Goal: Task Accomplishment & Management: Manage account settings

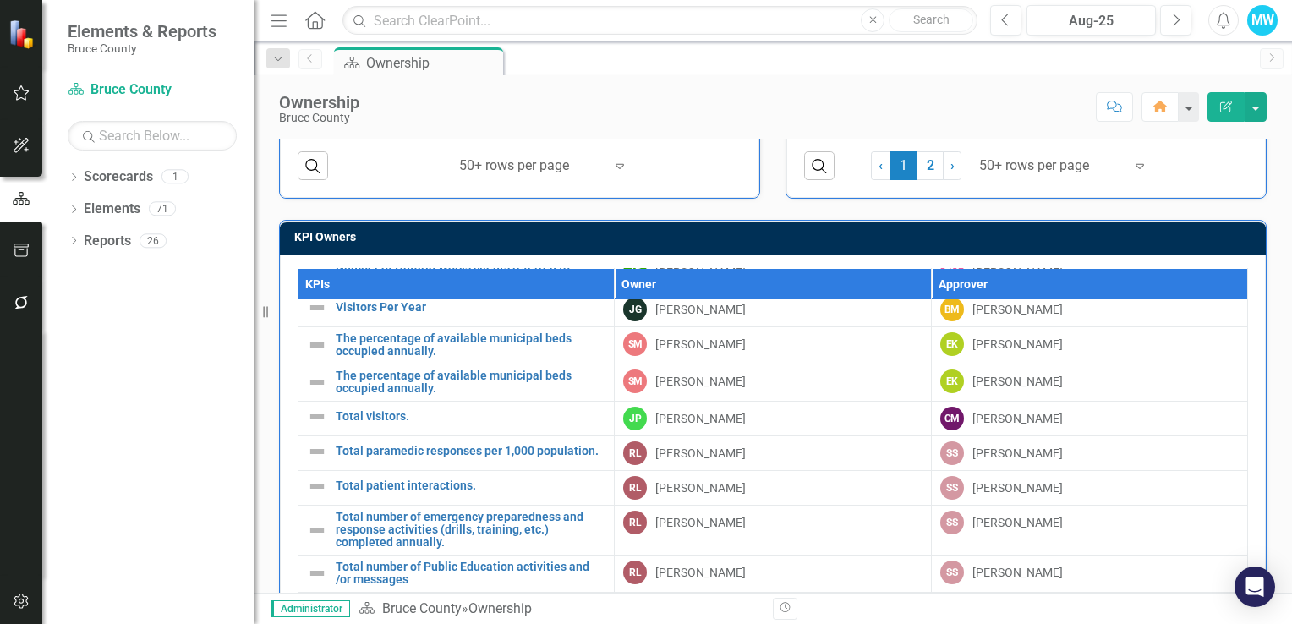
scroll to position [254, 0]
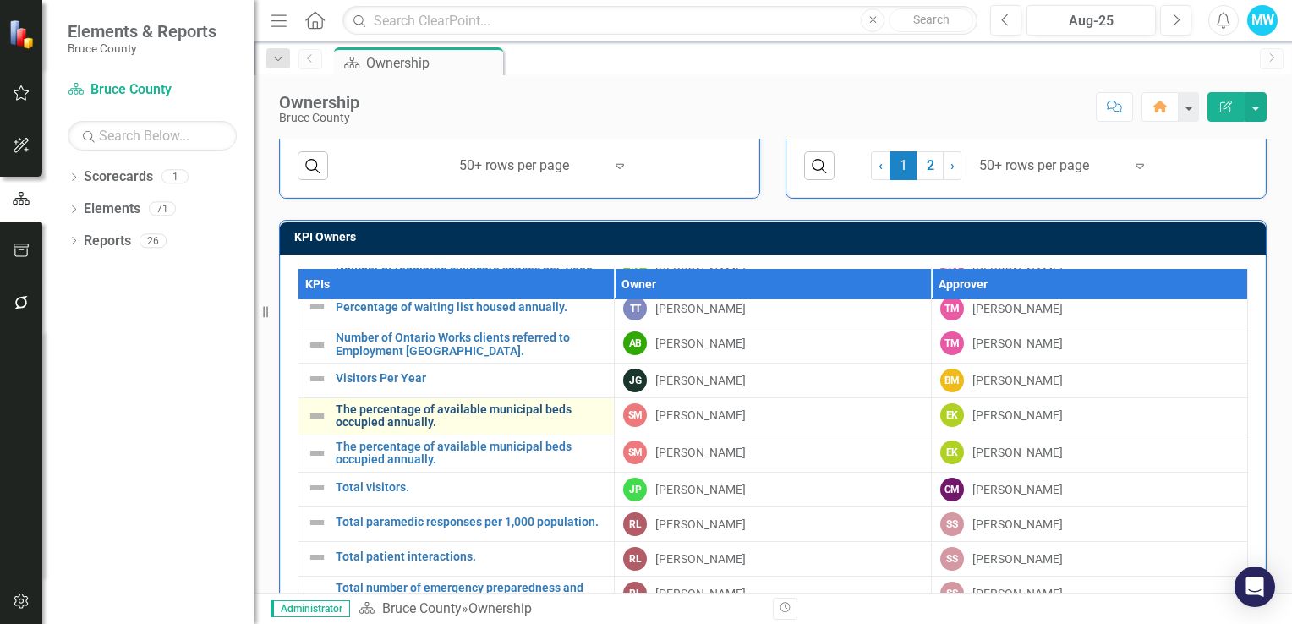
click at [453, 407] on link "The percentage of available municipal beds occupied annually." at bounding box center [471, 416] width 270 height 26
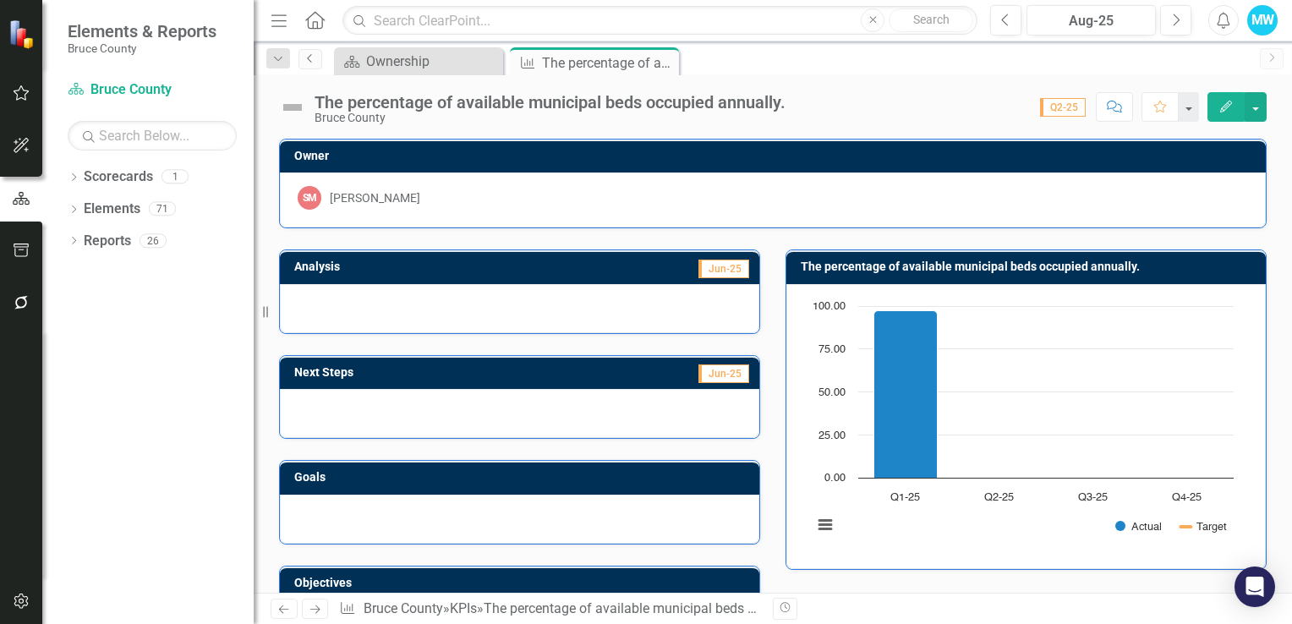
click at [308, 63] on icon "Previous" at bounding box center [310, 58] width 14 height 10
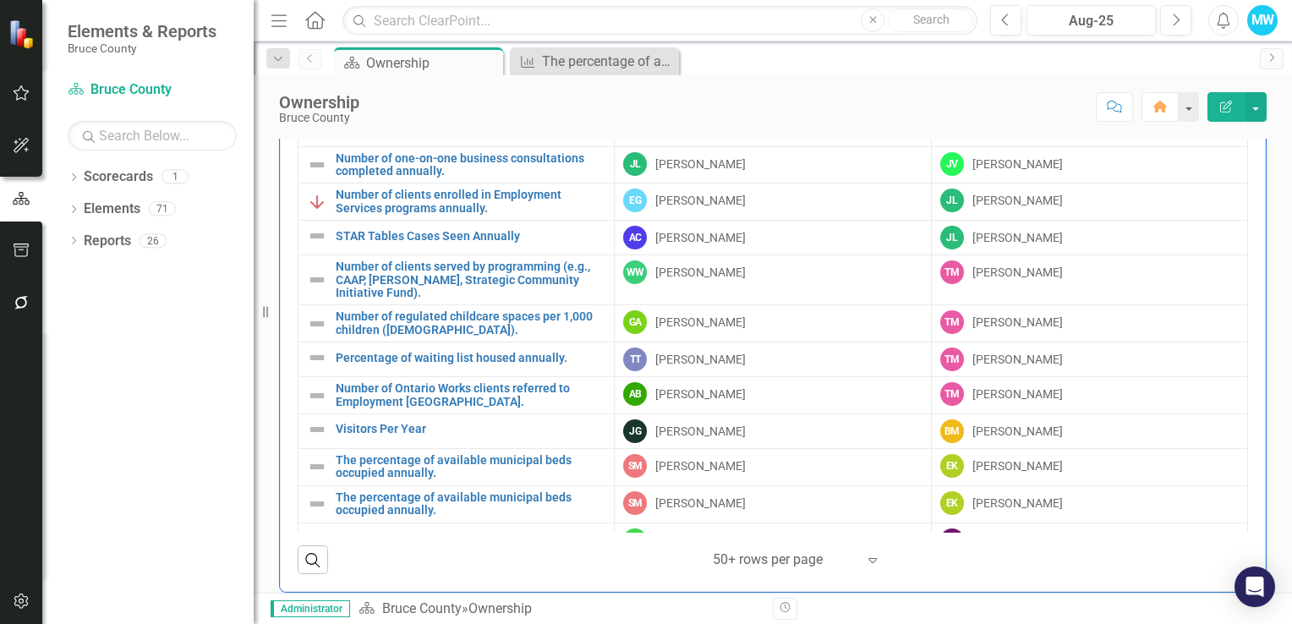
scroll to position [1127, 0]
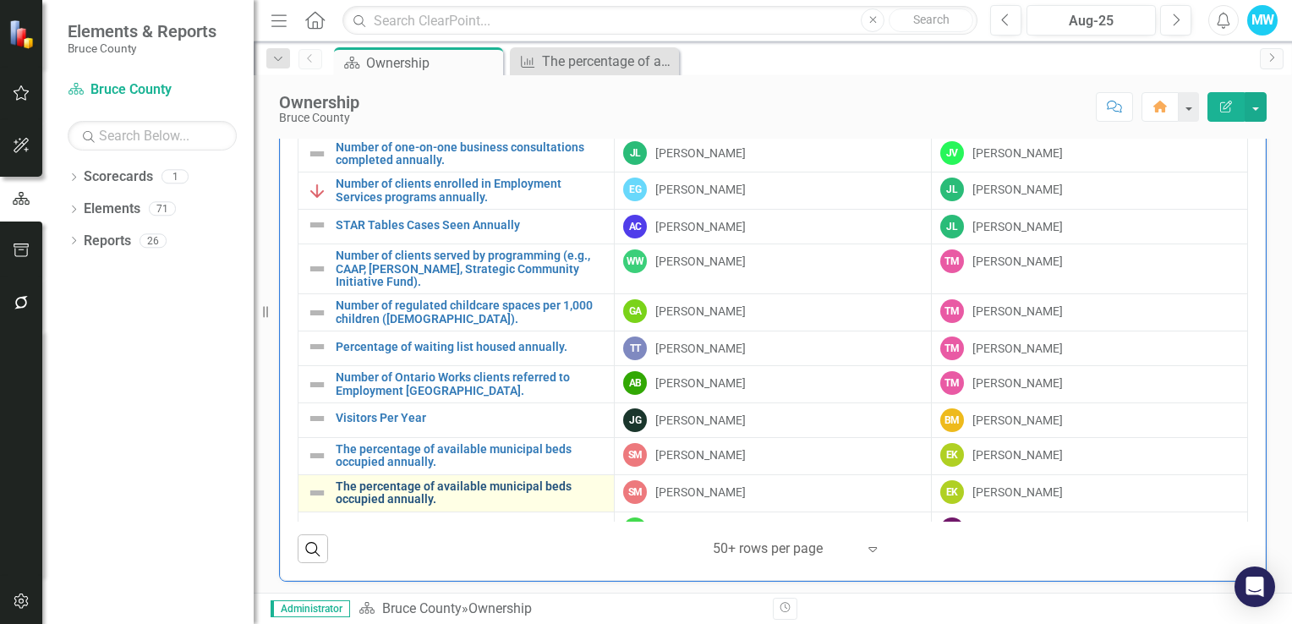
click at [484, 485] on link "The percentage of available municipal beds occupied annually." at bounding box center [471, 493] width 270 height 26
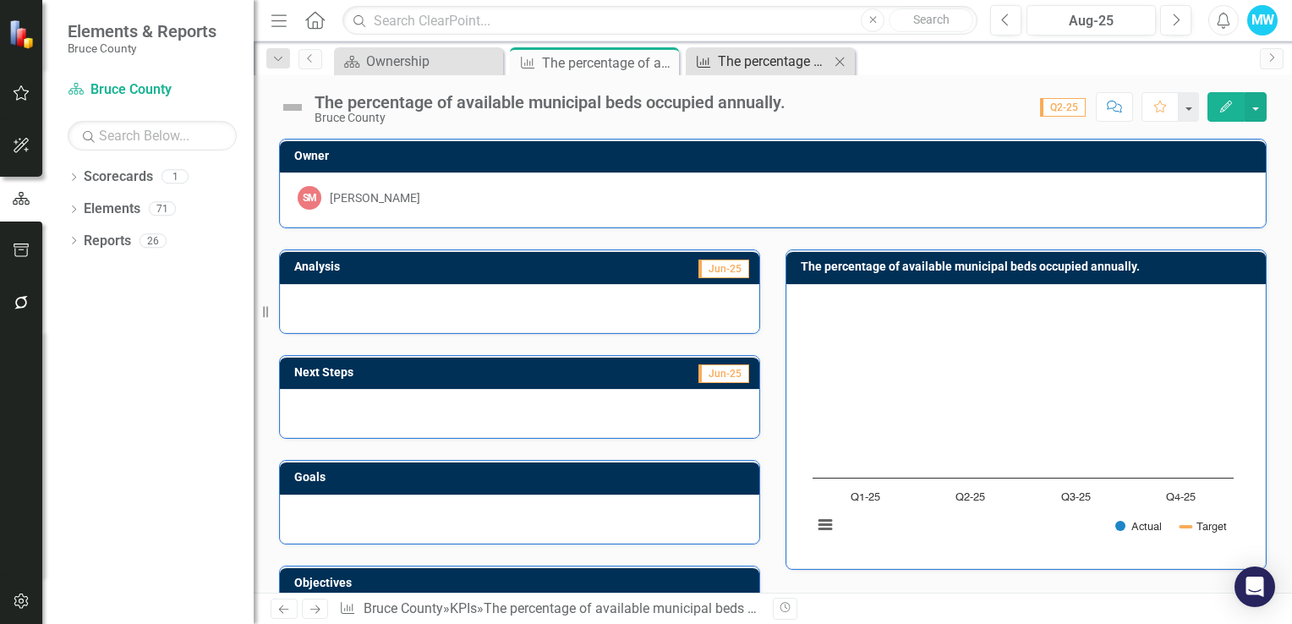
click at [767, 58] on div "The percentage of available municipal beds occupied annually." at bounding box center [774, 61] width 112 height 21
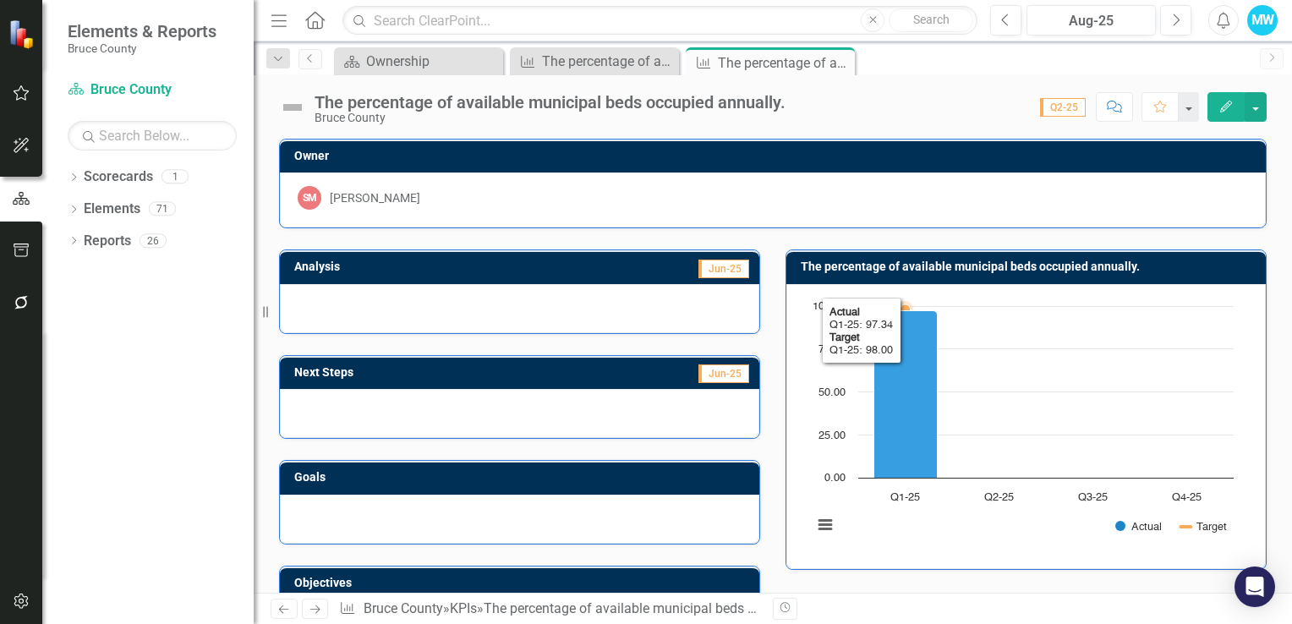
click at [993, 414] on rect "Interactive chart" at bounding box center [1023, 425] width 438 height 254
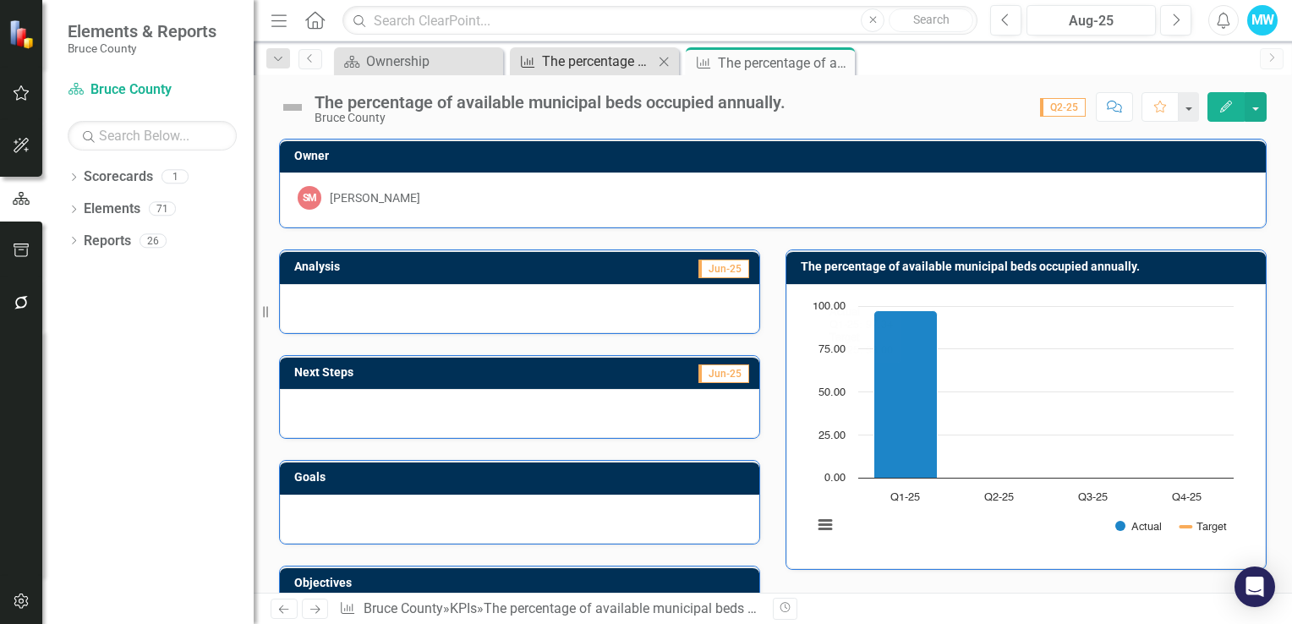
click at [596, 51] on div "The percentage of available municipal beds occupied annually." at bounding box center [598, 61] width 112 height 21
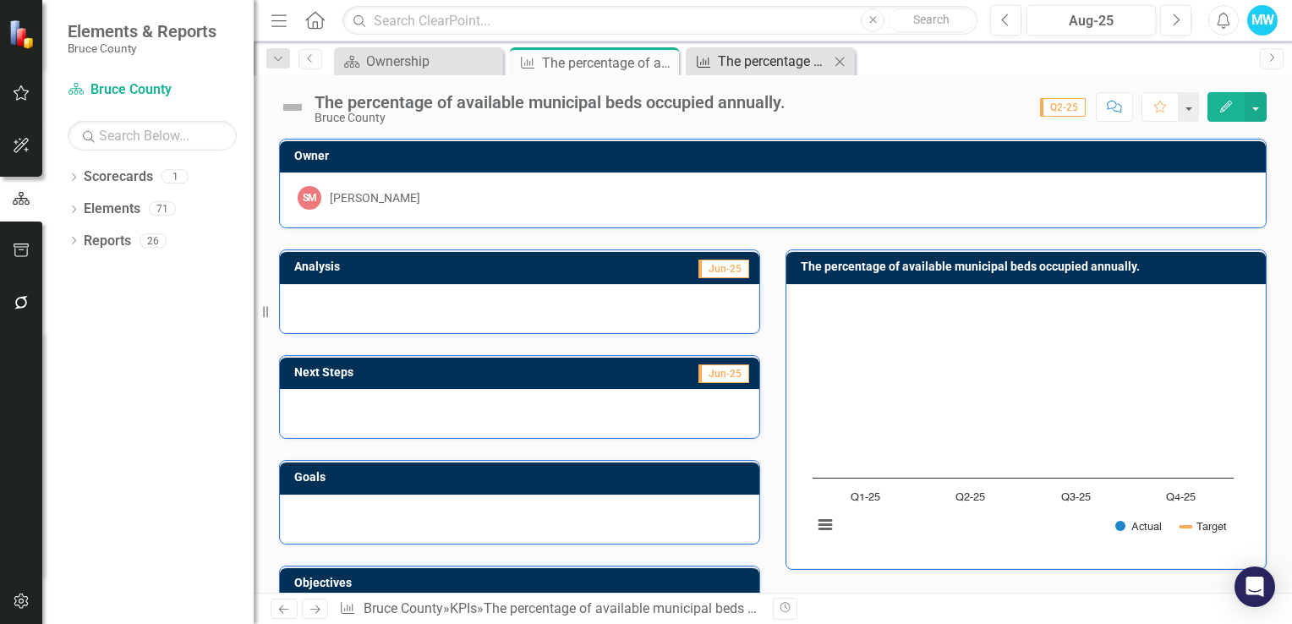
click at [722, 62] on div "The percentage of available municipal beds occupied annually." at bounding box center [774, 61] width 112 height 21
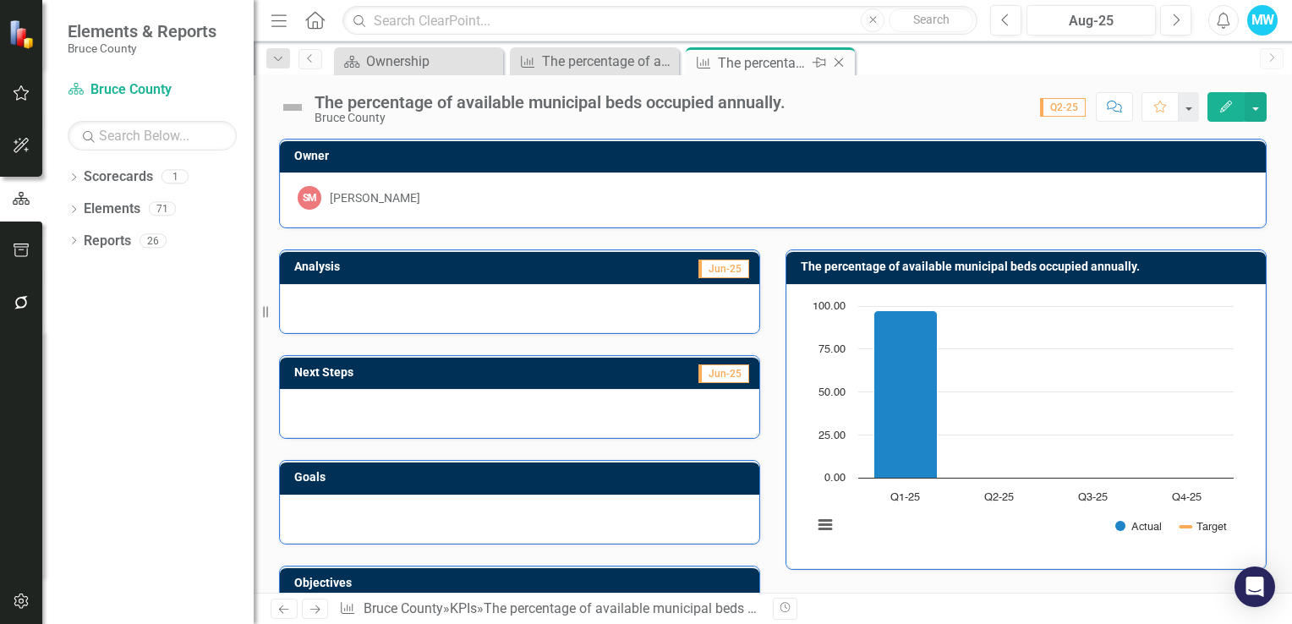
click at [839, 63] on icon at bounding box center [838, 62] width 9 height 9
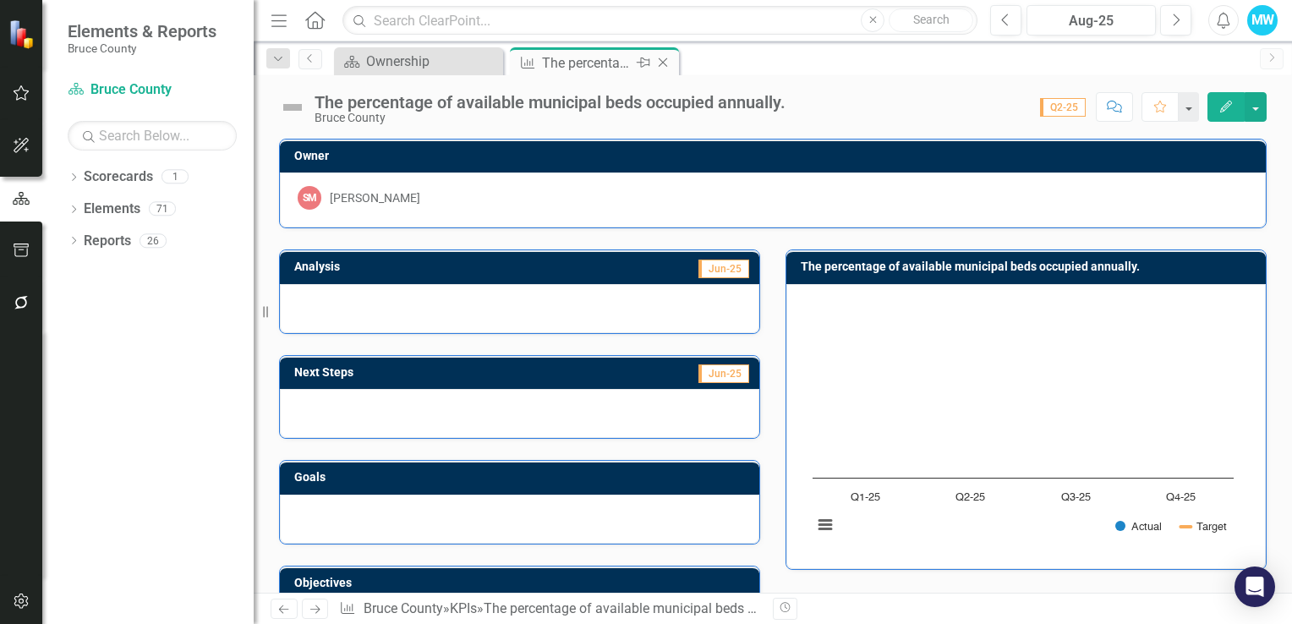
click at [664, 62] on icon "Close" at bounding box center [662, 63] width 17 height 14
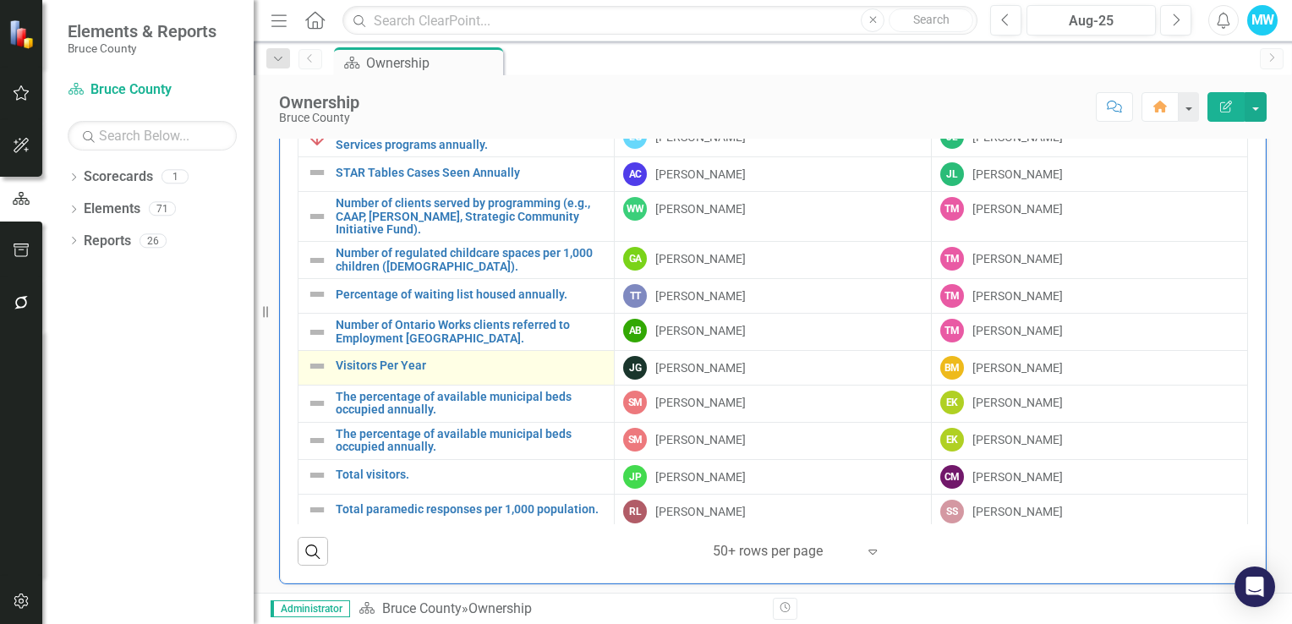
scroll to position [85, 0]
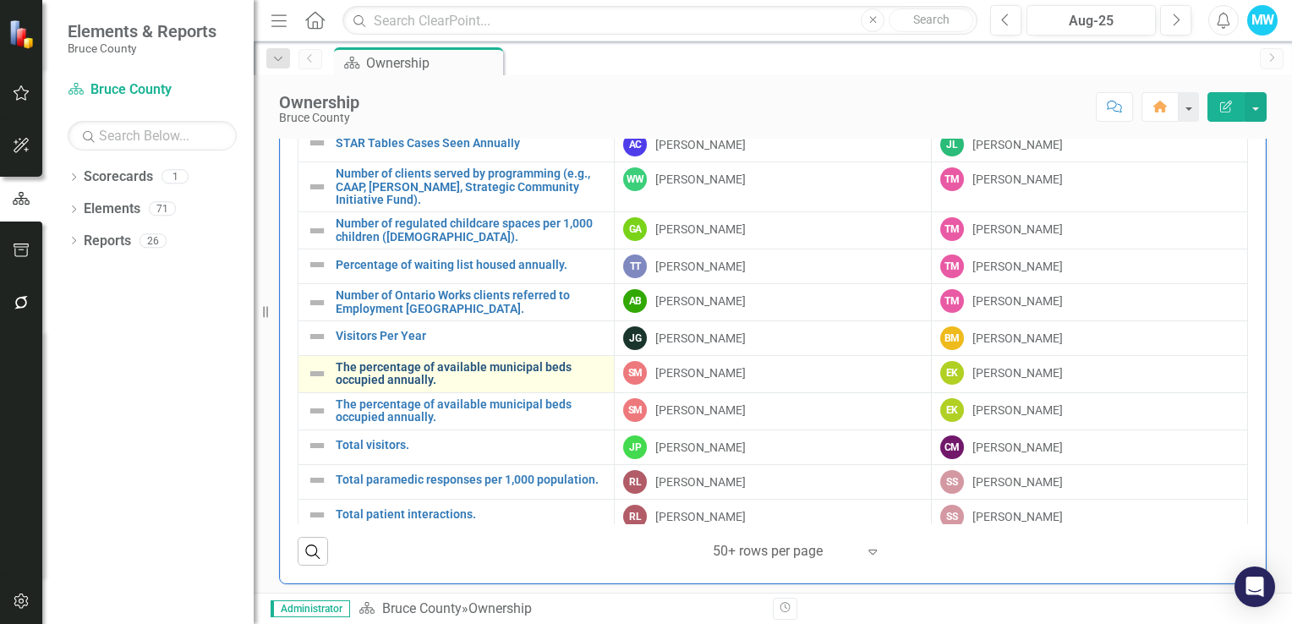
click at [446, 373] on link "The percentage of available municipal beds occupied annually." at bounding box center [471, 374] width 270 height 26
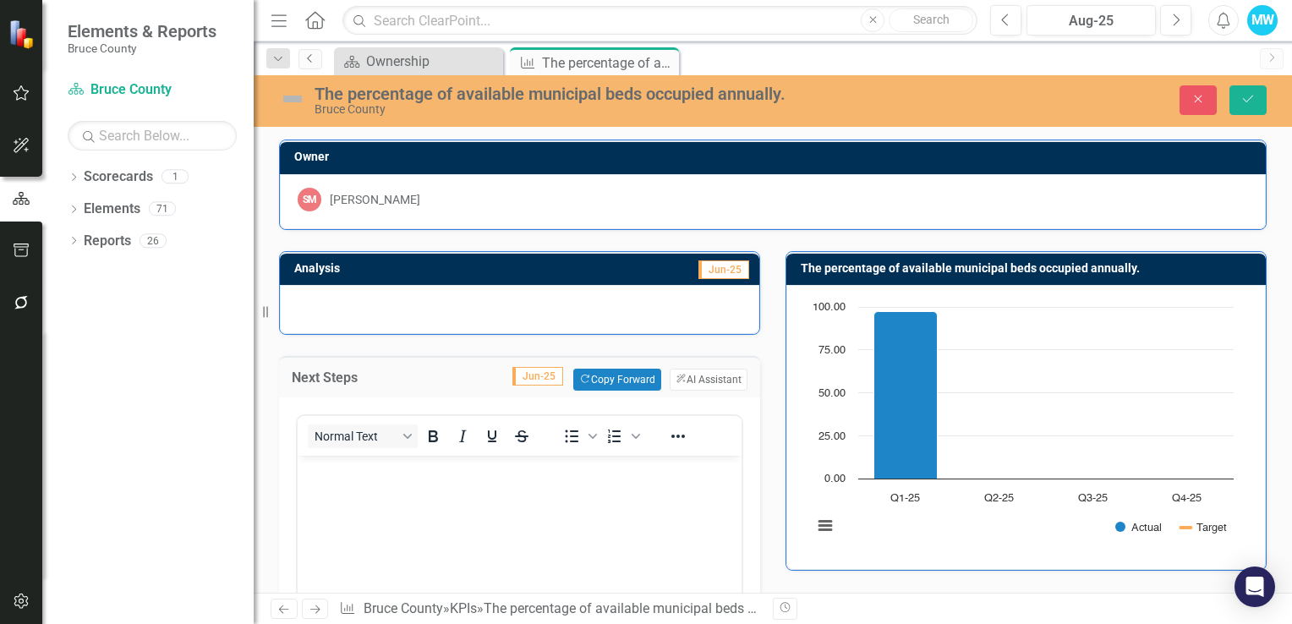
click at [309, 61] on icon "Previous" at bounding box center [310, 58] width 14 height 10
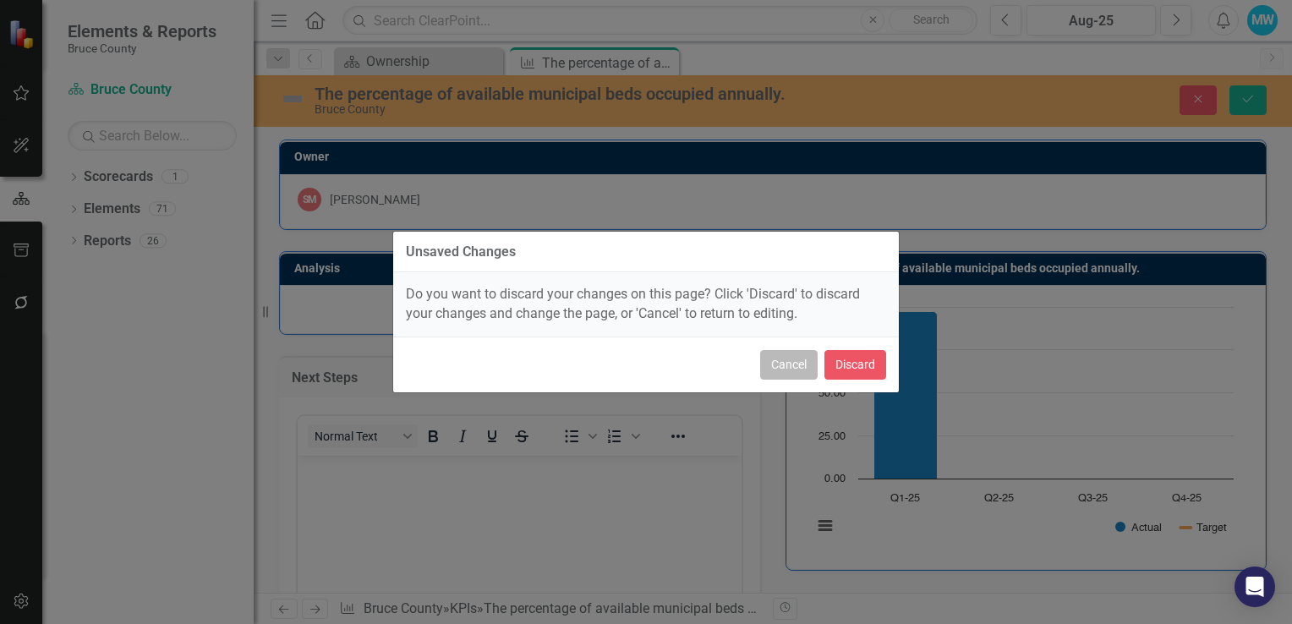
click at [774, 366] on button "Cancel" at bounding box center [788, 365] width 57 height 30
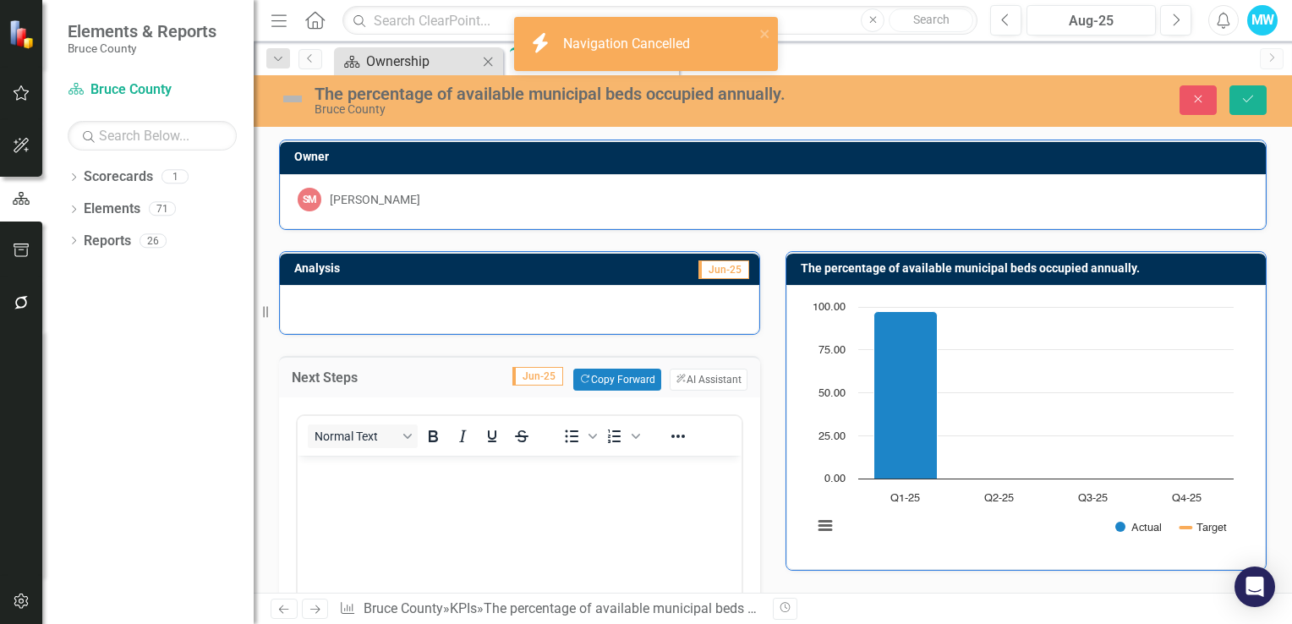
click at [420, 60] on div "Ownership" at bounding box center [422, 61] width 112 height 21
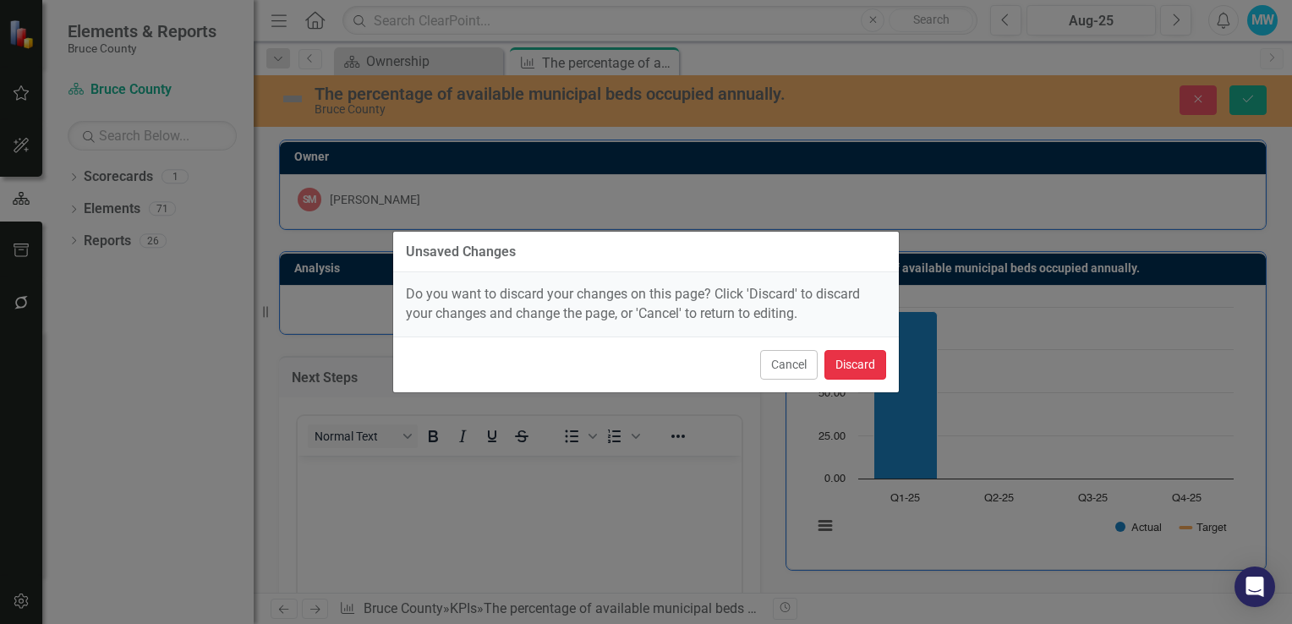
click at [853, 373] on button "Discard" at bounding box center [855, 365] width 62 height 30
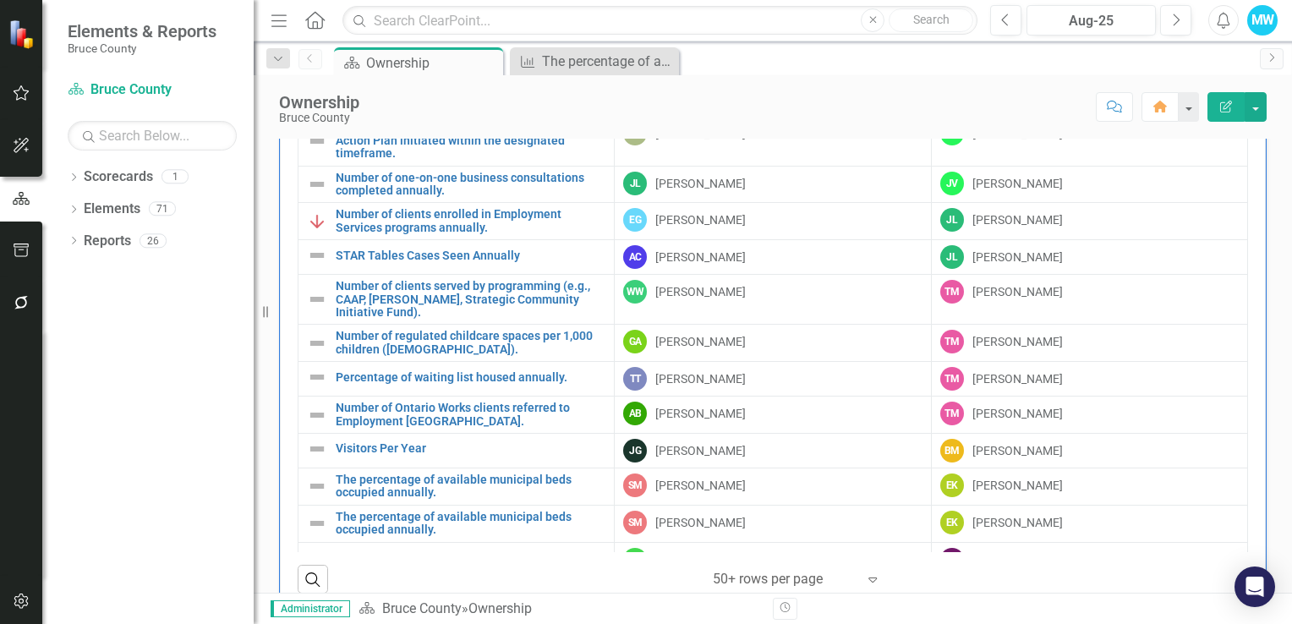
scroll to position [1127, 0]
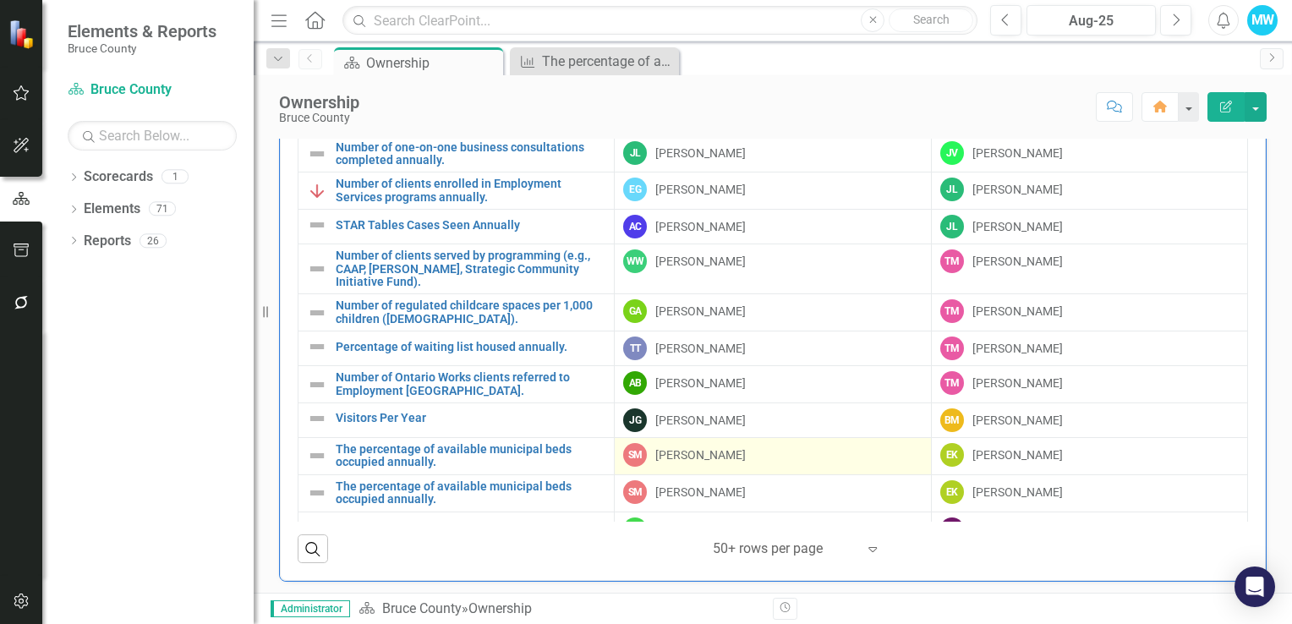
click at [757, 453] on div "SM [PERSON_NAME]" at bounding box center [772, 455] width 298 height 24
click at [757, 452] on div "SM [PERSON_NAME]" at bounding box center [772, 455] width 298 height 24
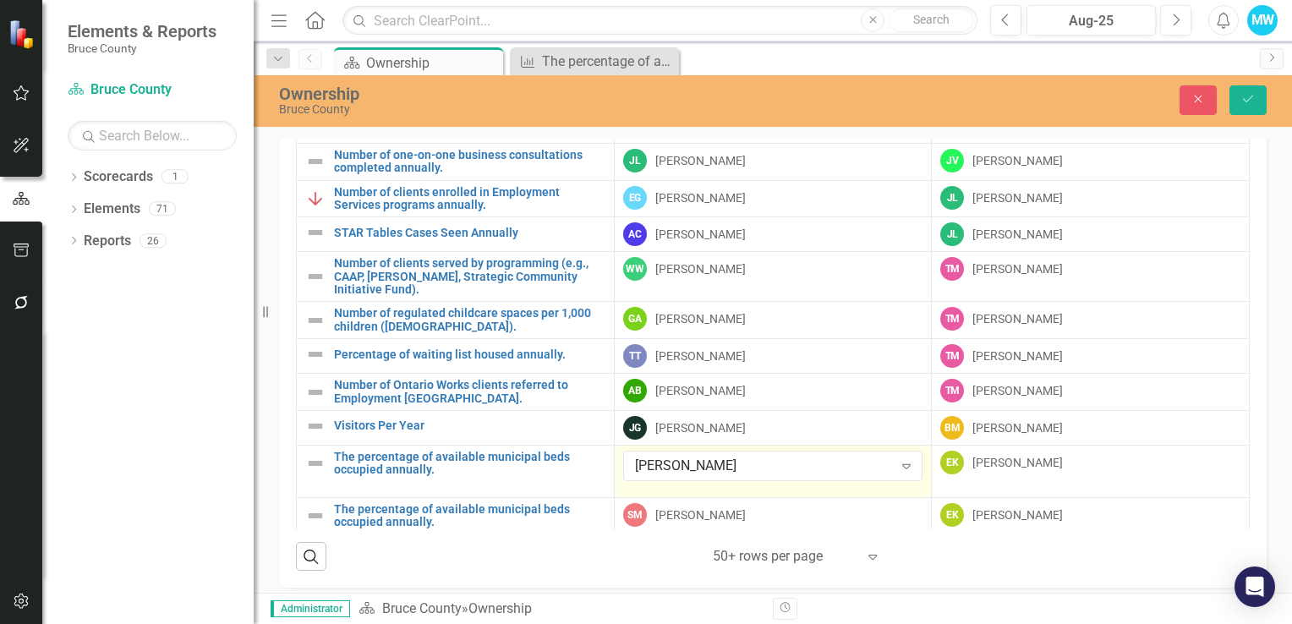
scroll to position [1134, 0]
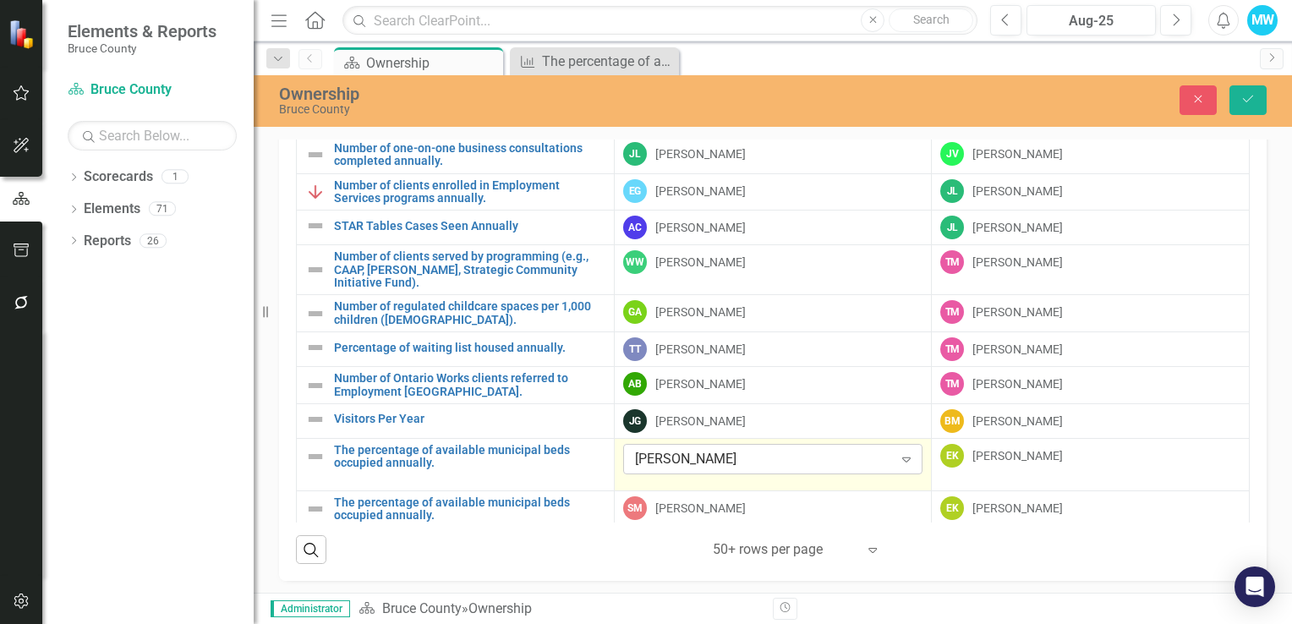
click at [898, 452] on icon "Expand" at bounding box center [906, 459] width 17 height 14
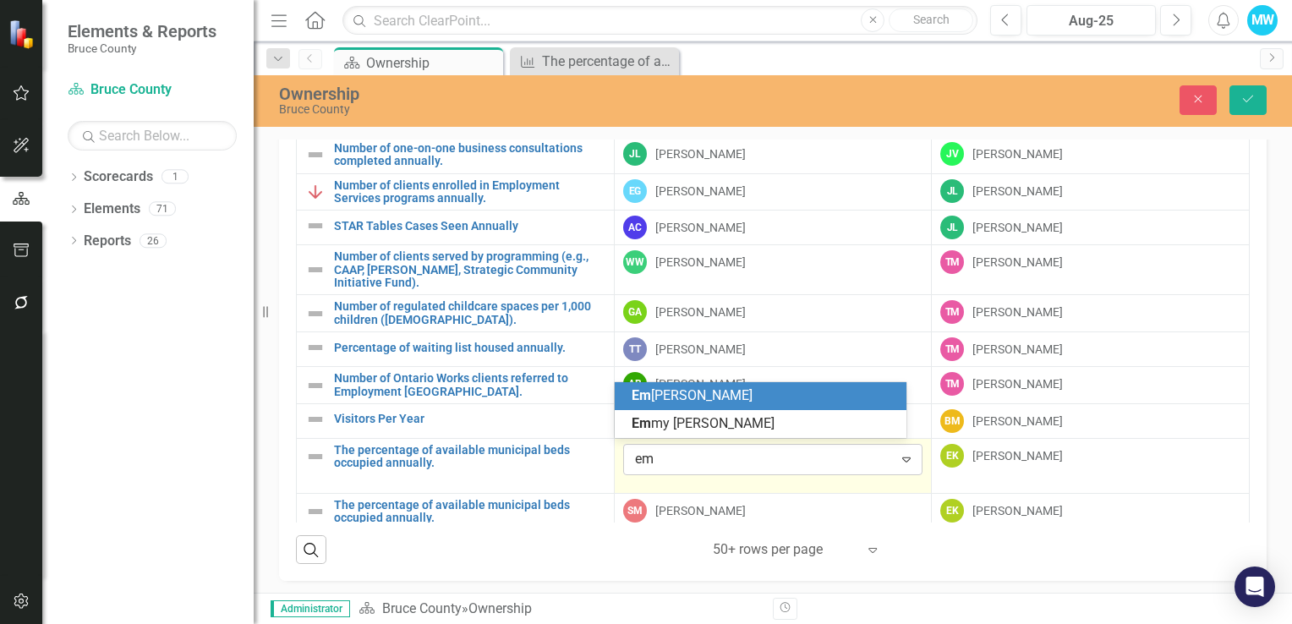
scroll to position [0, 0]
type input "emm"
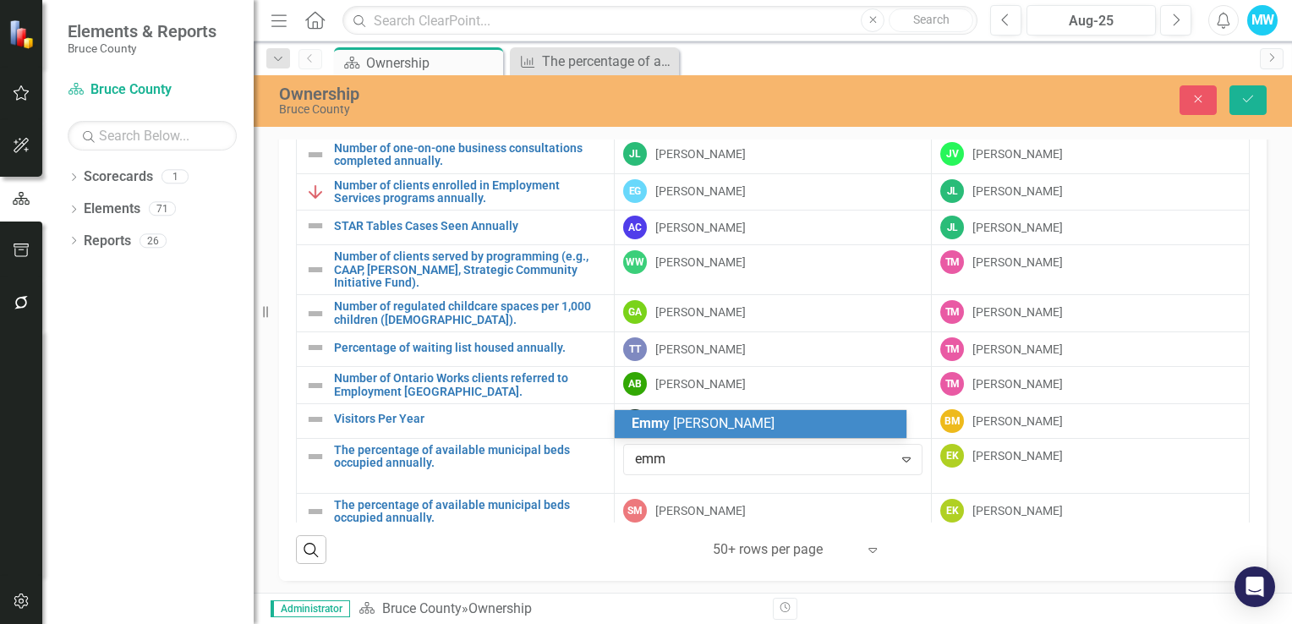
click at [822, 421] on div "[PERSON_NAME]" at bounding box center [763, 423] width 265 height 19
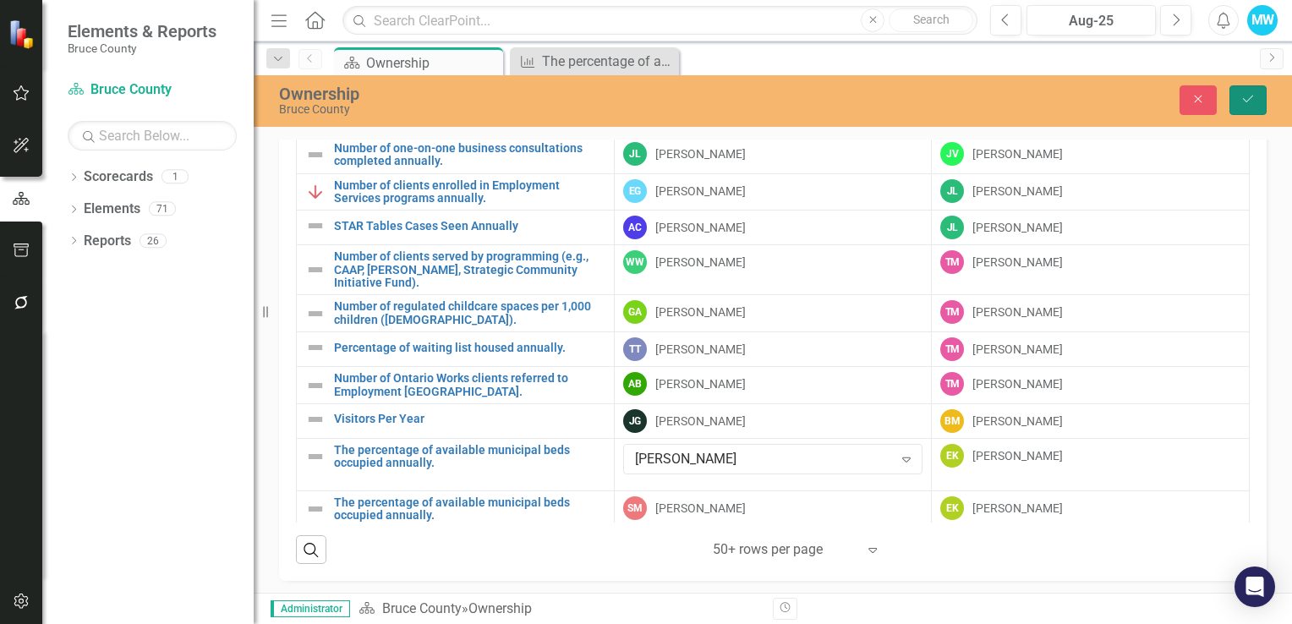
click at [1241, 100] on icon "Save" at bounding box center [1247, 99] width 15 height 12
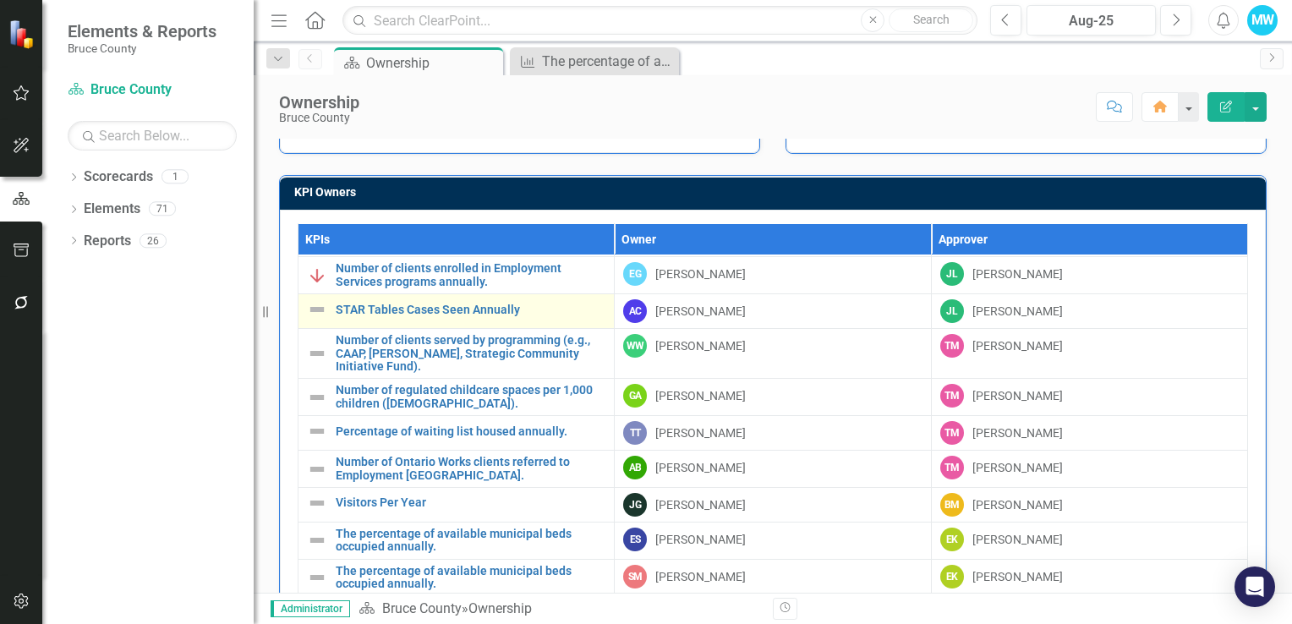
scroll to position [169, 0]
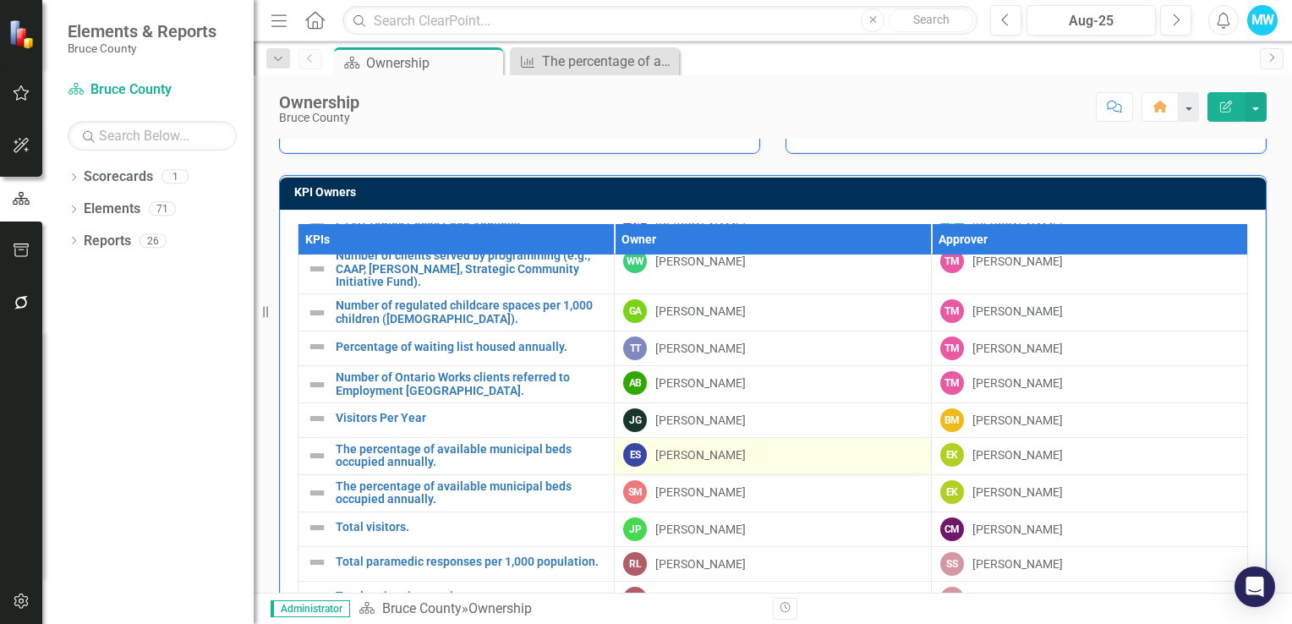
click at [883, 450] on div "ES [PERSON_NAME]" at bounding box center [772, 455] width 298 height 24
click at [885, 450] on div "ES [PERSON_NAME]" at bounding box center [772, 455] width 298 height 24
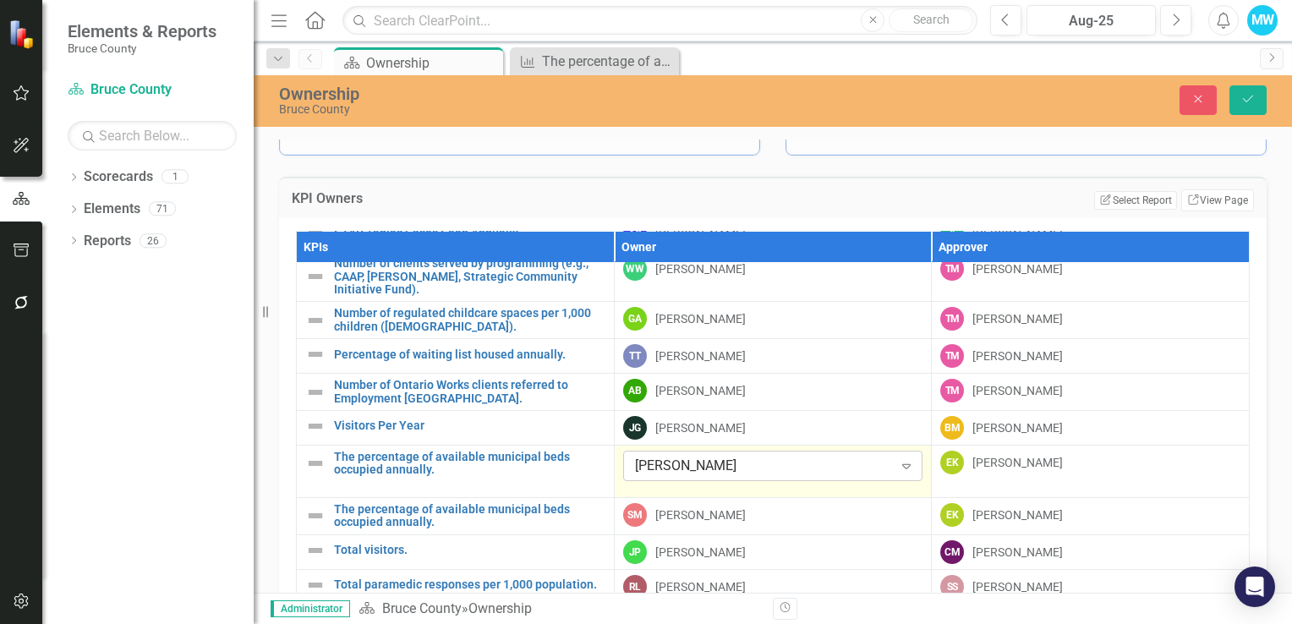
click at [898, 463] on icon "Expand" at bounding box center [906, 466] width 17 height 14
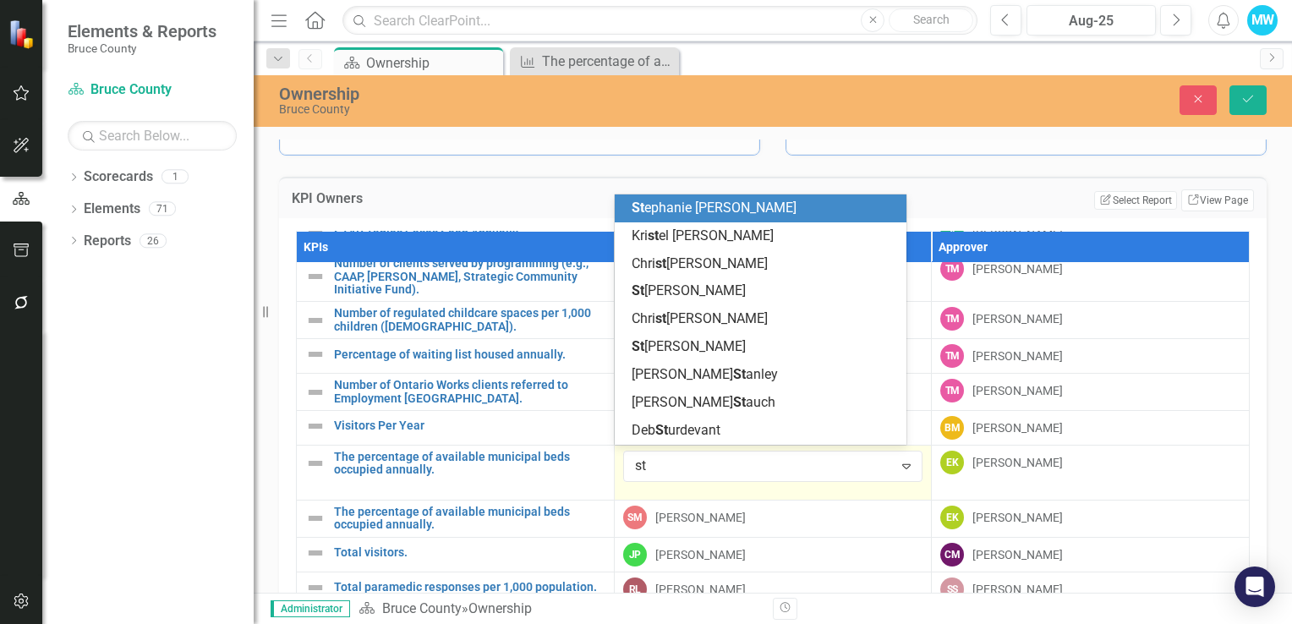
scroll to position [0, 0]
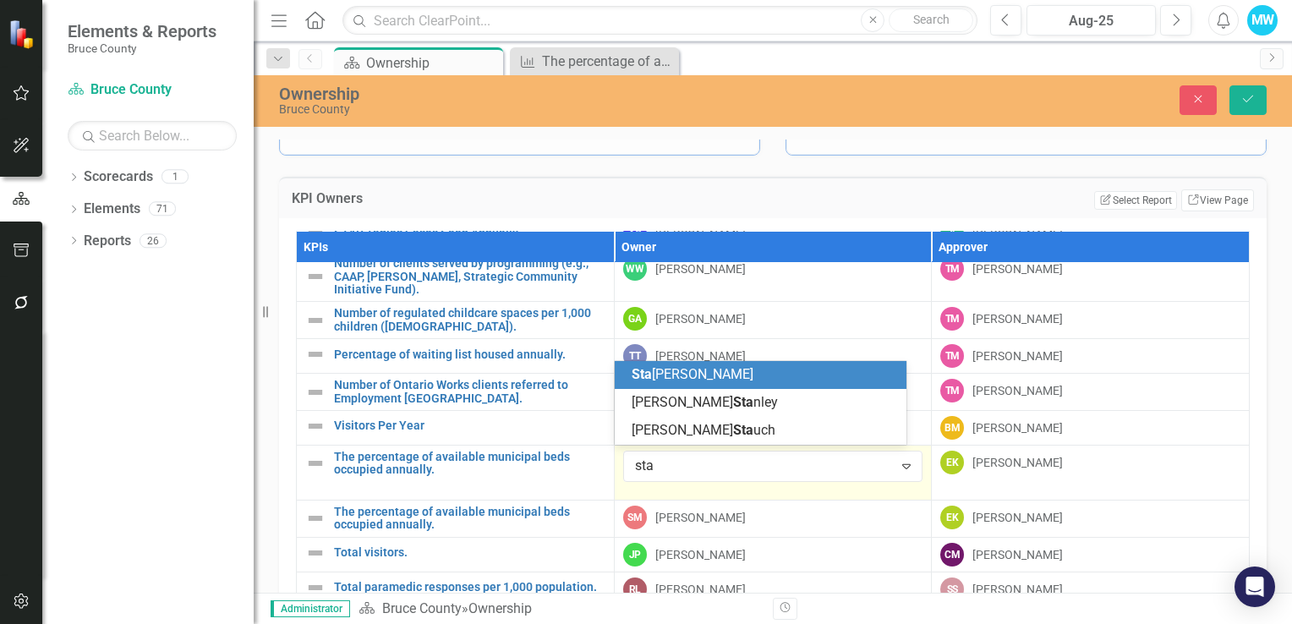
type input "stac"
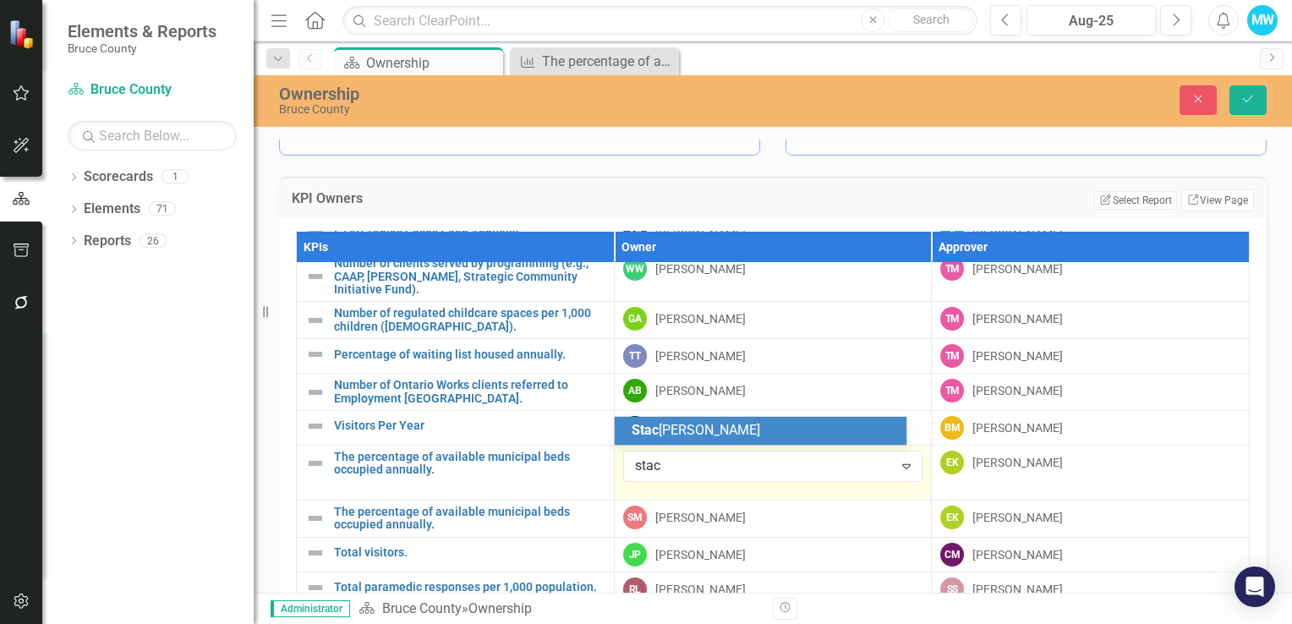
click at [841, 429] on div "Stac [PERSON_NAME]" at bounding box center [763, 430] width 265 height 19
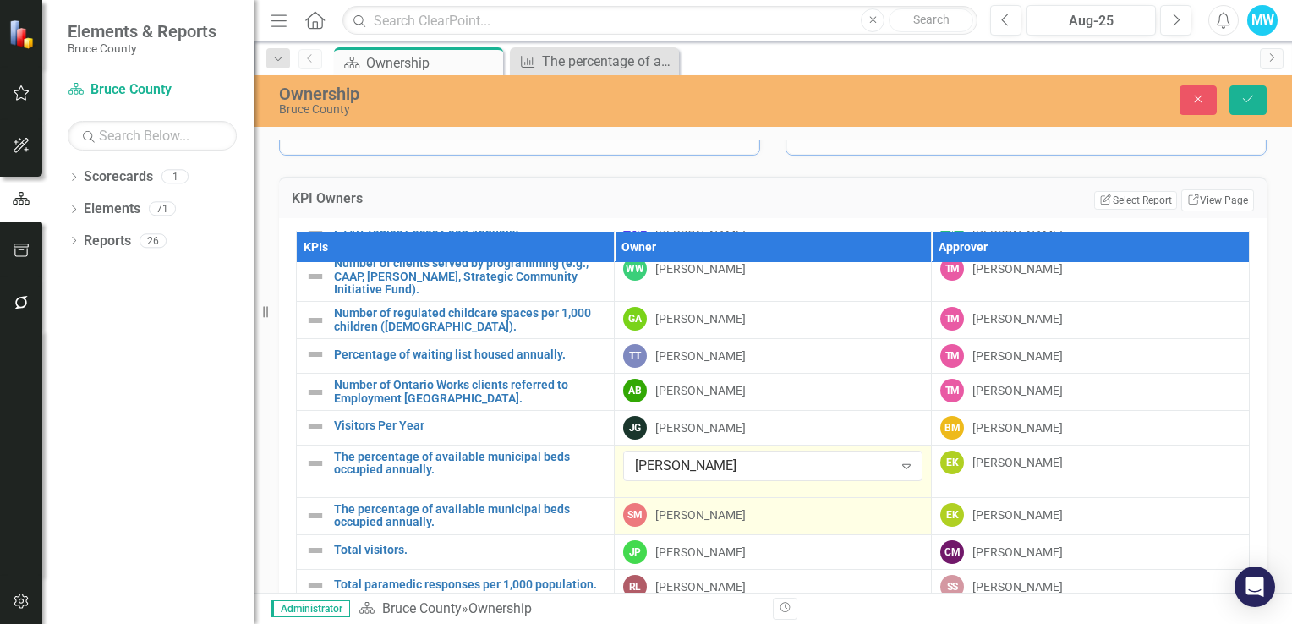
click at [832, 511] on div "SM [PERSON_NAME]" at bounding box center [773, 515] width 300 height 24
click at [888, 511] on div "SM [PERSON_NAME]" at bounding box center [773, 515] width 300 height 24
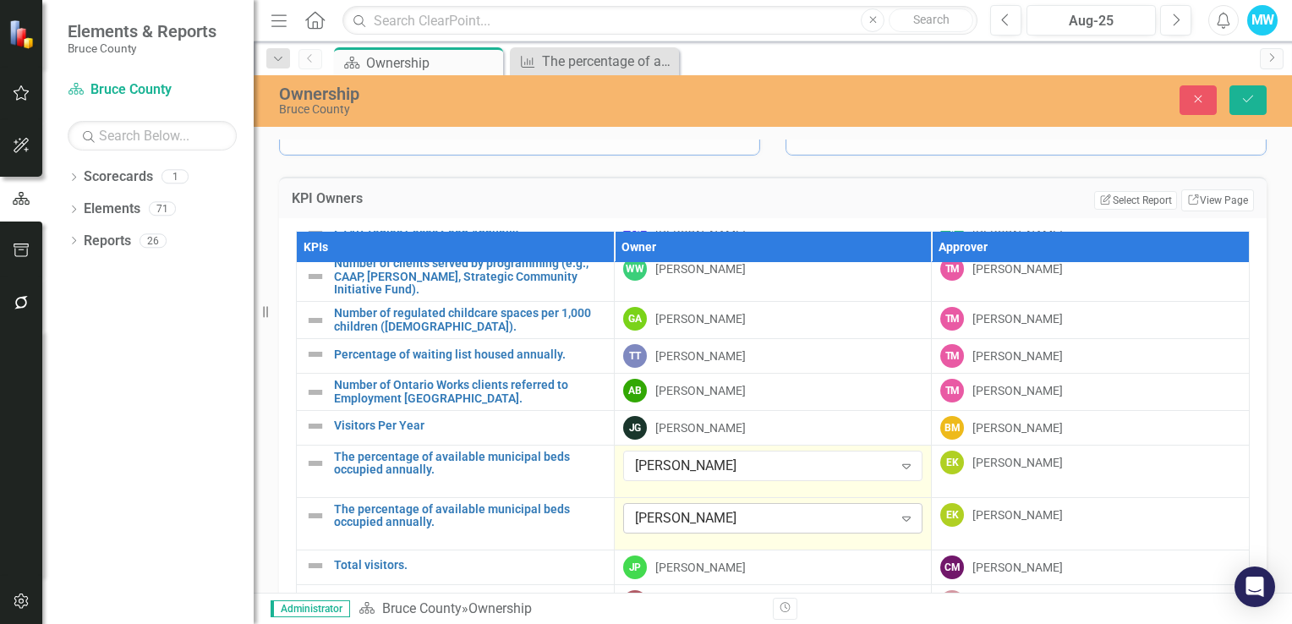
click at [898, 514] on icon "Expand" at bounding box center [906, 518] width 17 height 14
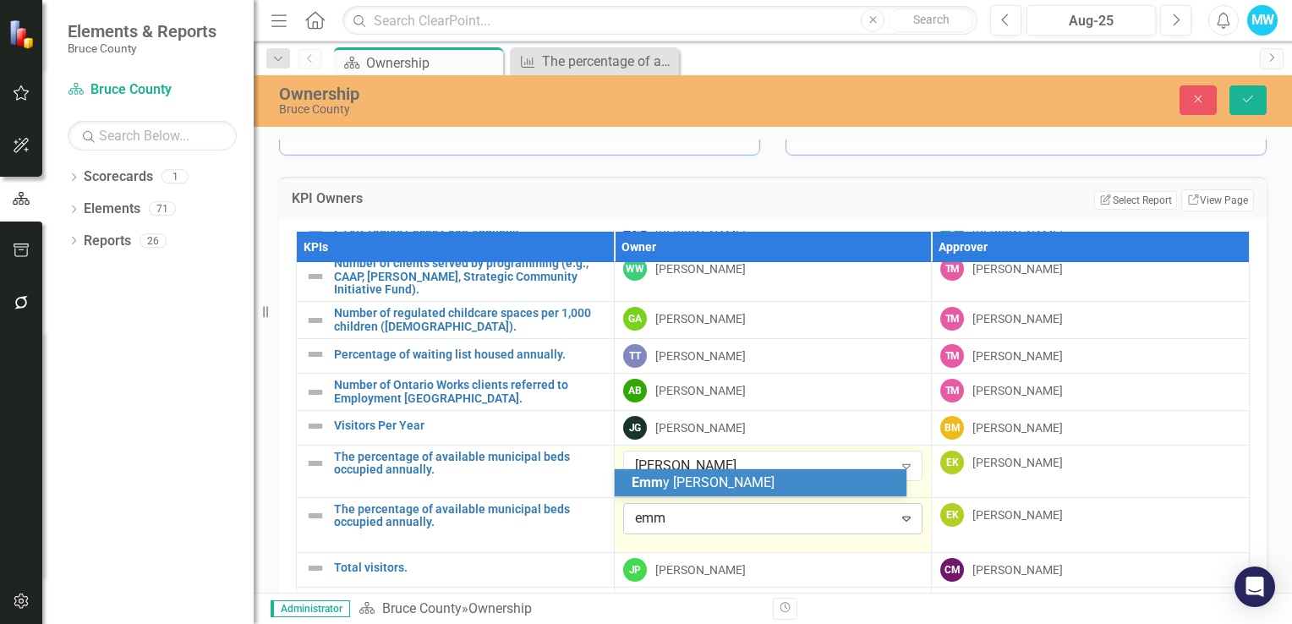
type input "emmy"
click at [734, 482] on div "[PERSON_NAME]" at bounding box center [763, 482] width 265 height 19
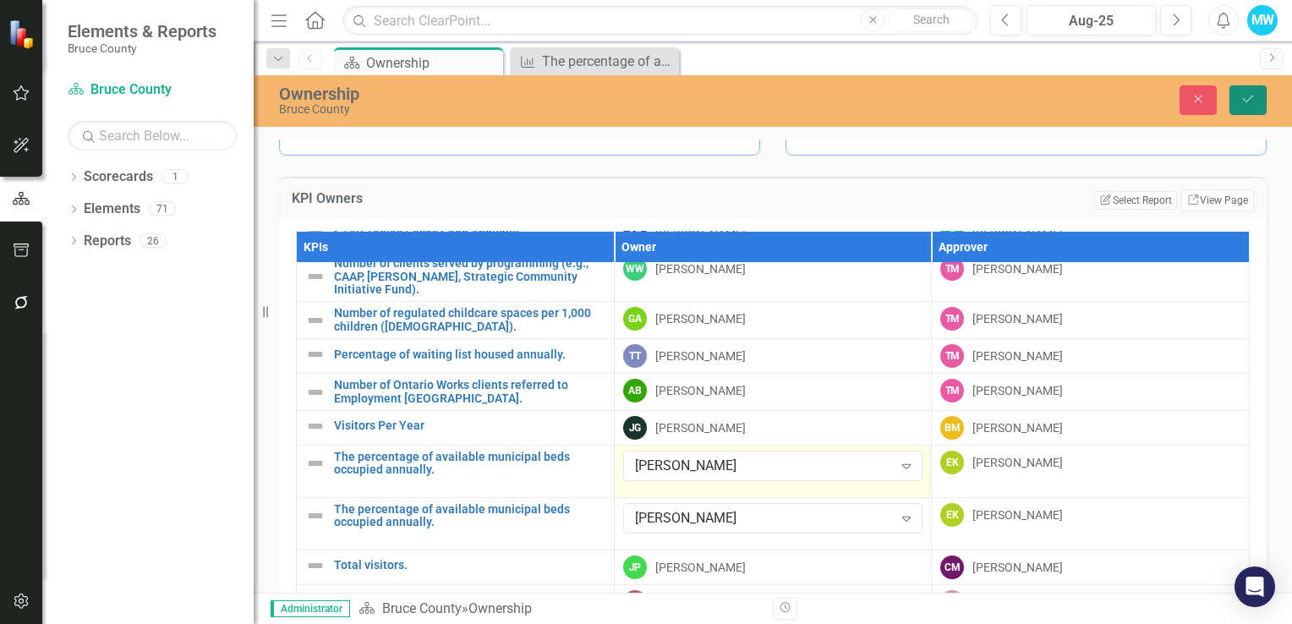
click at [1246, 96] on icon "Save" at bounding box center [1247, 99] width 15 height 12
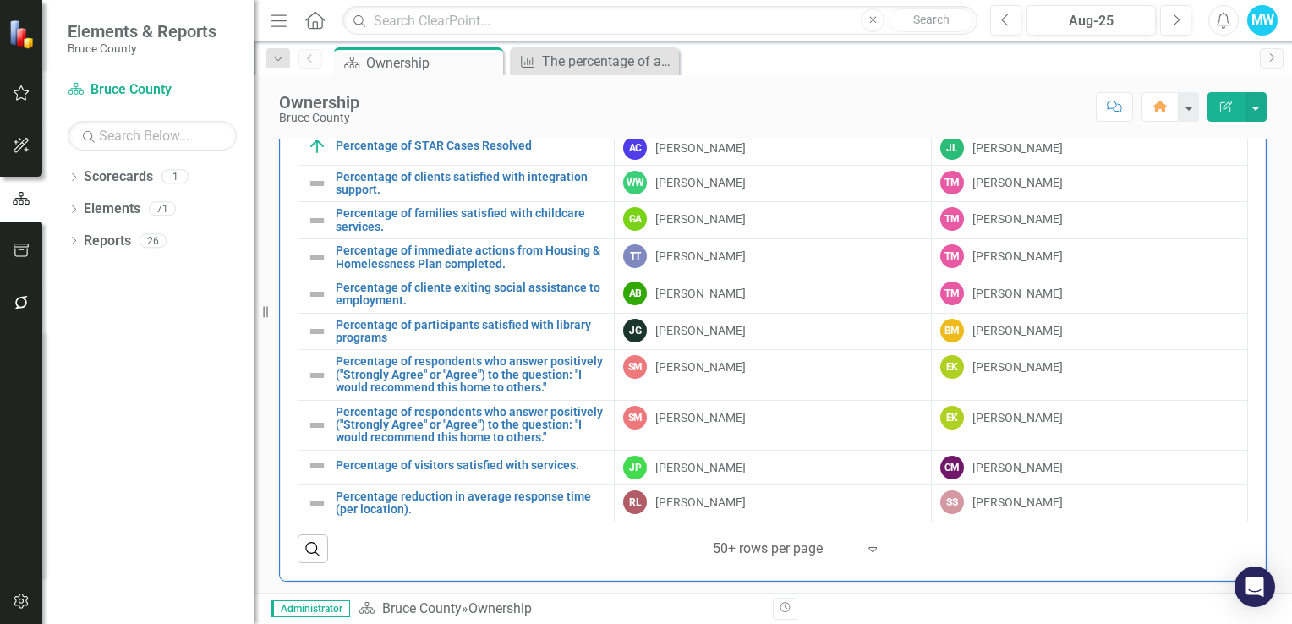
scroll to position [930, 0]
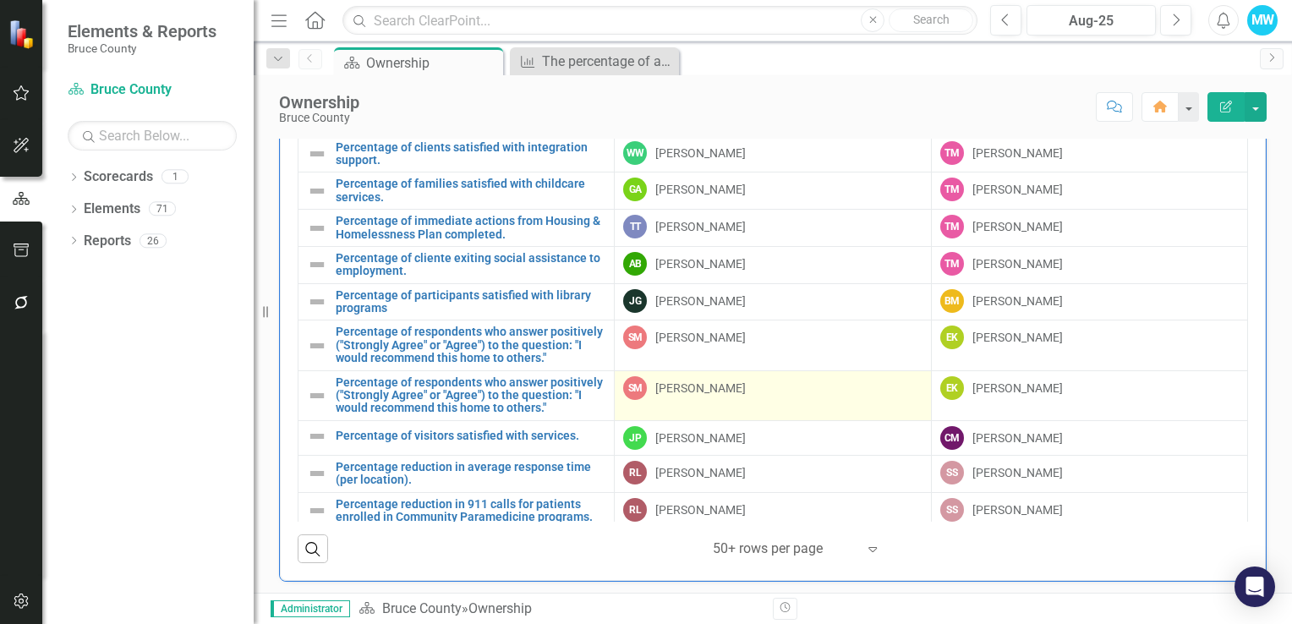
click at [761, 420] on td "SM [PERSON_NAME]" at bounding box center [773, 395] width 316 height 50
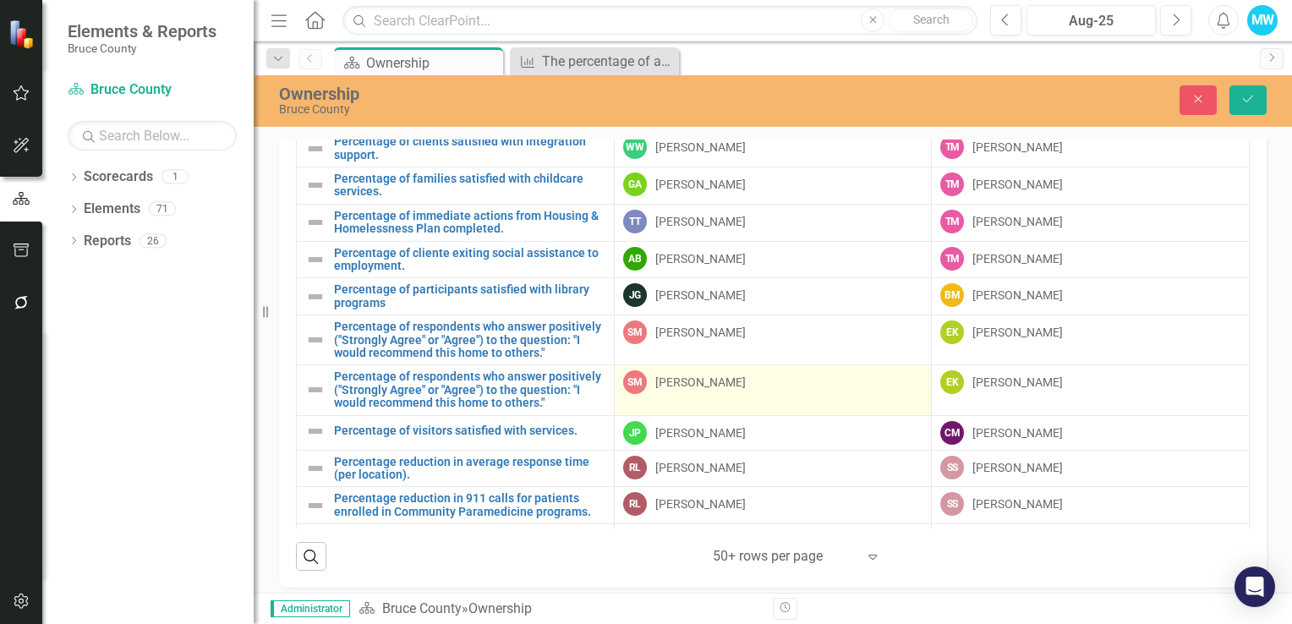
scroll to position [1134, 0]
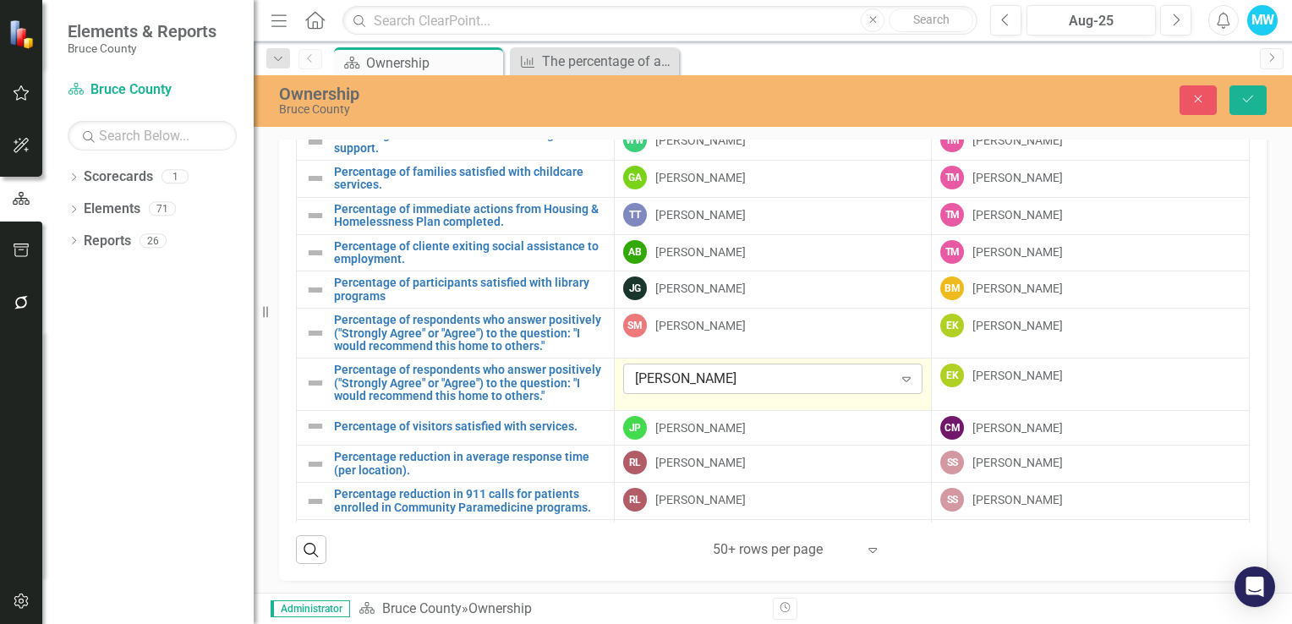
click at [898, 385] on icon "Expand" at bounding box center [906, 379] width 17 height 14
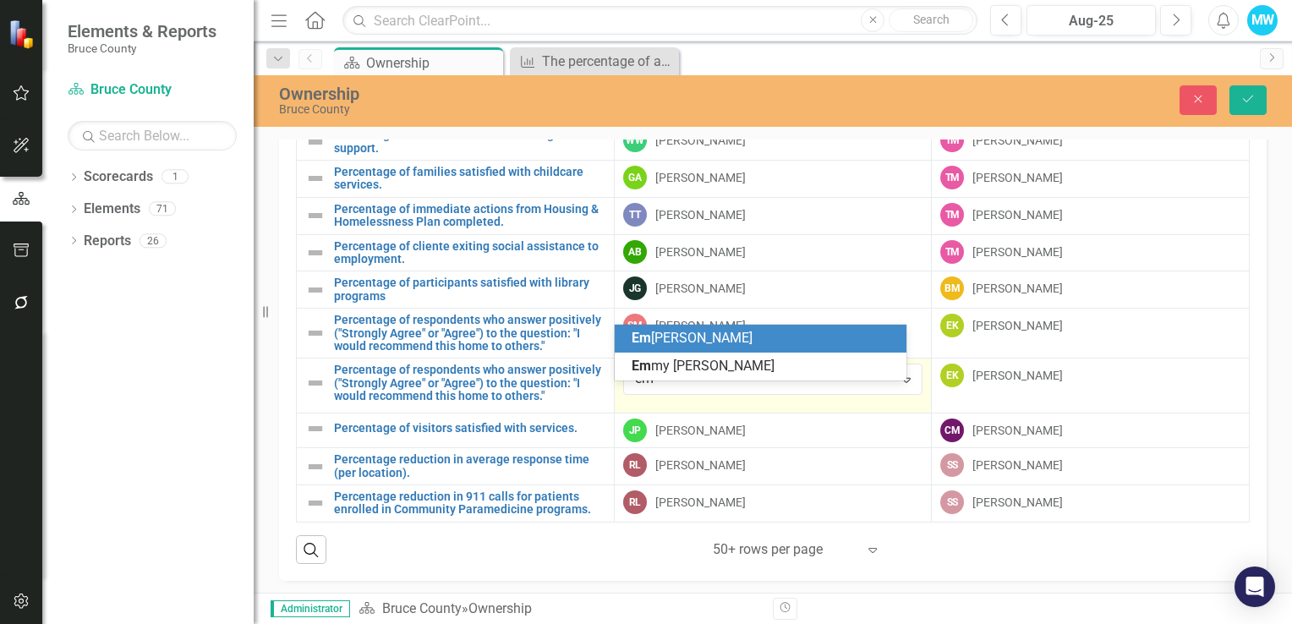
scroll to position [0, 0]
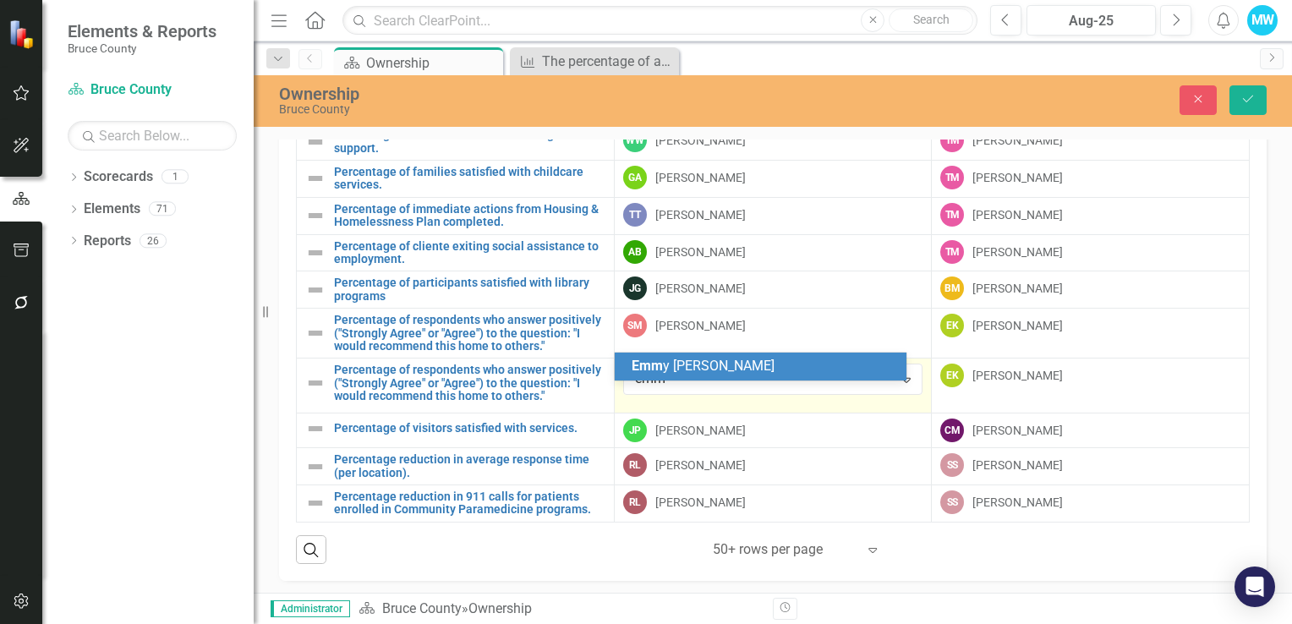
type input "emmy"
click at [808, 365] on div "[PERSON_NAME]" at bounding box center [763, 366] width 265 height 19
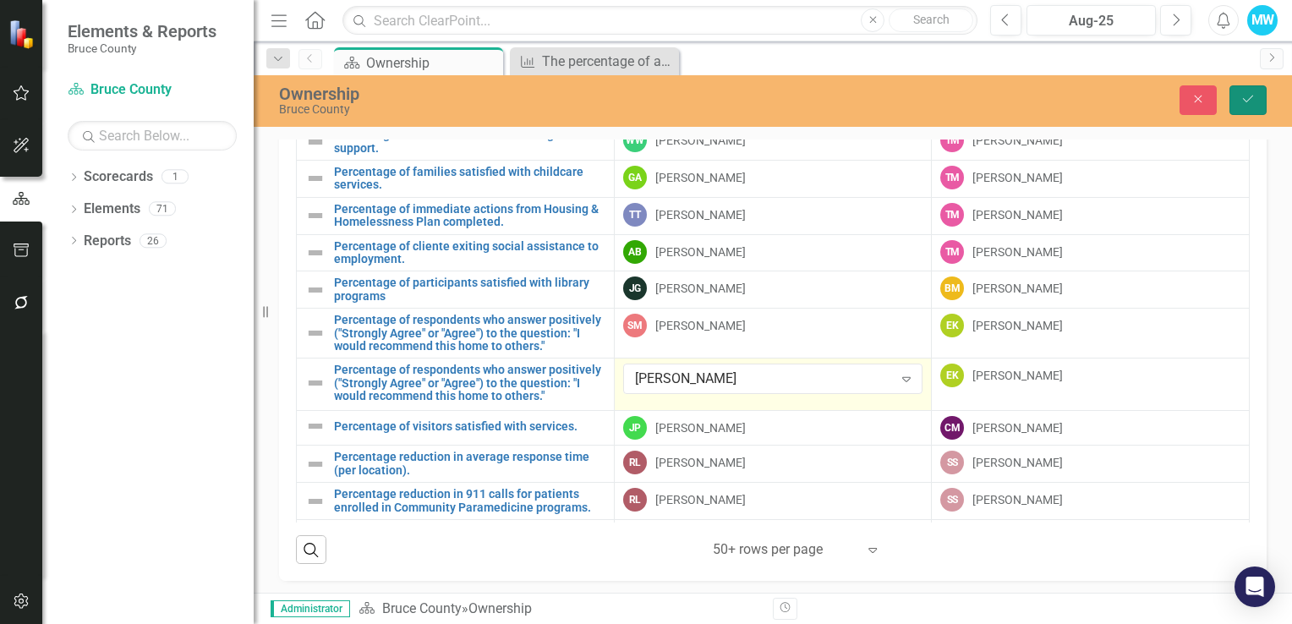
click at [1243, 103] on icon "Save" at bounding box center [1247, 99] width 15 height 12
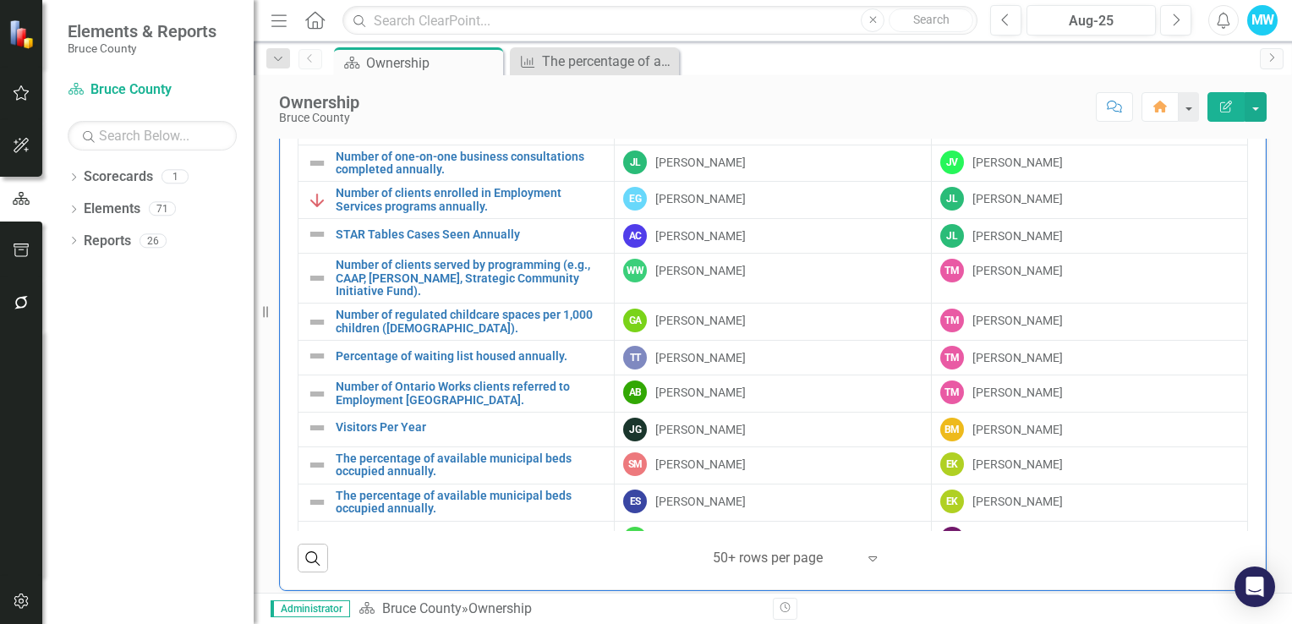
scroll to position [1127, 0]
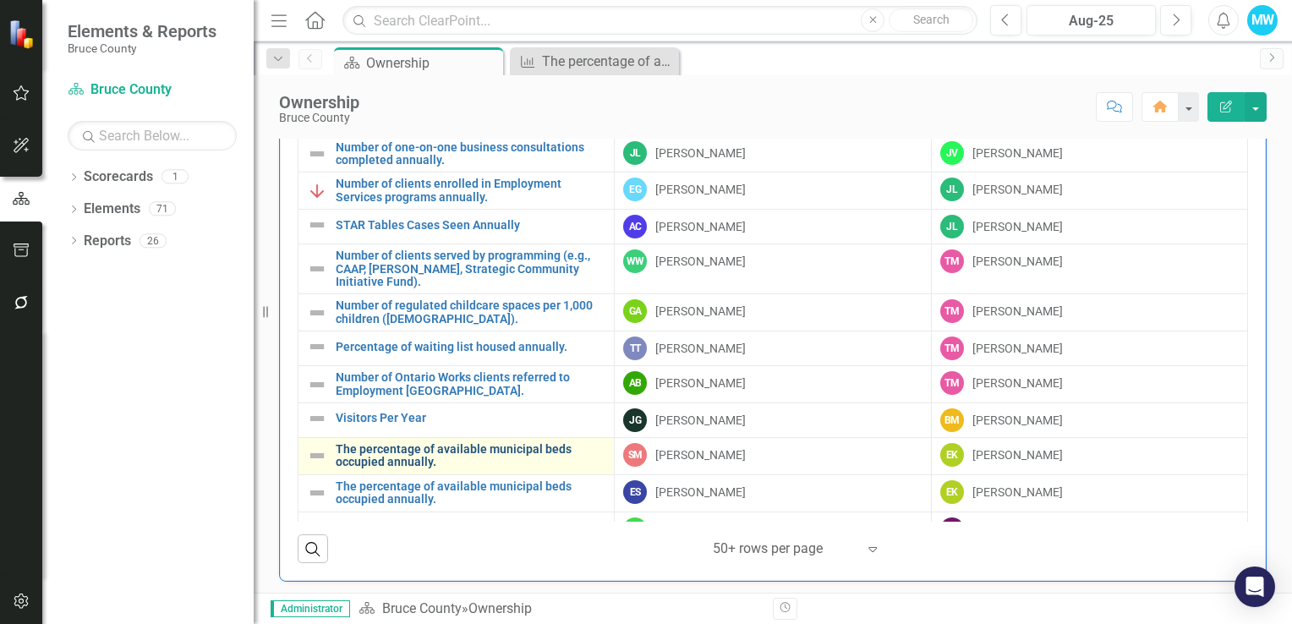
click at [490, 448] on link "The percentage of available municipal beds occupied annually." at bounding box center [471, 456] width 270 height 26
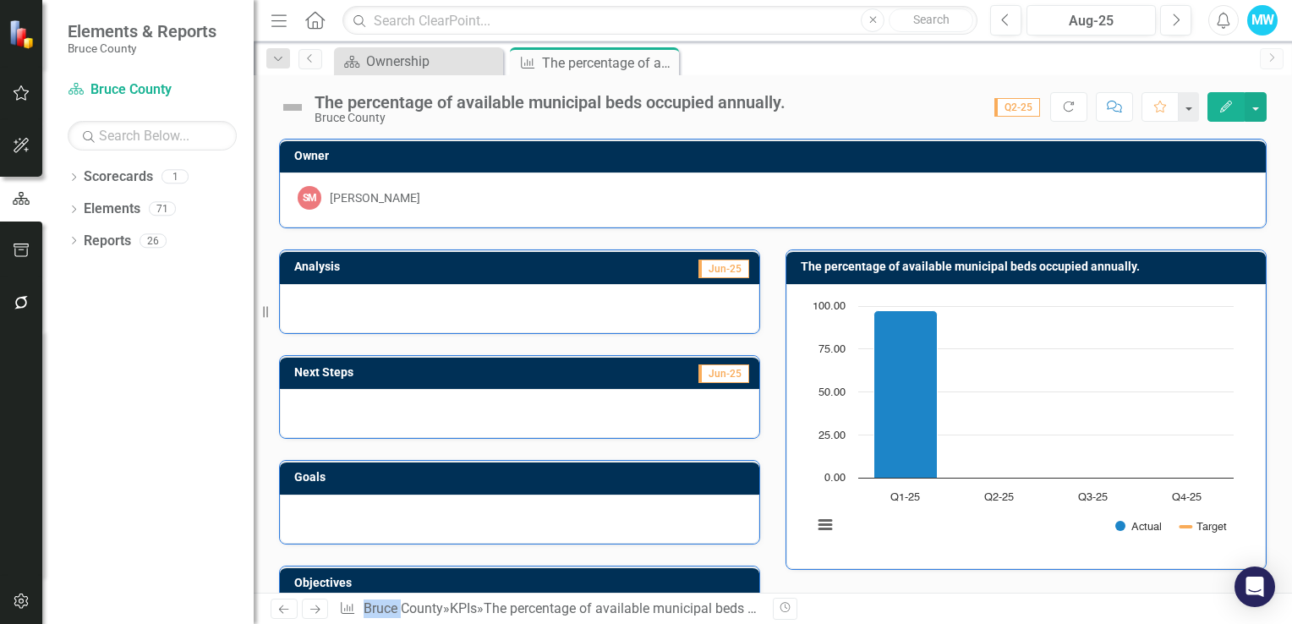
click at [1222, 106] on icon "Edit" at bounding box center [1225, 107] width 15 height 12
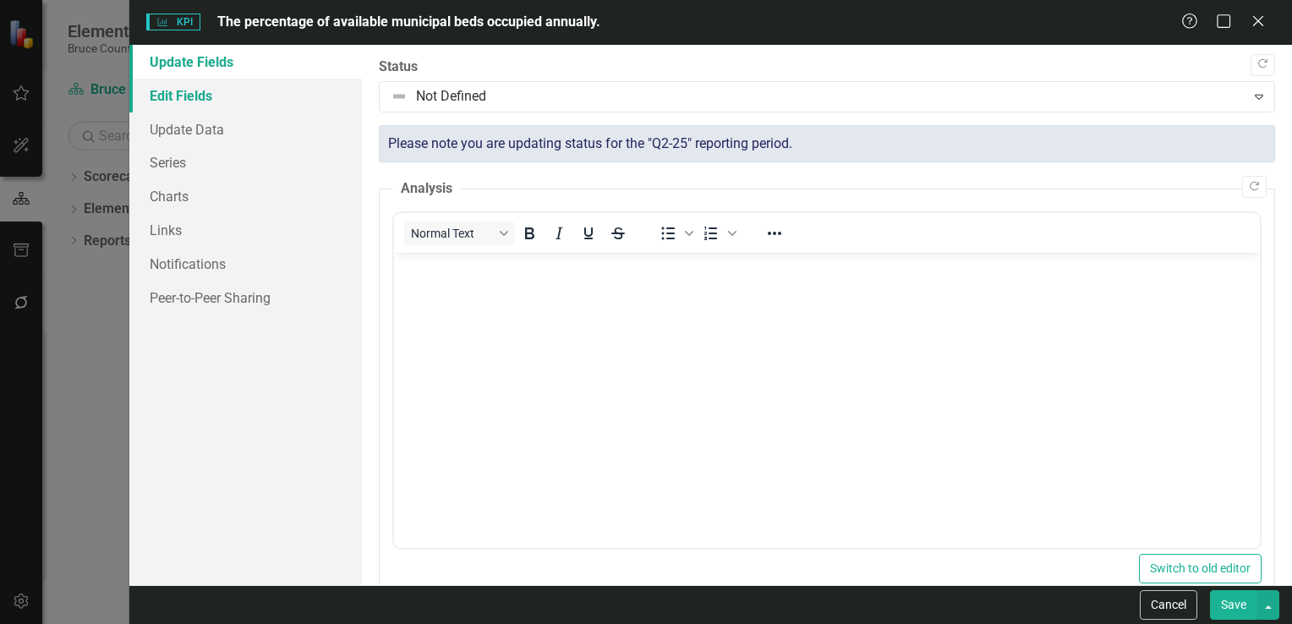
click at [217, 100] on link "Edit Fields" at bounding box center [245, 96] width 232 height 34
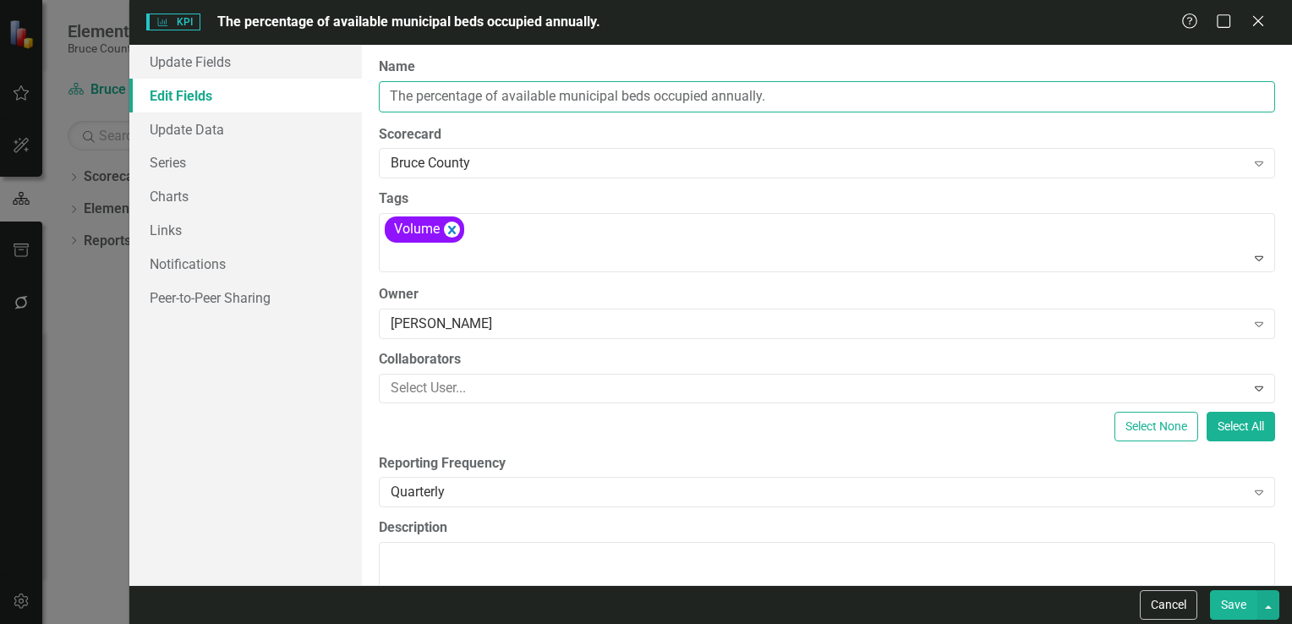
click at [779, 96] on input "The percentage of available municipal beds occupied annually." at bounding box center [827, 96] width 896 height 31
type input "The percentage of available municipal beds occupied annually. BLH"
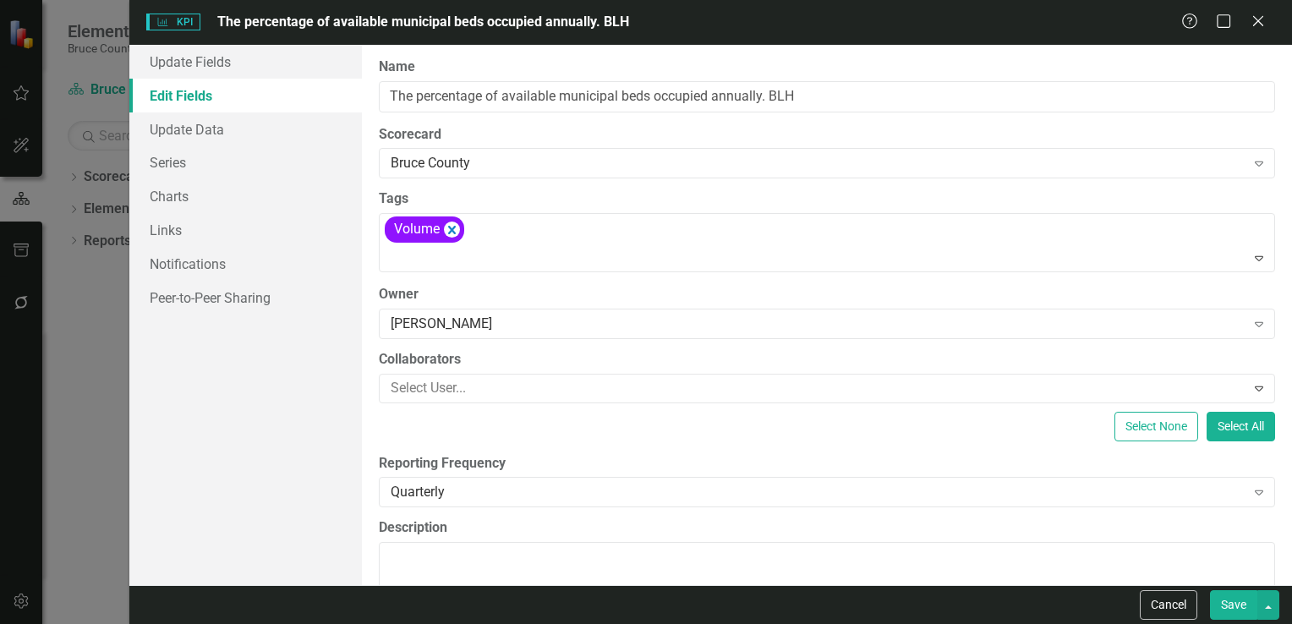
click at [1230, 603] on button "Save" at bounding box center [1233, 605] width 47 height 30
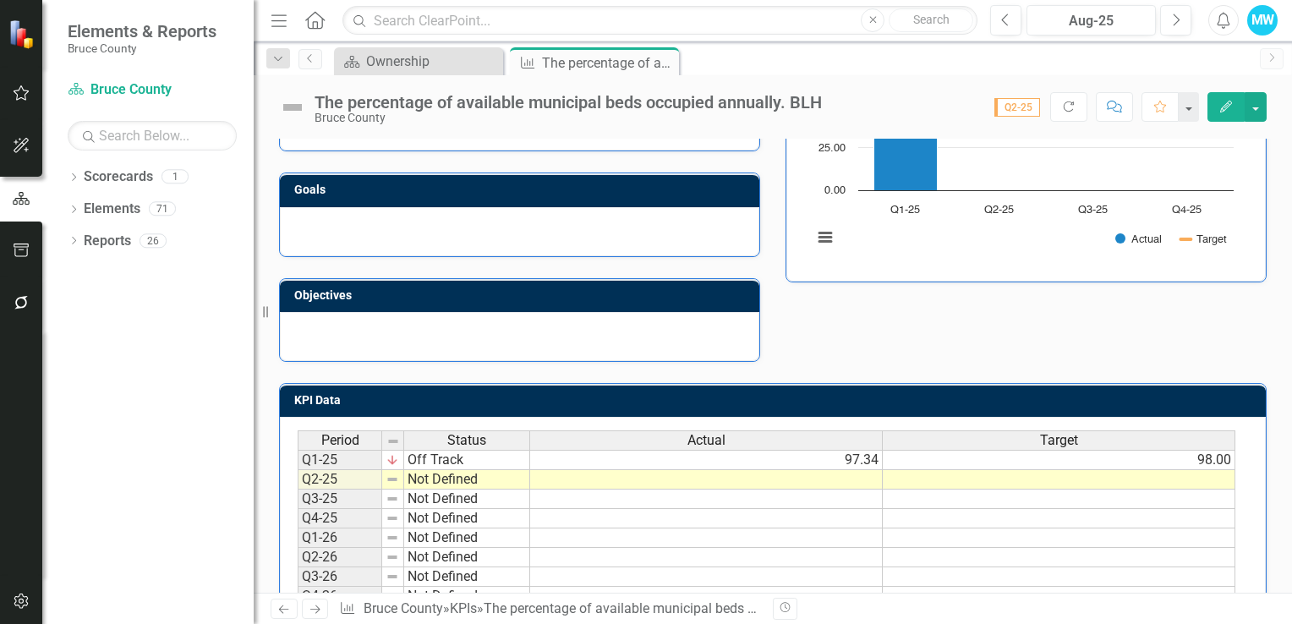
scroll to position [339, 0]
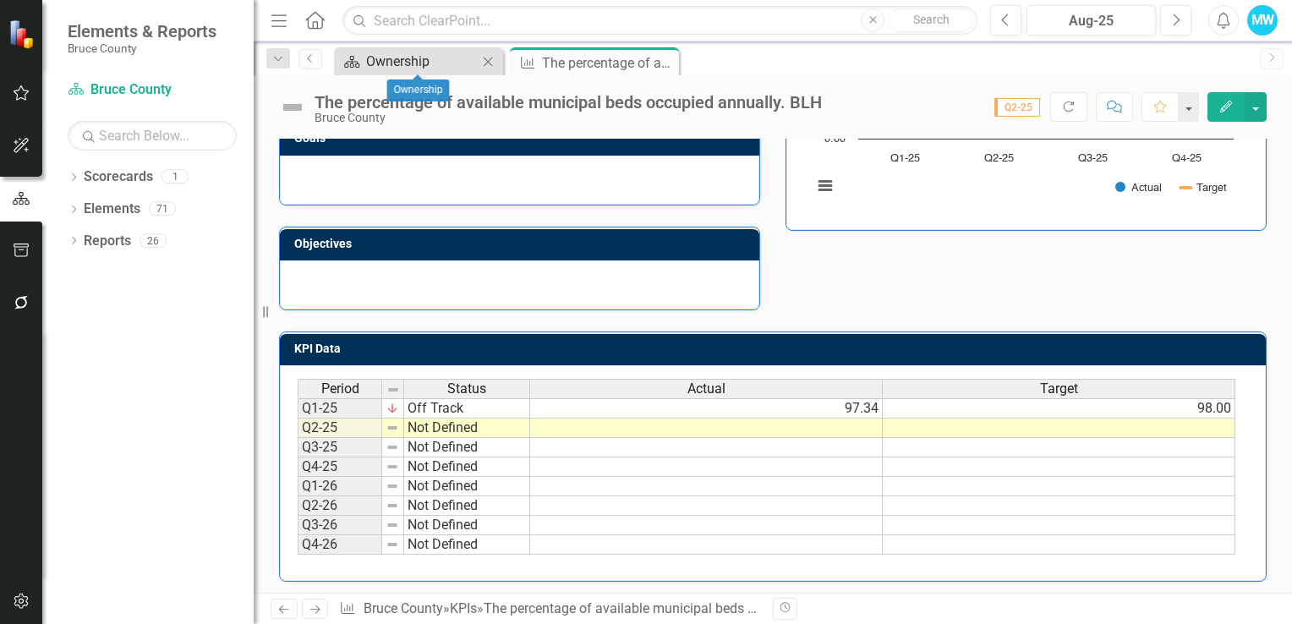
click at [445, 61] on div "Ownership" at bounding box center [422, 61] width 112 height 21
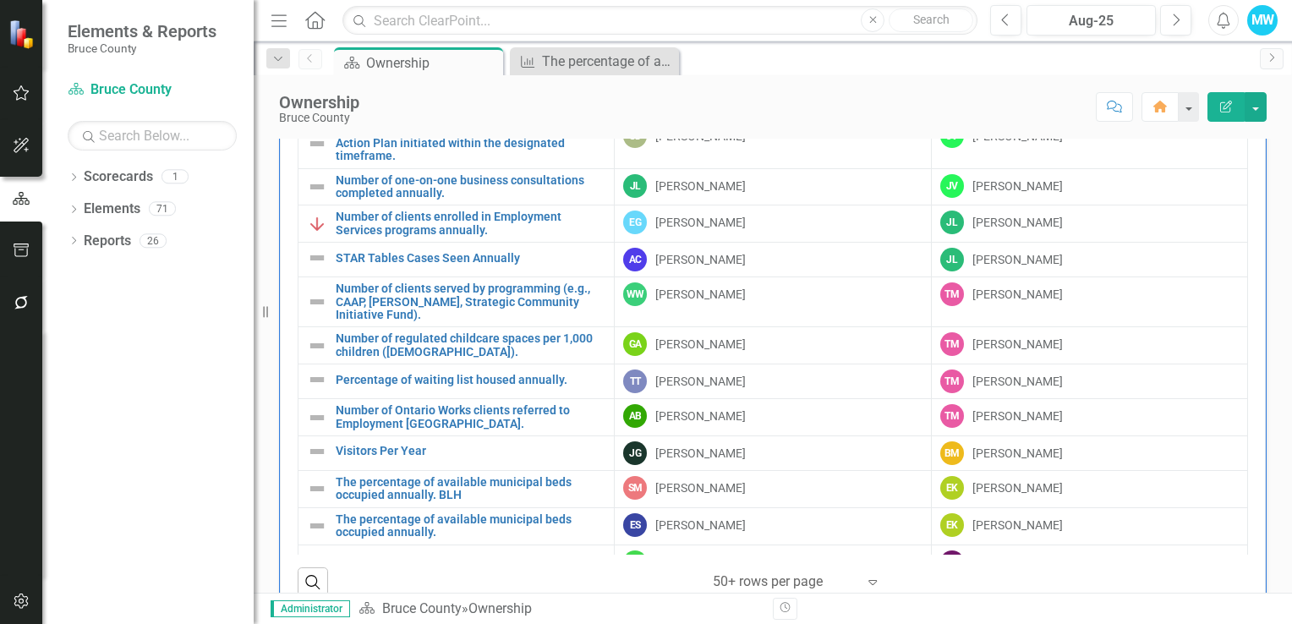
scroll to position [1127, 0]
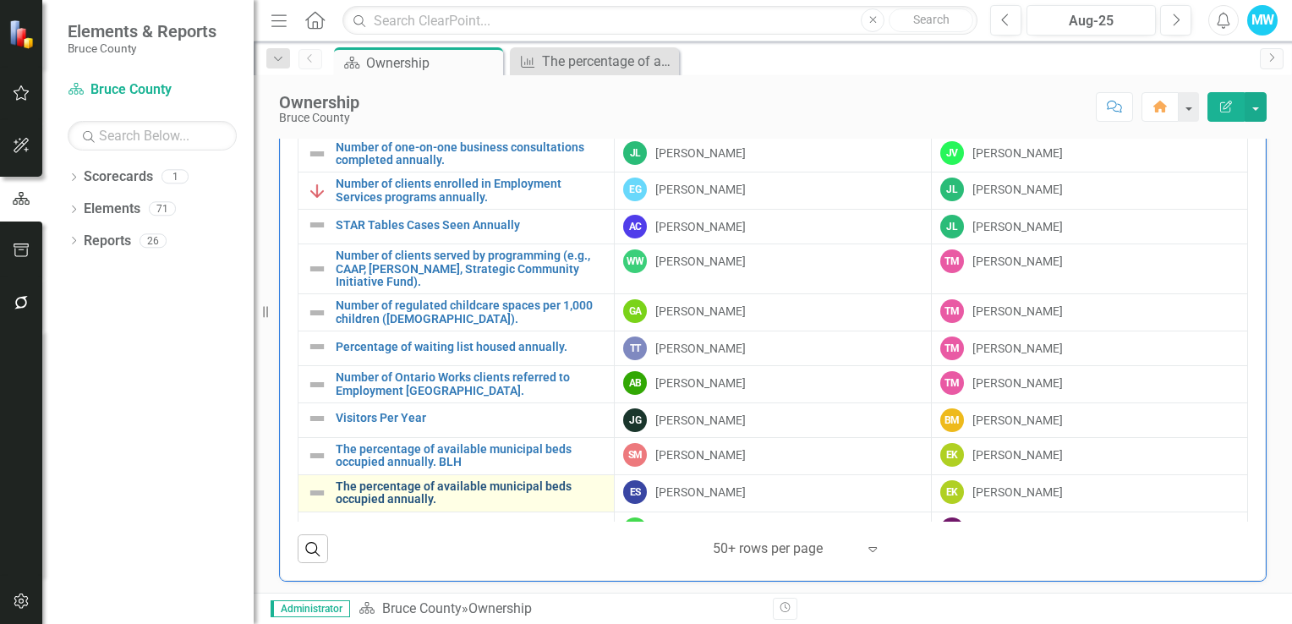
click at [469, 484] on link "The percentage of available municipal beds occupied annually." at bounding box center [471, 493] width 270 height 26
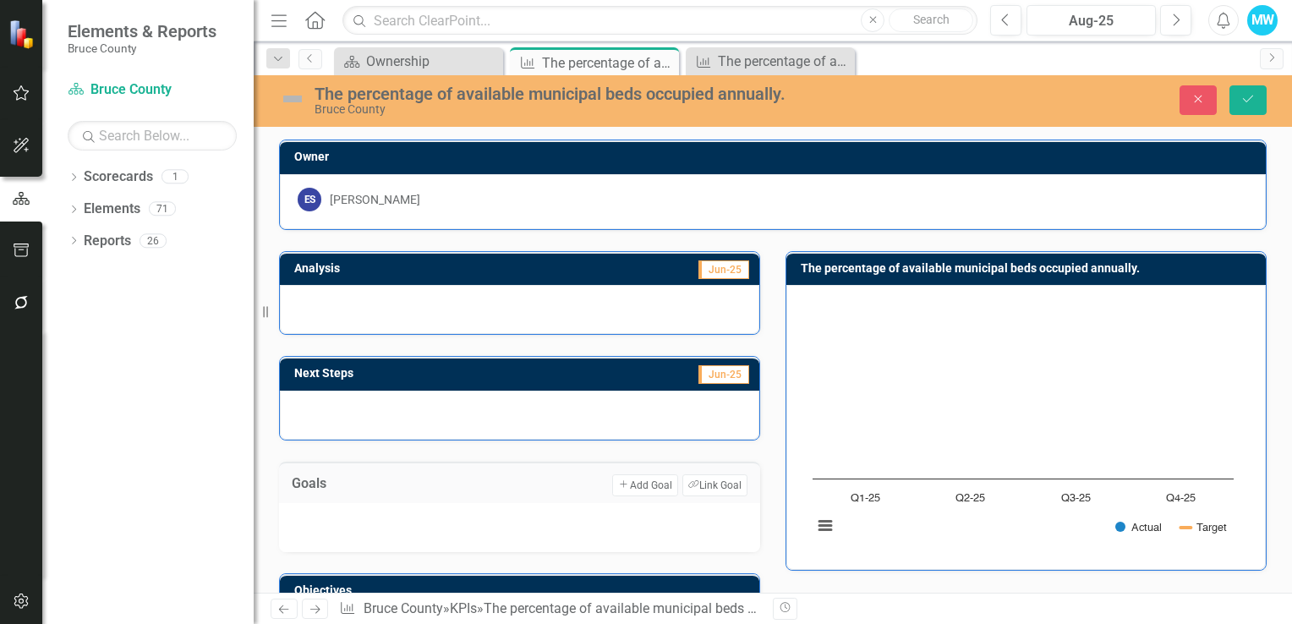
click at [673, 103] on div "Bruce County" at bounding box center [569, 109] width 511 height 13
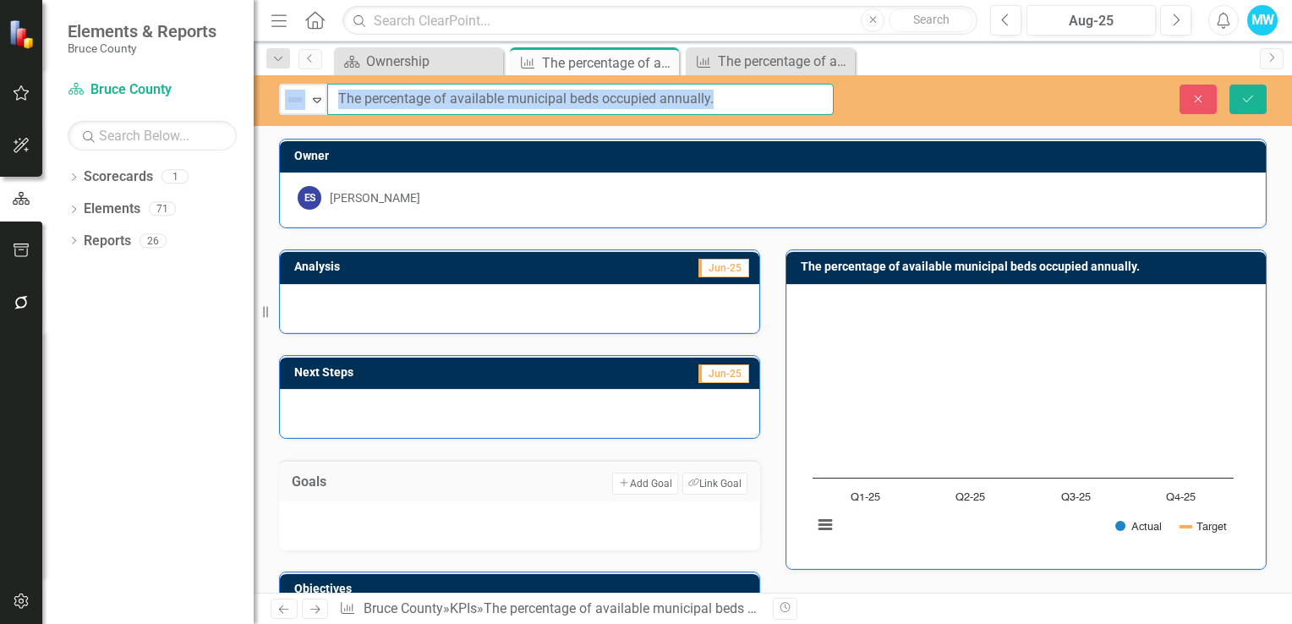
click at [798, 108] on input "The percentage of available municipal beds occupied annually." at bounding box center [580, 99] width 506 height 31
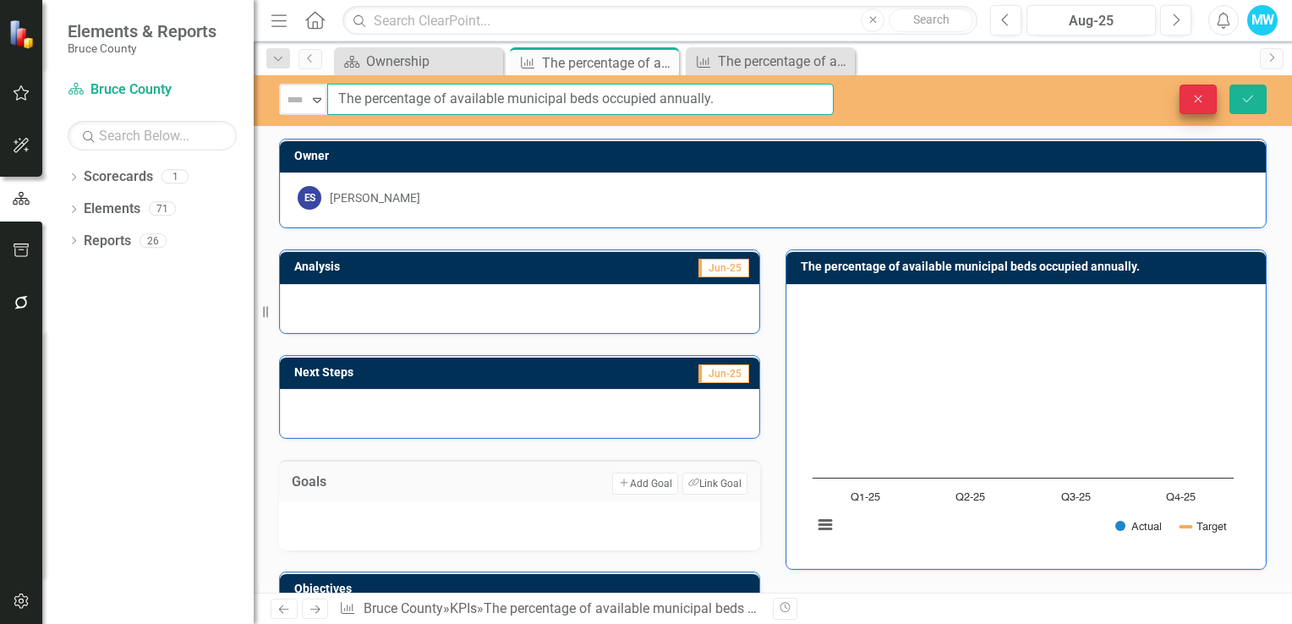
type input "The percentage of available municipal beds occupied annually."
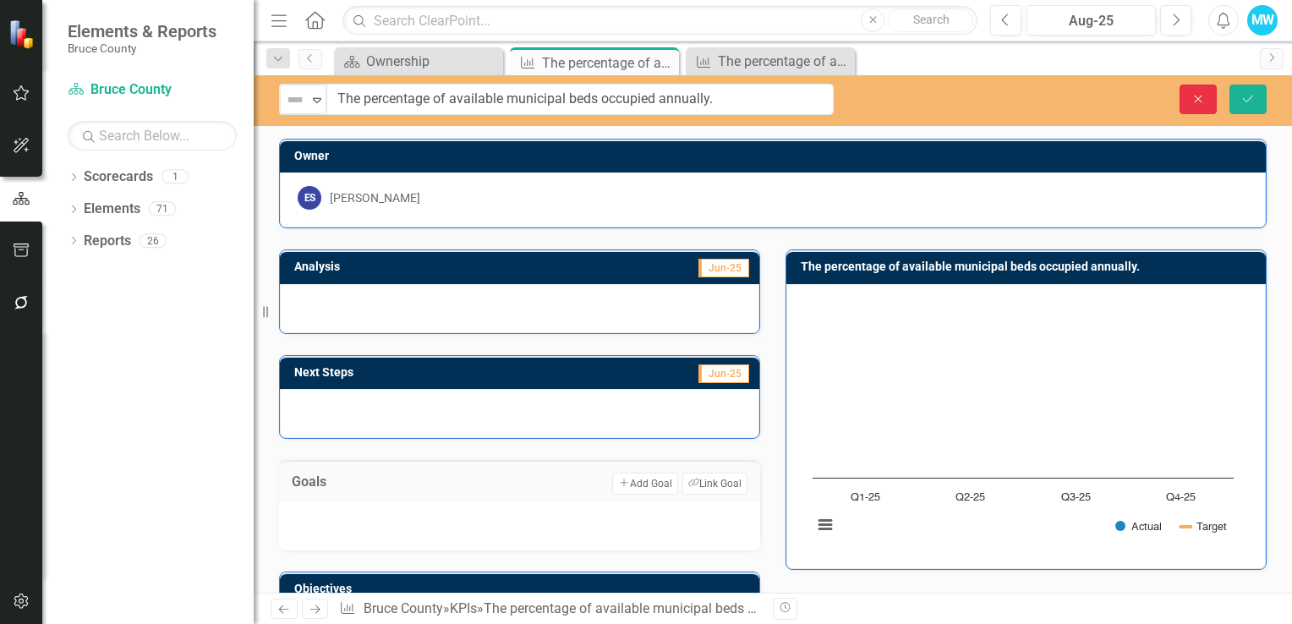
click at [1195, 101] on icon "button" at bounding box center [1199, 99] width 8 height 8
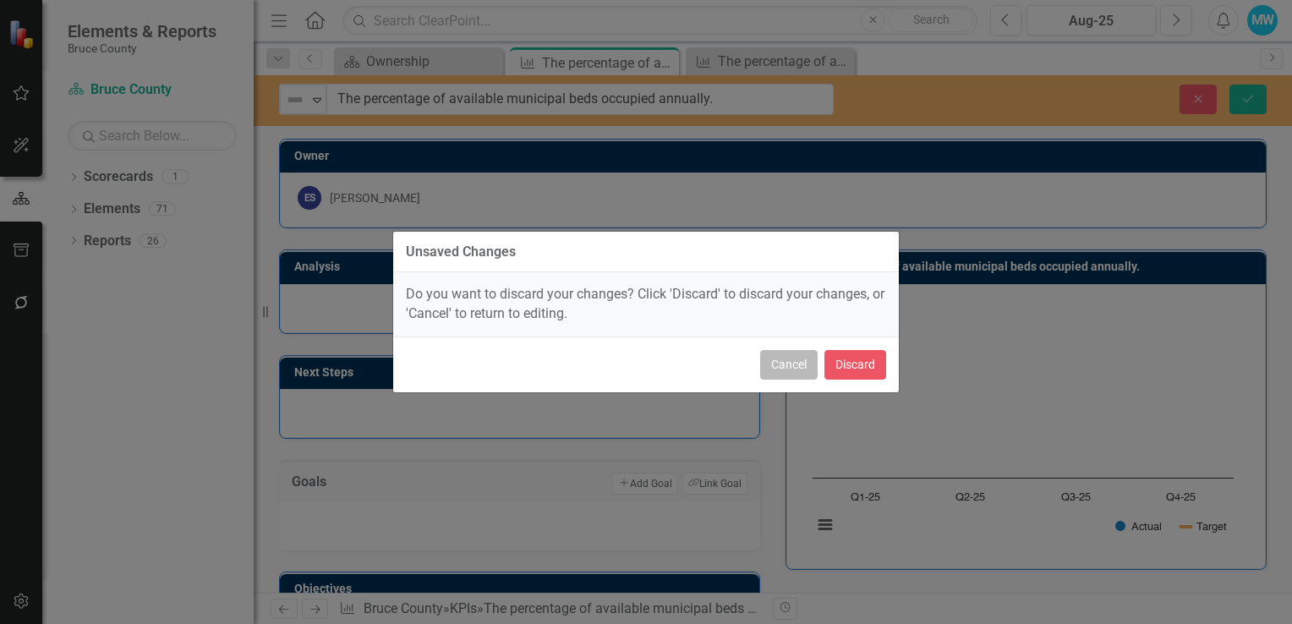
click at [779, 362] on button "Cancel" at bounding box center [788, 365] width 57 height 30
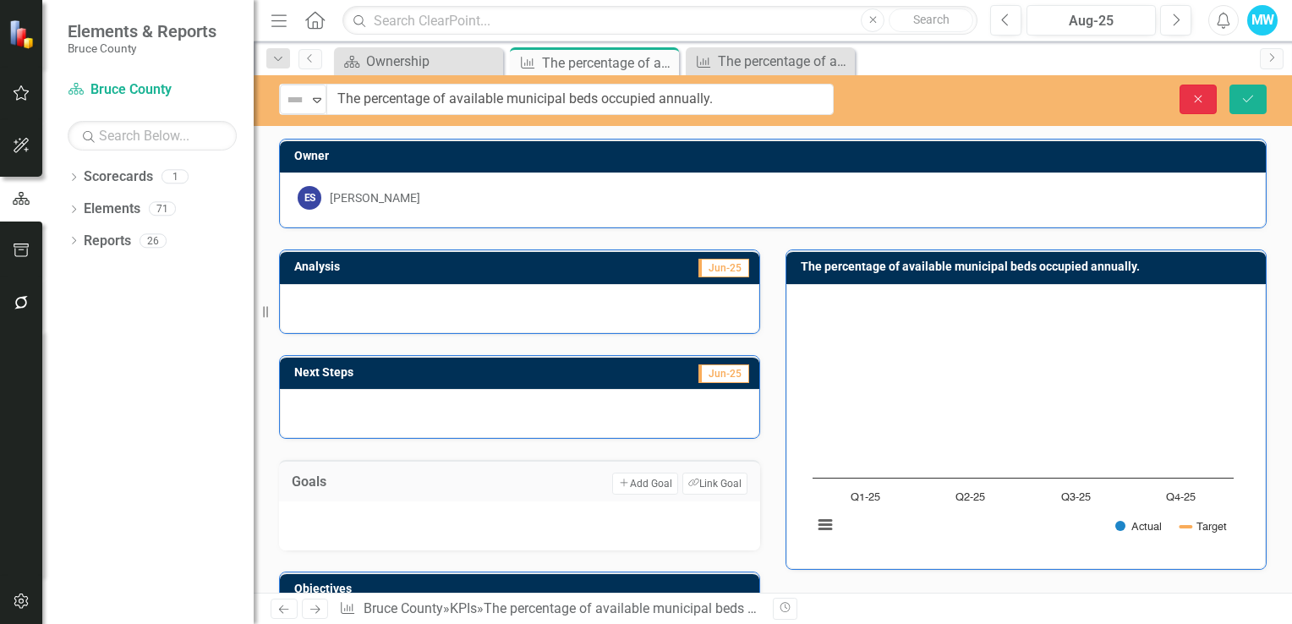
click at [1189, 98] on button "Close" at bounding box center [1197, 100] width 37 height 30
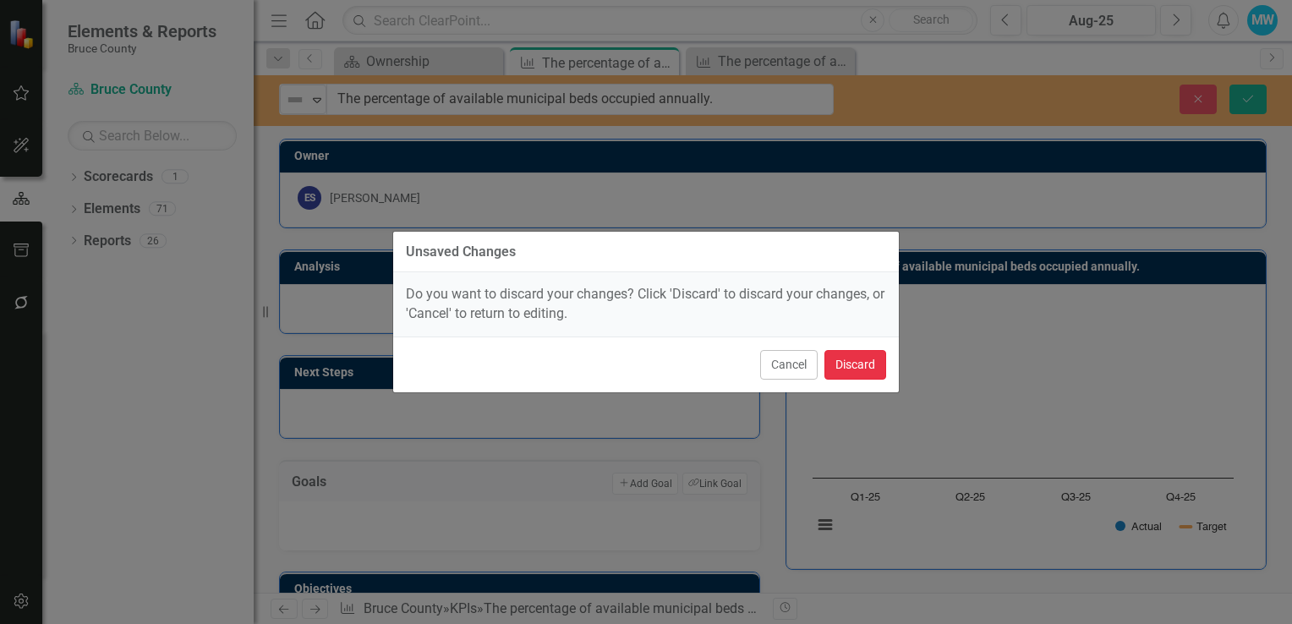
click at [871, 359] on button "Discard" at bounding box center [855, 365] width 62 height 30
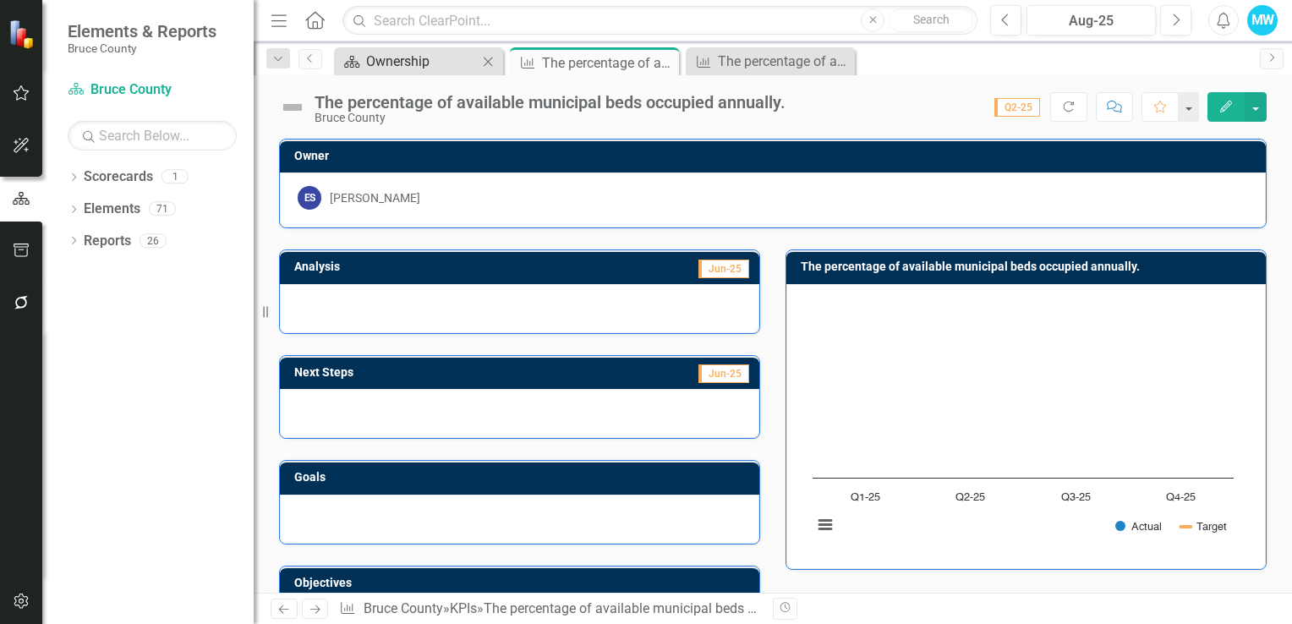
click at [407, 64] on div "Ownership" at bounding box center [422, 61] width 112 height 21
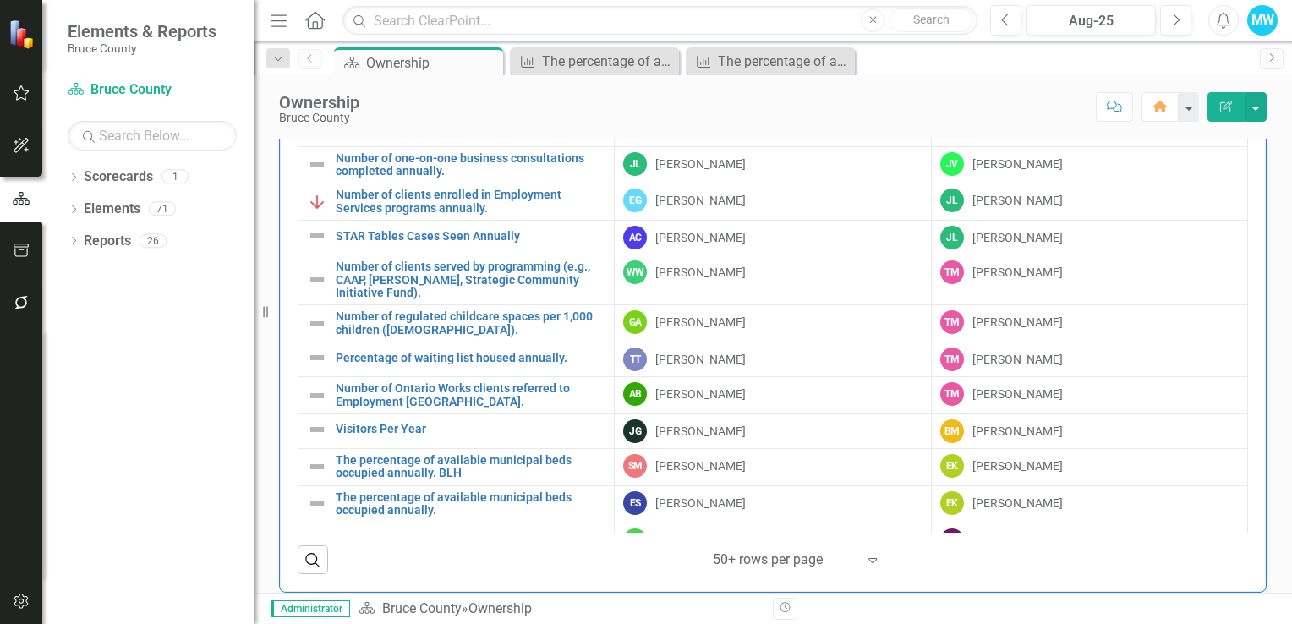
scroll to position [1127, 0]
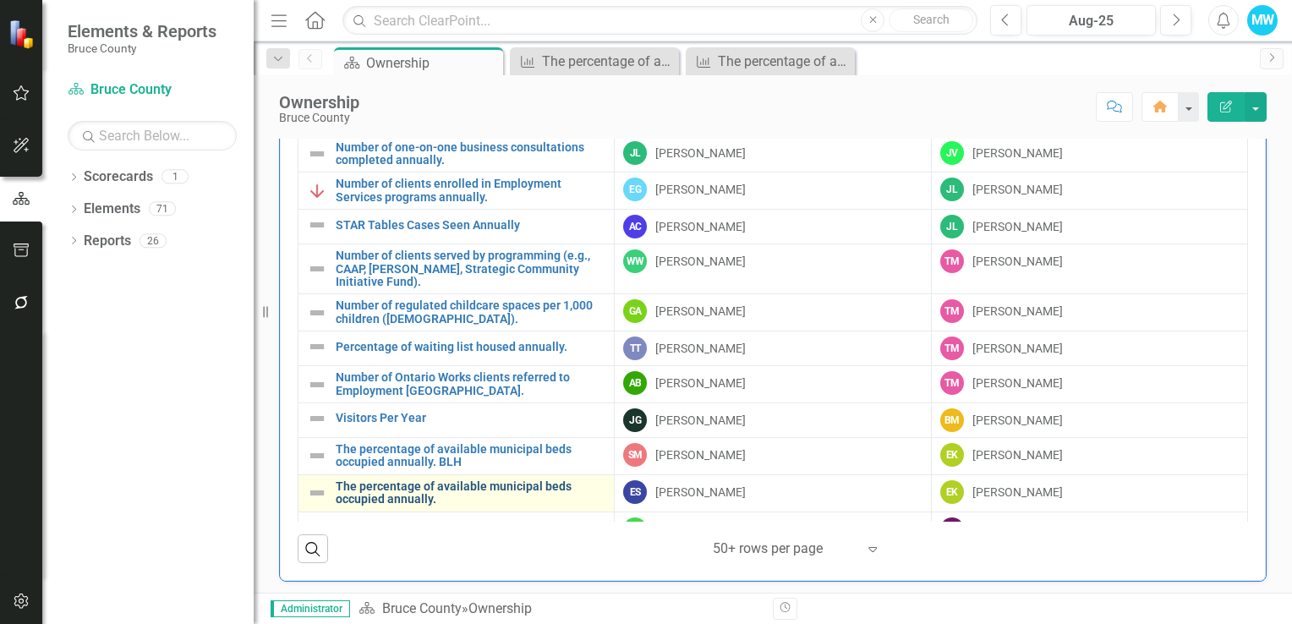
click at [426, 482] on link "The percentage of available municipal beds occupied annually." at bounding box center [471, 493] width 270 height 26
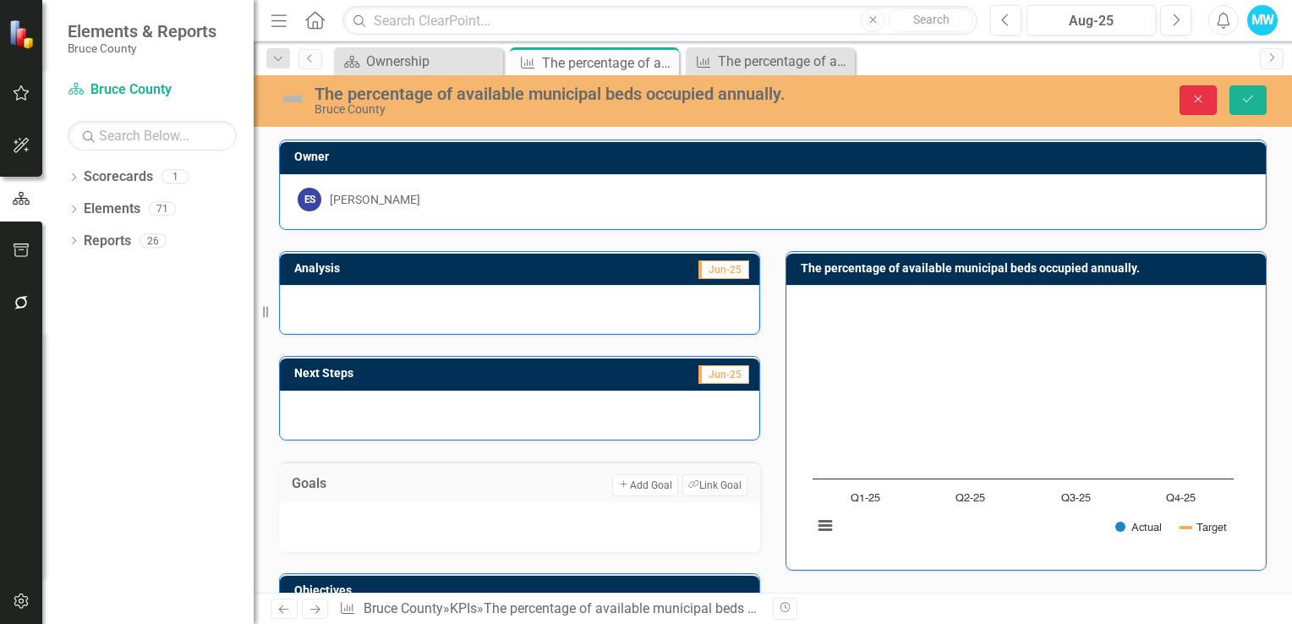
click at [1193, 101] on icon "Close" at bounding box center [1197, 99] width 15 height 12
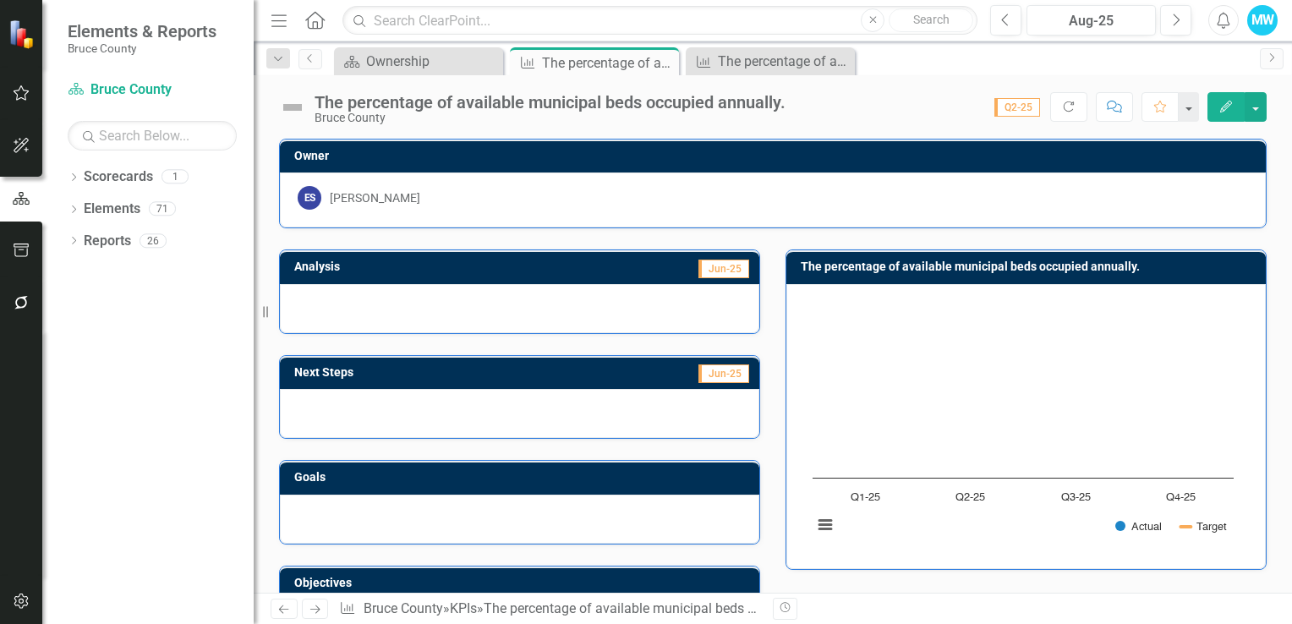
click at [1227, 103] on icon "button" at bounding box center [1226, 107] width 12 height 12
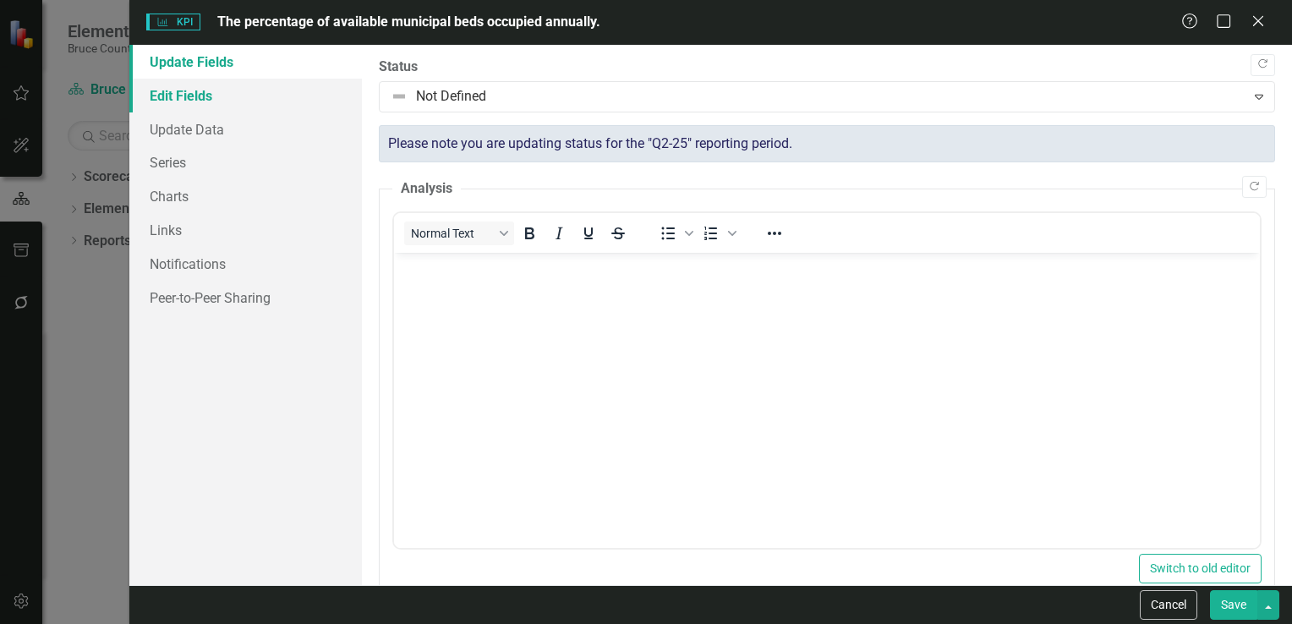
click at [206, 100] on link "Edit Fields" at bounding box center [245, 96] width 232 height 34
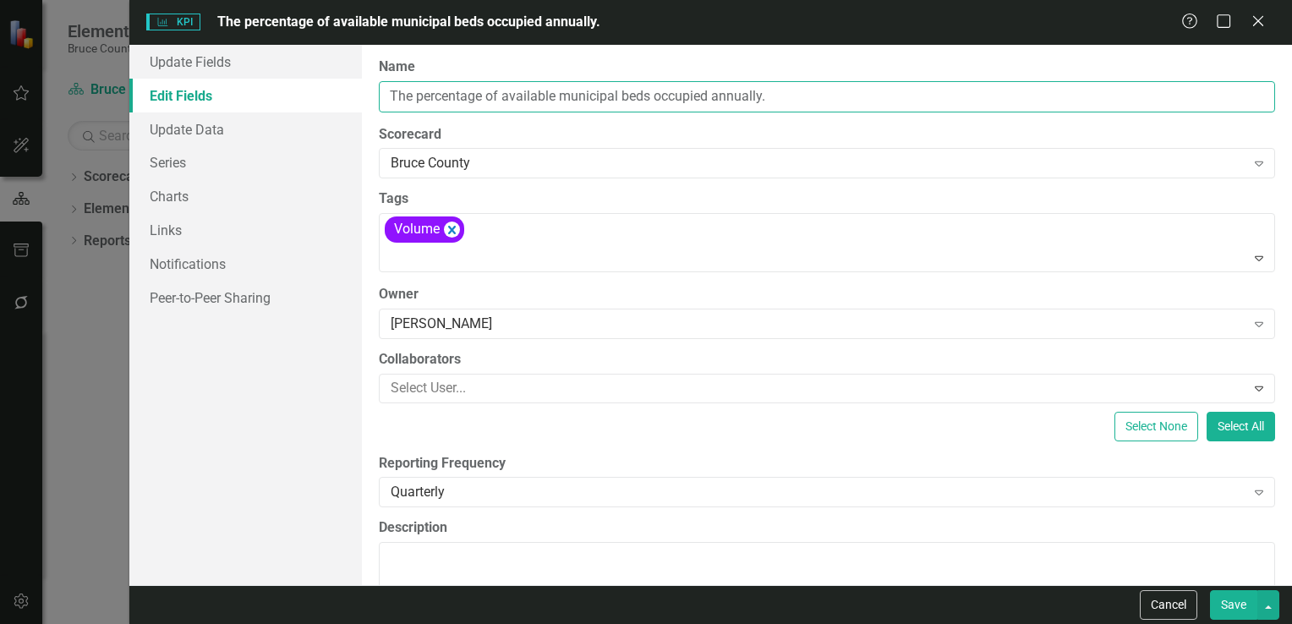
click at [813, 90] on input "The percentage of available municipal beds occupied annually." at bounding box center [827, 96] width 896 height 31
type input "The percentage of available municipal beds occupied annually. GWH"
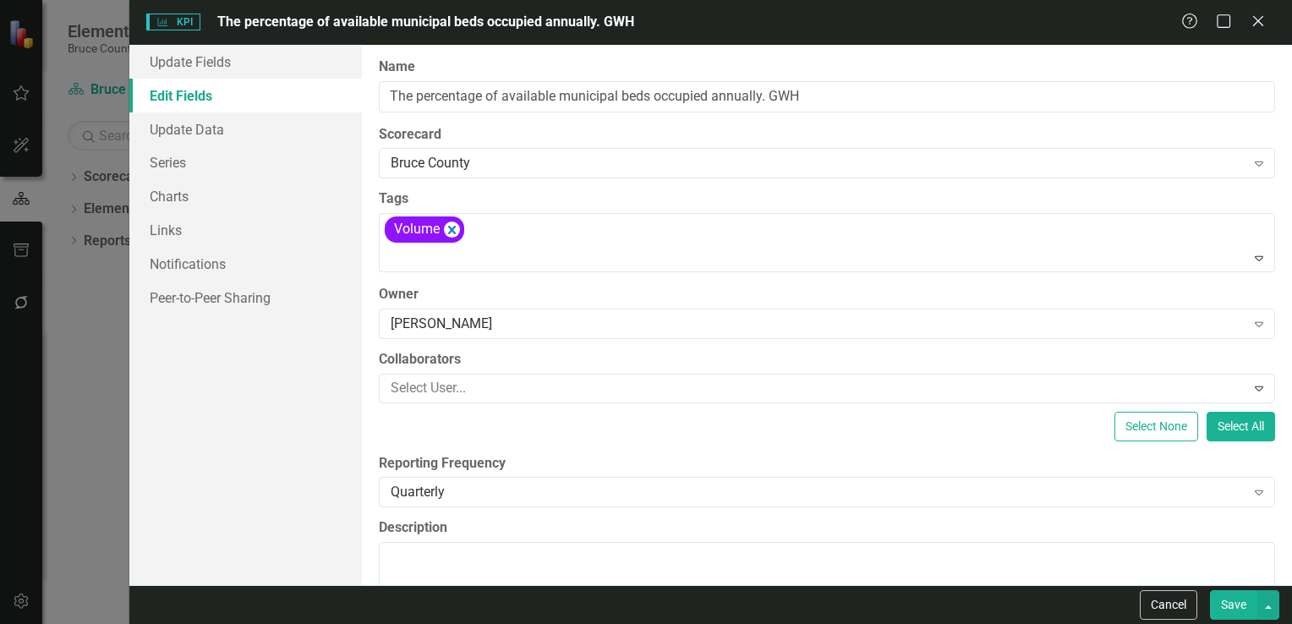
click at [1231, 604] on button "Save" at bounding box center [1233, 605] width 47 height 30
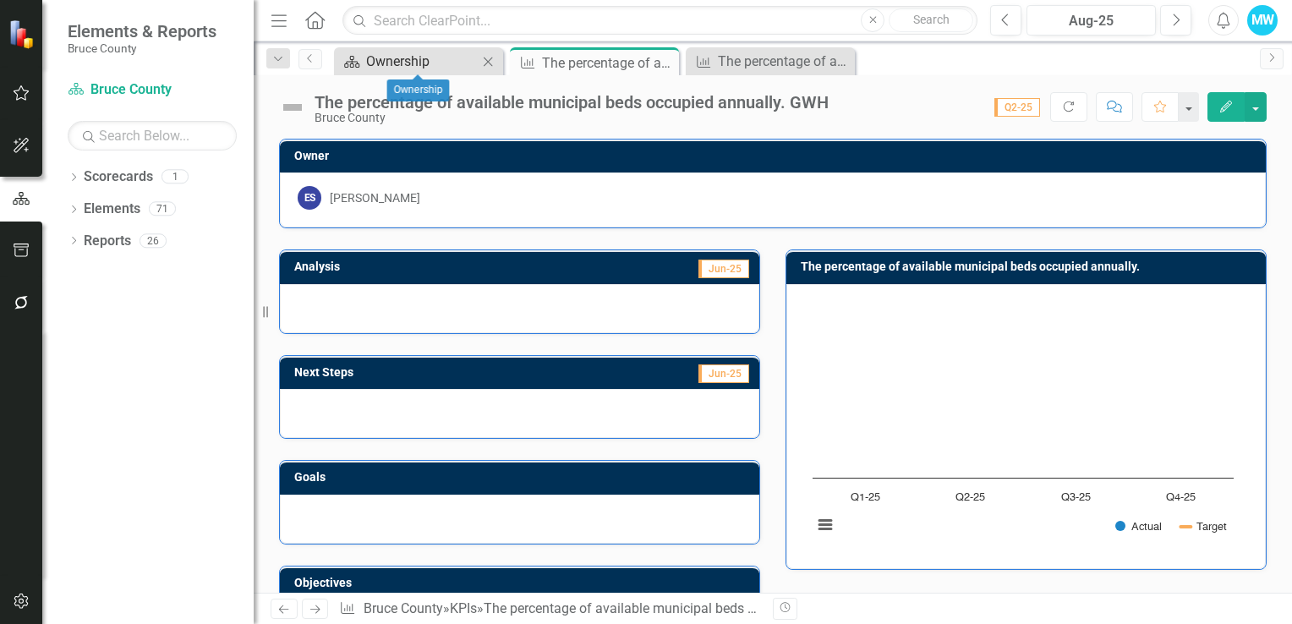
click at [421, 63] on div "Ownership" at bounding box center [422, 61] width 112 height 21
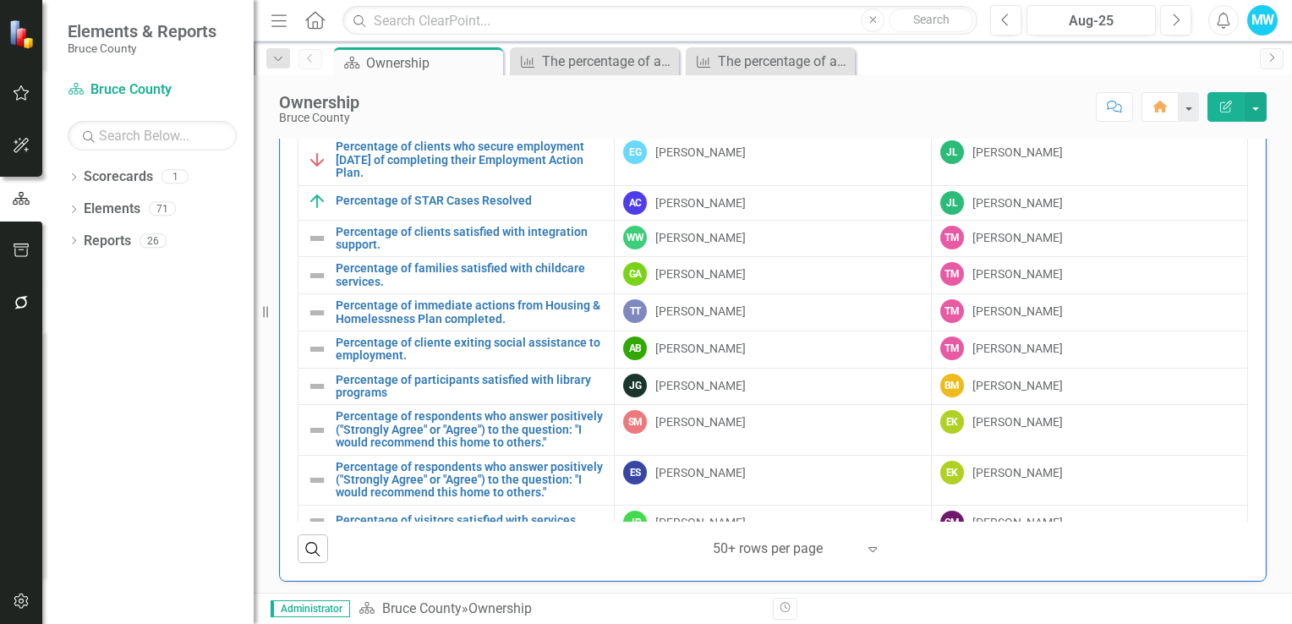
scroll to position [930, 0]
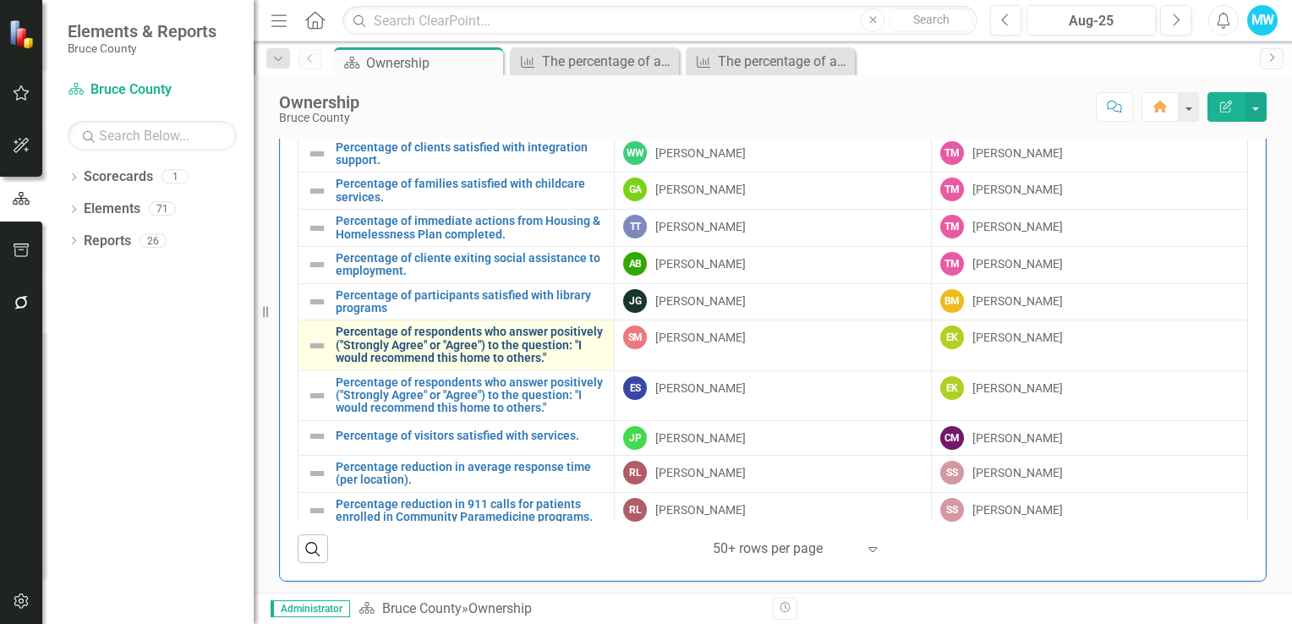
click at [572, 348] on link "Percentage of respondents who answer positively ("Strongly Agree" or "Agree") t…" at bounding box center [471, 344] width 270 height 39
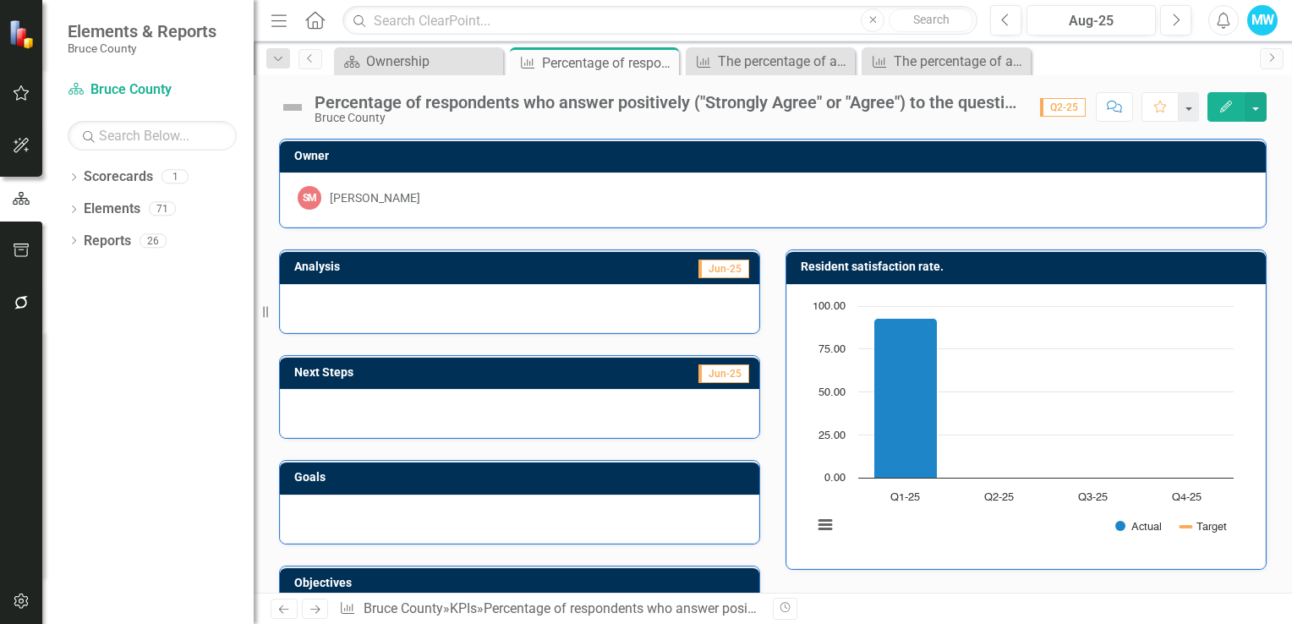
click at [1221, 110] on icon "button" at bounding box center [1226, 107] width 12 height 12
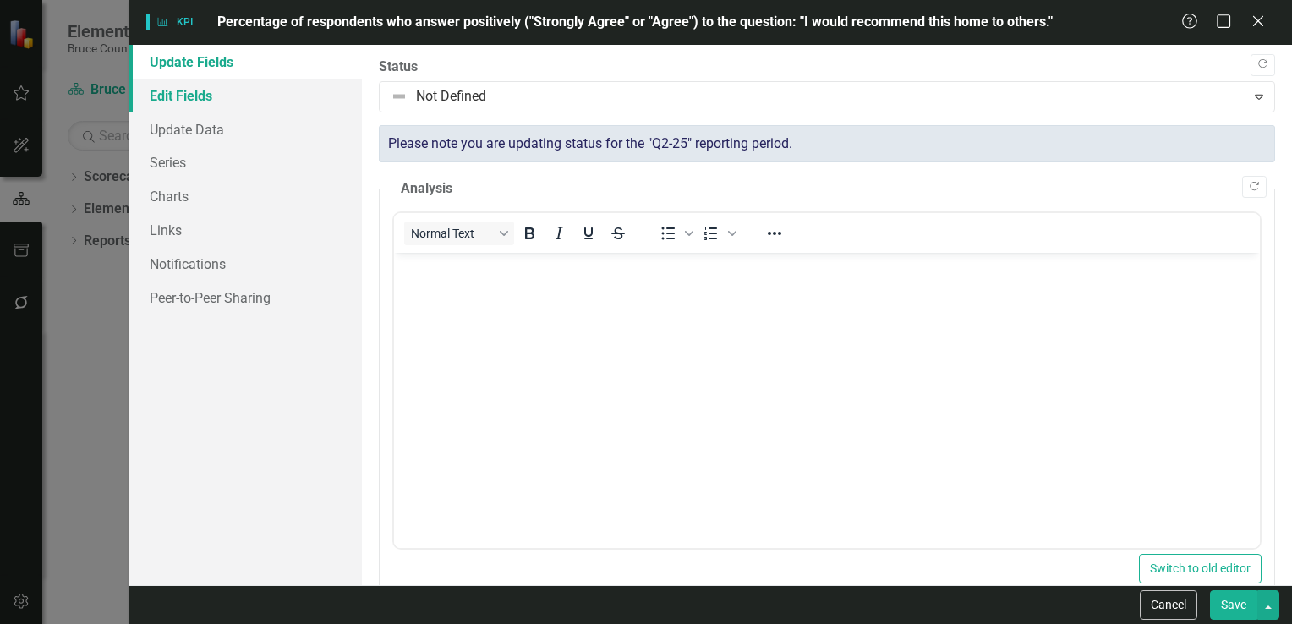
click at [200, 100] on link "Edit Fields" at bounding box center [245, 96] width 232 height 34
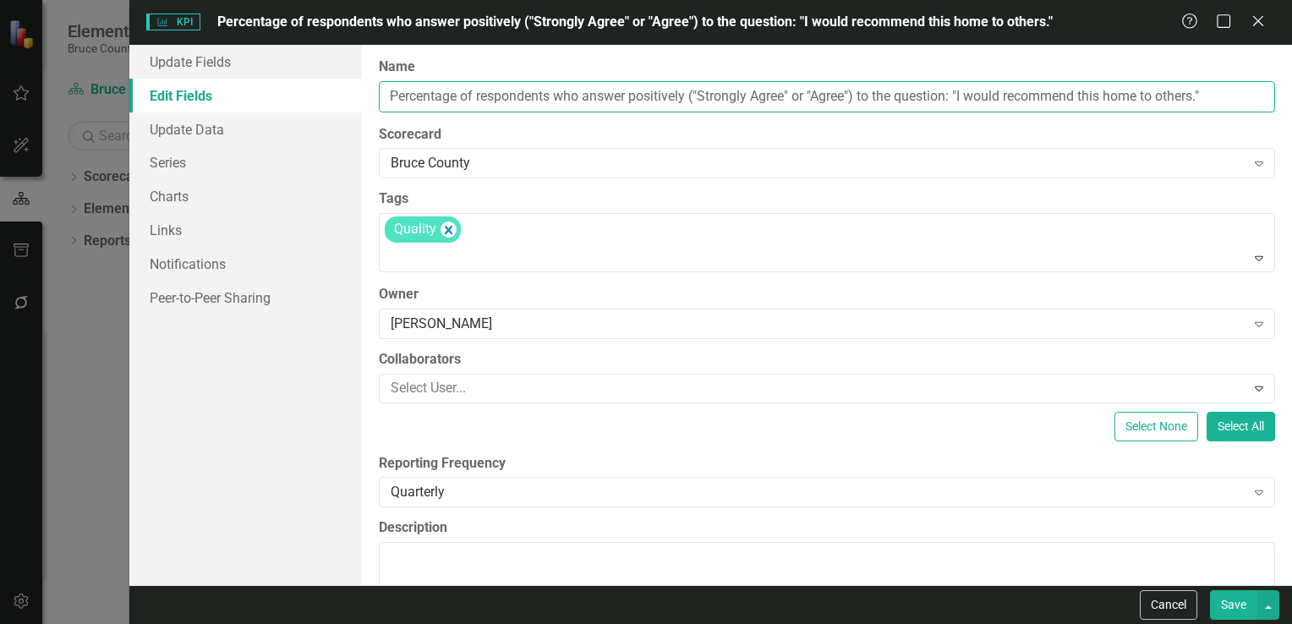
click at [1231, 95] on input "Percentage of respondents who answer positively ("Strongly Agree" or "Agree") t…" at bounding box center [827, 96] width 896 height 31
type input "Percentage of respondents who answer positively ("Strongly Agree" or "Agree") t…"
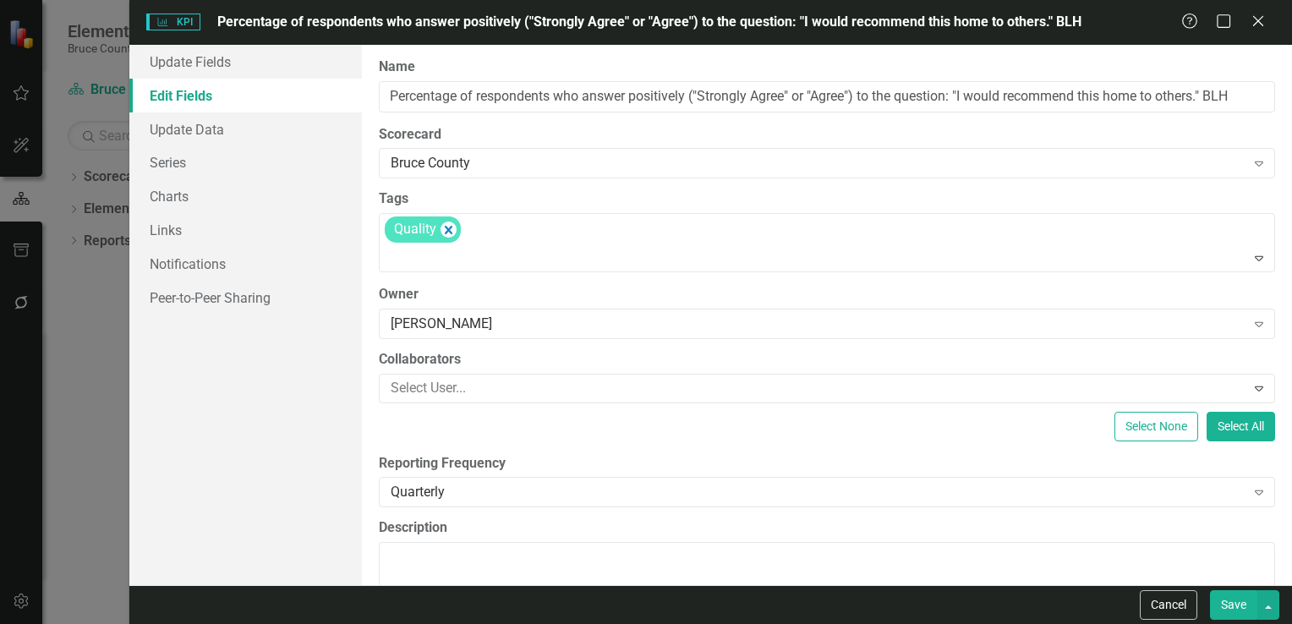
click at [1234, 606] on button "Save" at bounding box center [1233, 605] width 47 height 30
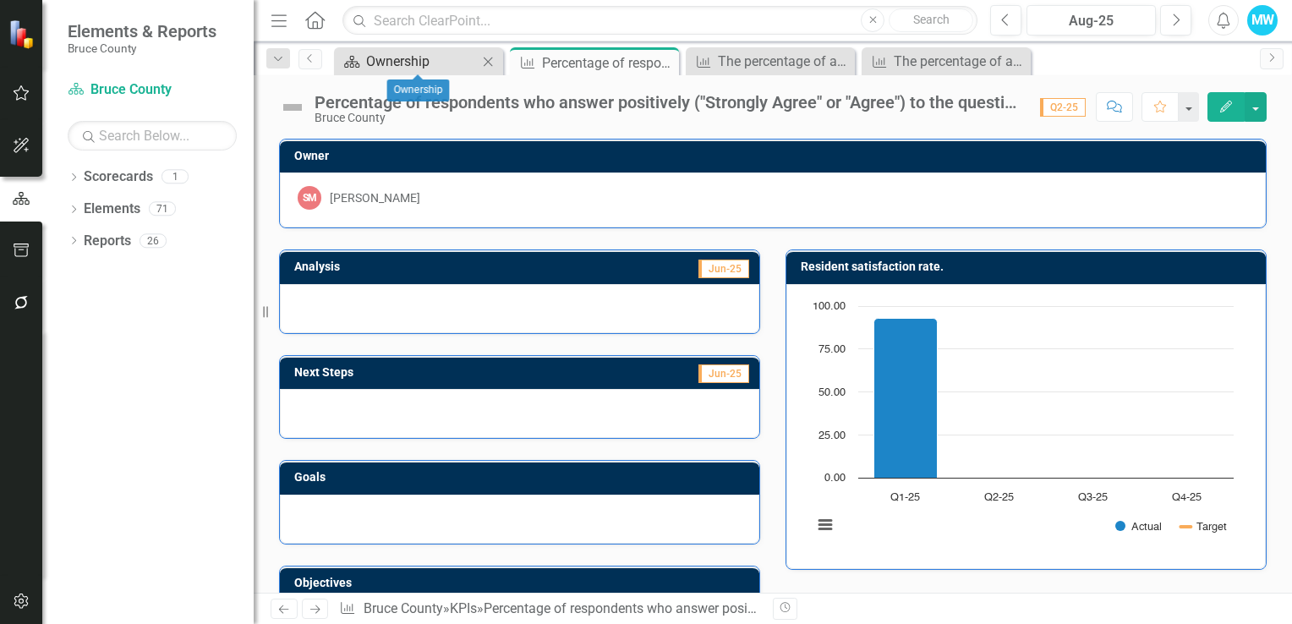
click at [420, 64] on div "Ownership" at bounding box center [422, 61] width 112 height 21
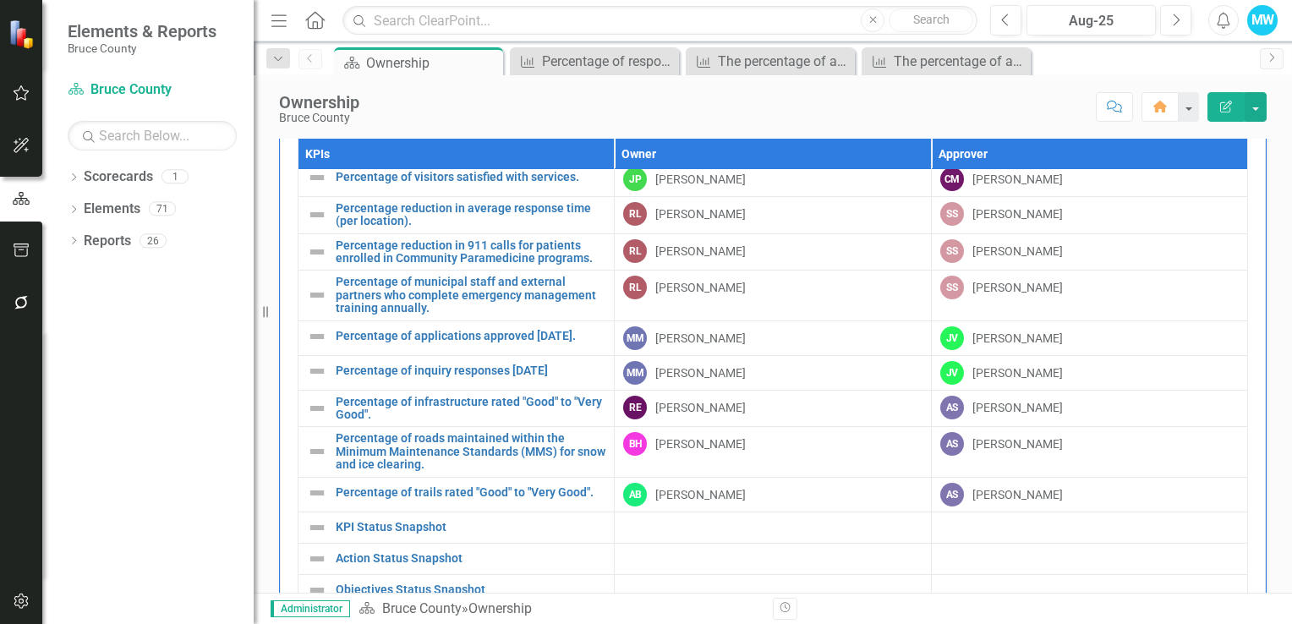
scroll to position [1127, 0]
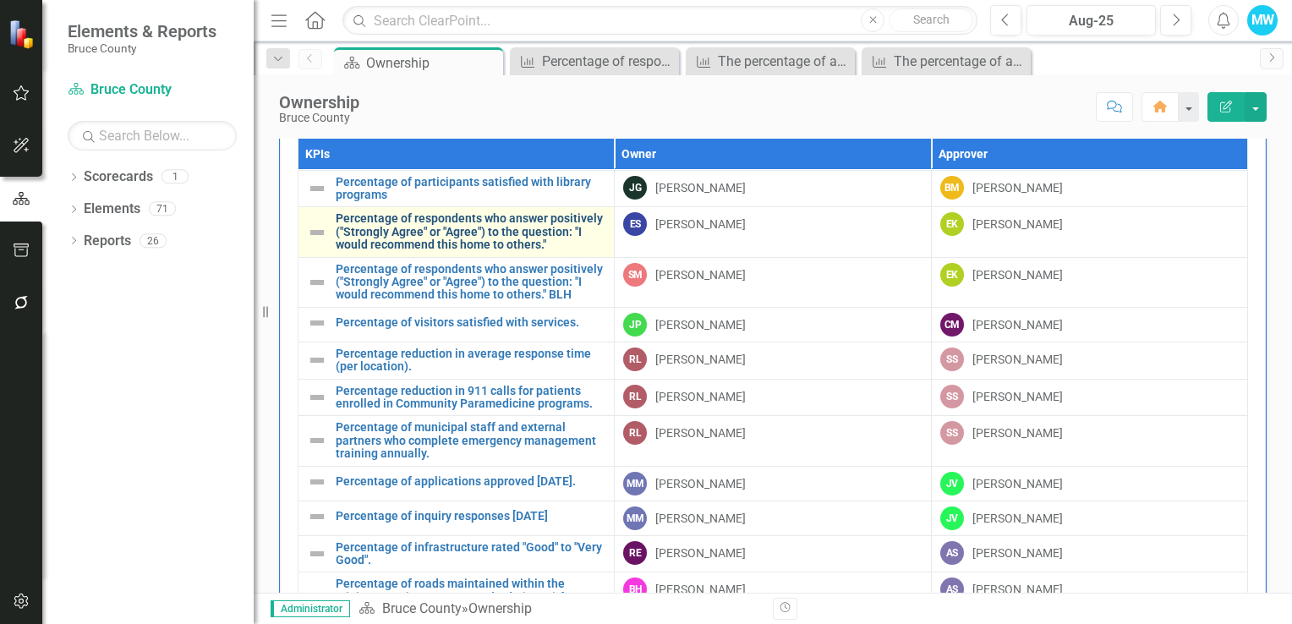
click at [583, 237] on link "Percentage of respondents who answer positively ("Strongly Agree" or "Agree") t…" at bounding box center [471, 231] width 270 height 39
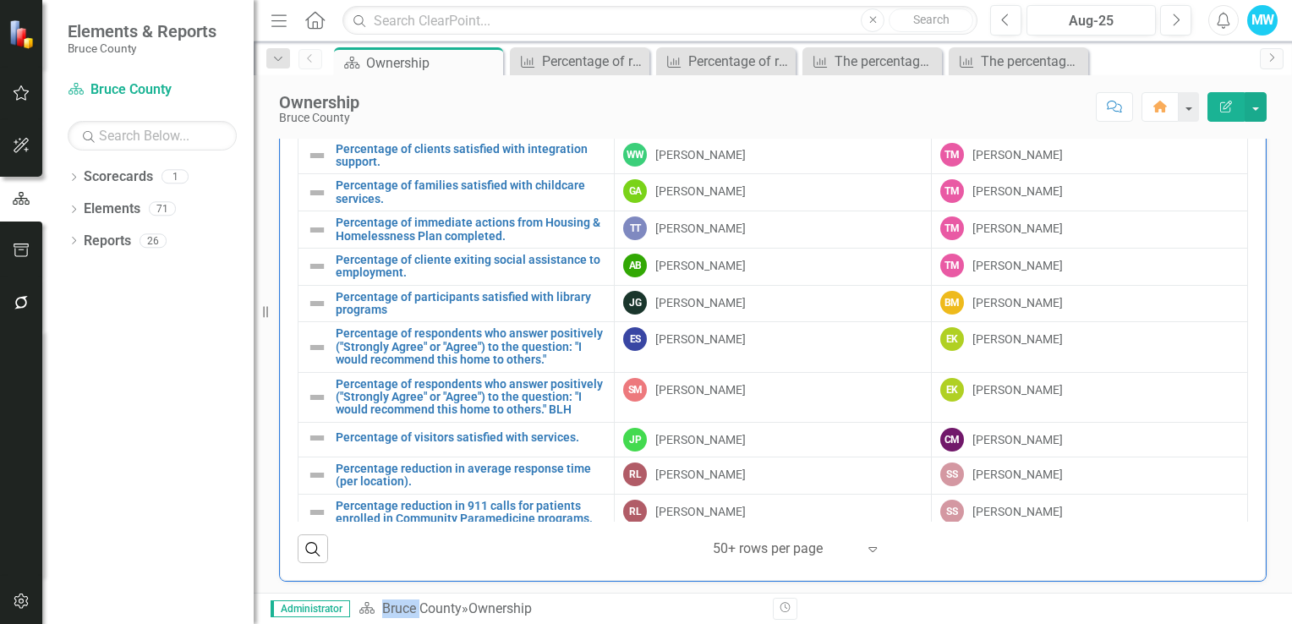
scroll to position [930, 0]
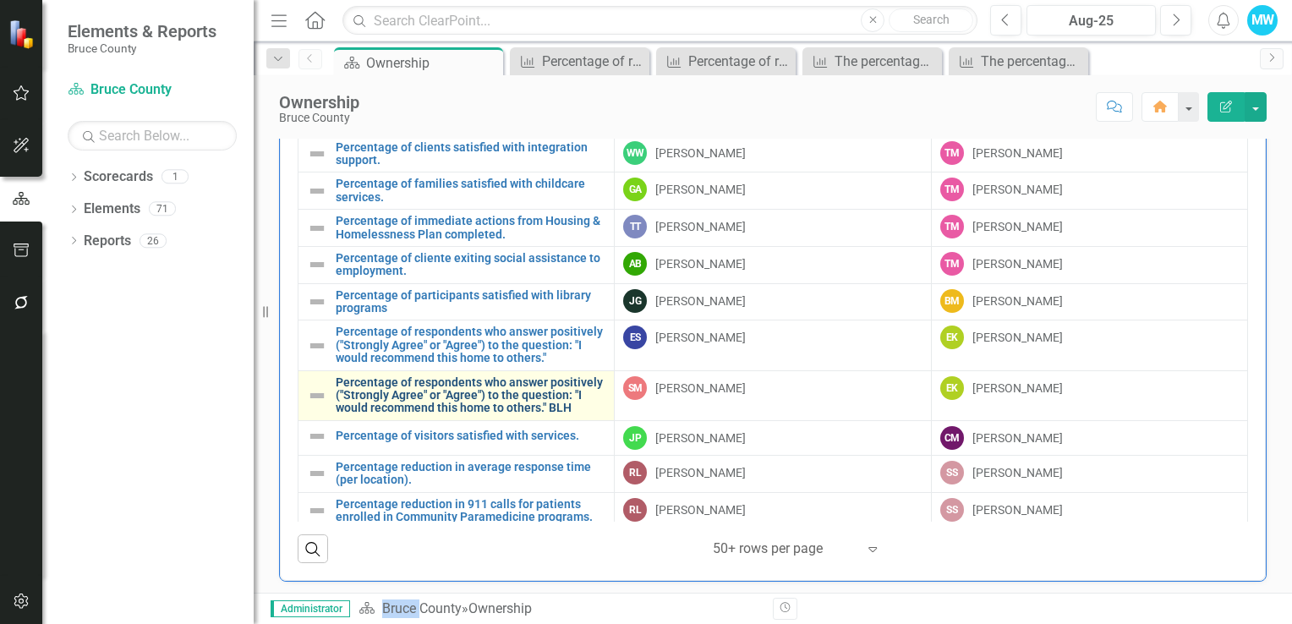
click at [567, 415] on link "Percentage of respondents who answer positively ("Strongly Agree" or "Agree") t…" at bounding box center [471, 395] width 270 height 39
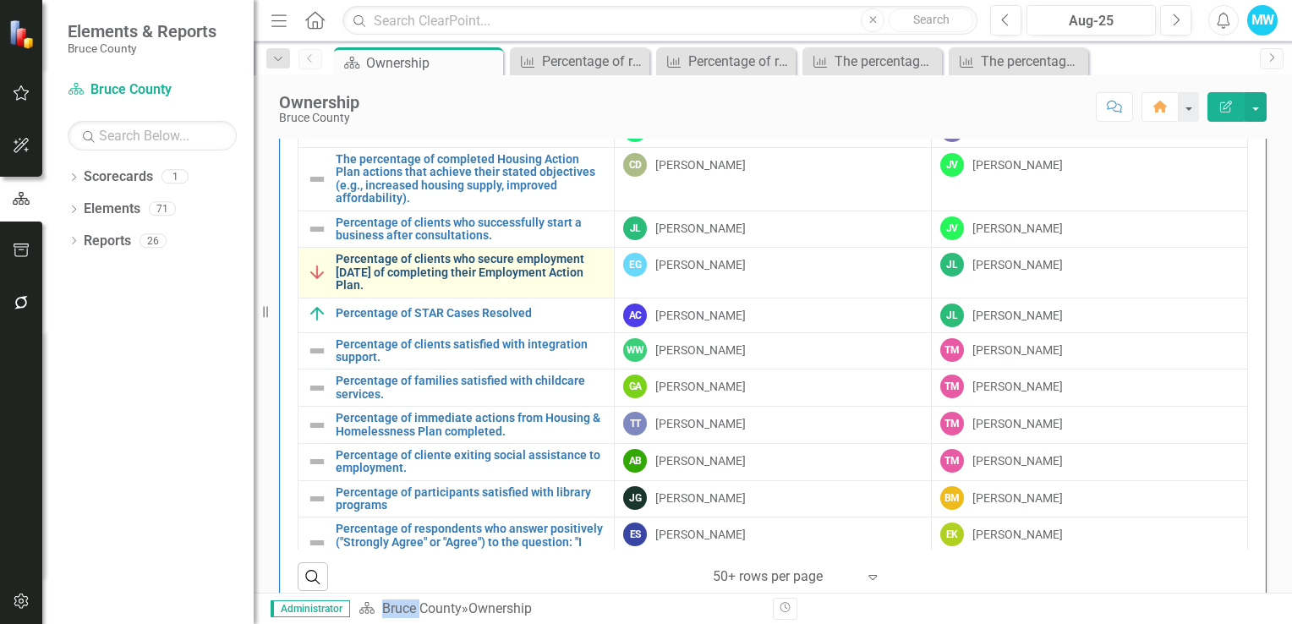
scroll to position [930, 0]
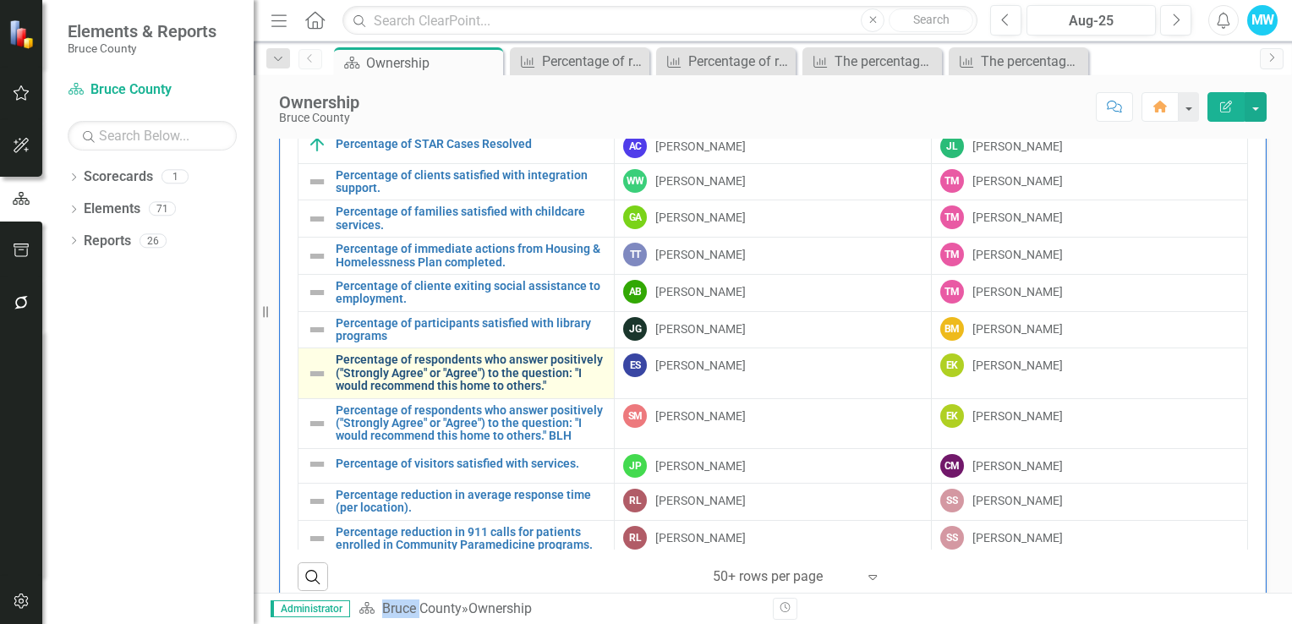
click at [555, 391] on link "Percentage of respondents who answer positively ("Strongly Agree" or "Agree") t…" at bounding box center [471, 372] width 270 height 39
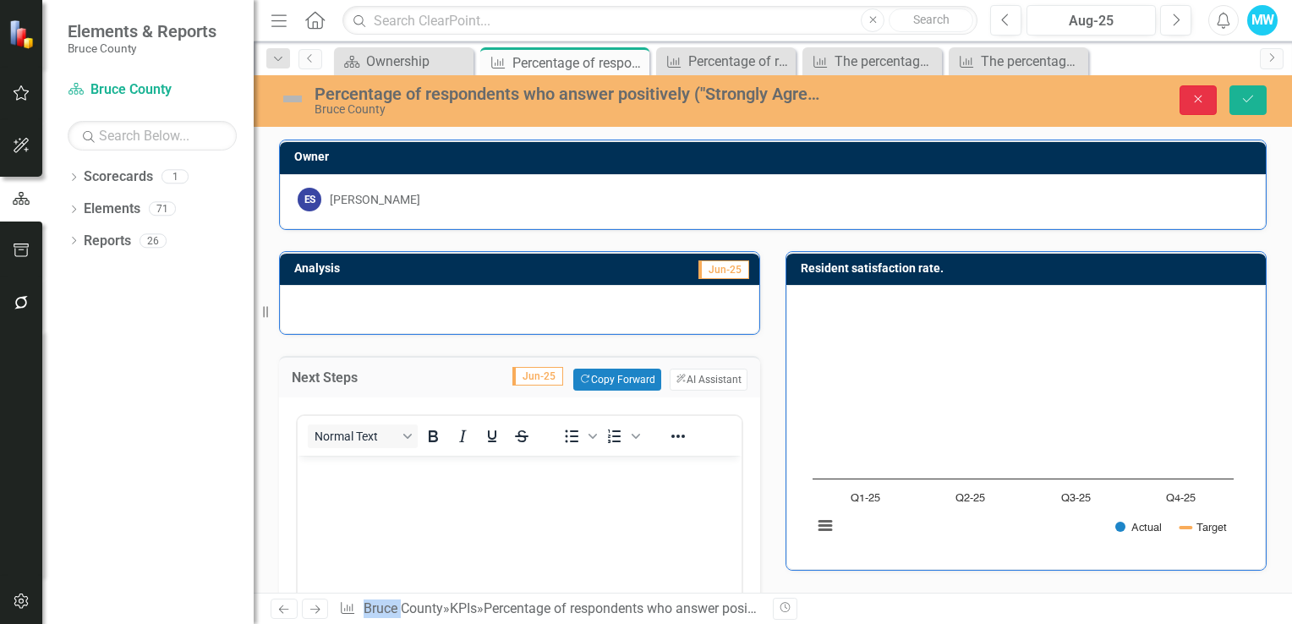
click at [1194, 96] on icon "Close" at bounding box center [1197, 99] width 15 height 12
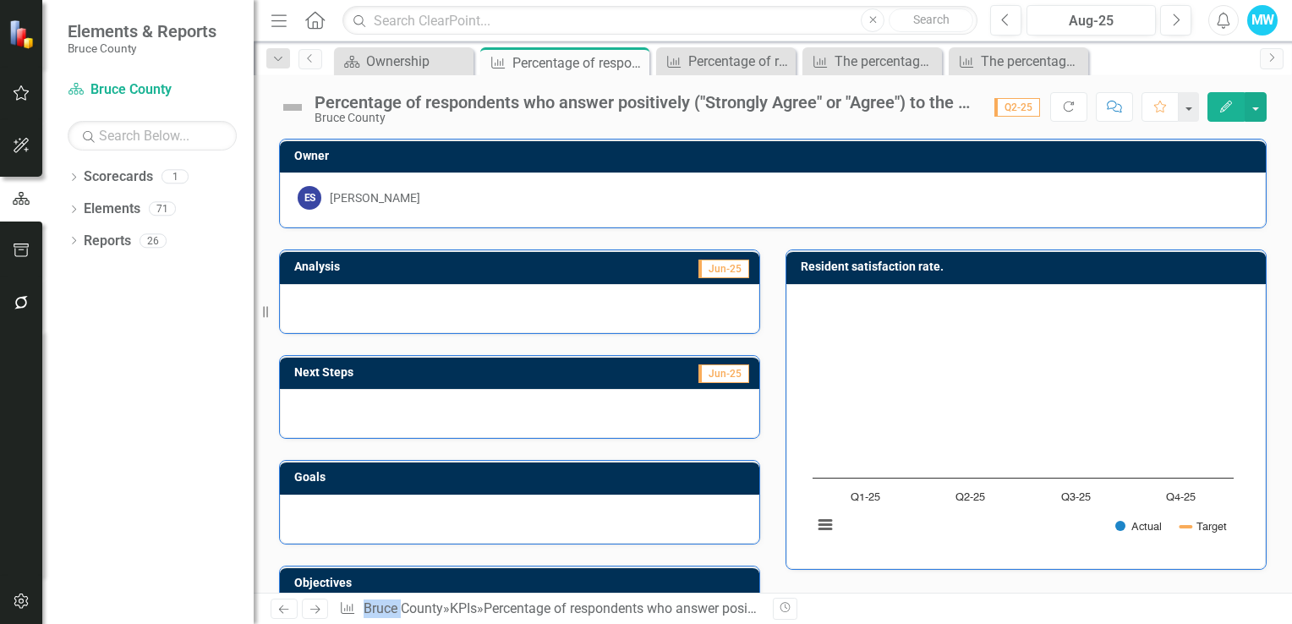
click at [1222, 107] on icon "Edit" at bounding box center [1225, 107] width 15 height 12
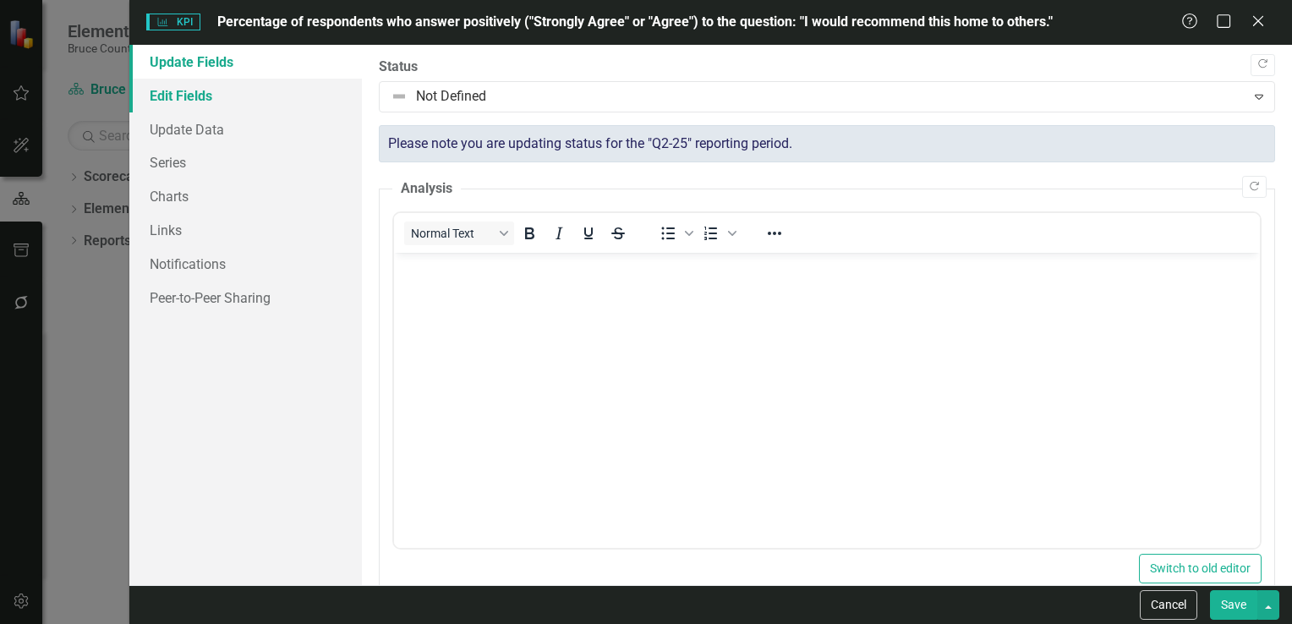
click at [199, 99] on link "Edit Fields" at bounding box center [245, 96] width 232 height 34
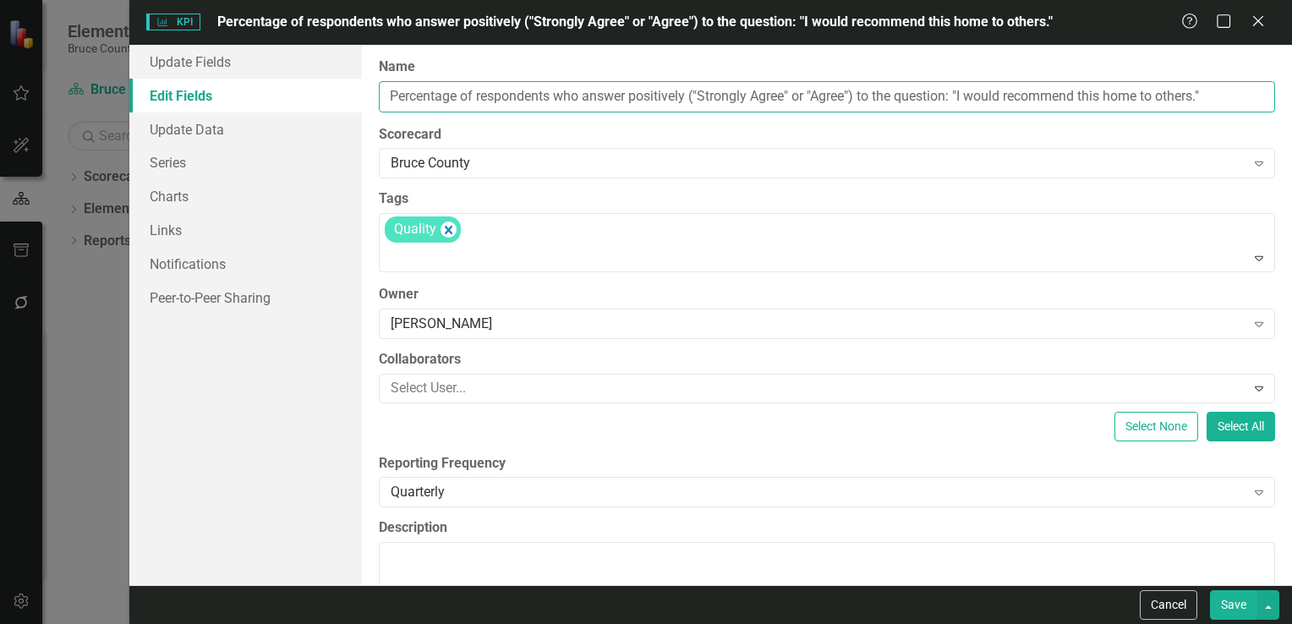
click at [1216, 96] on input "Percentage of respondents who answer positively ("Strongly Agree" or "Agree") t…" at bounding box center [827, 96] width 896 height 31
type input "Percentage of respondents who answer positively ("Strongly Agree" or "Agree") t…"
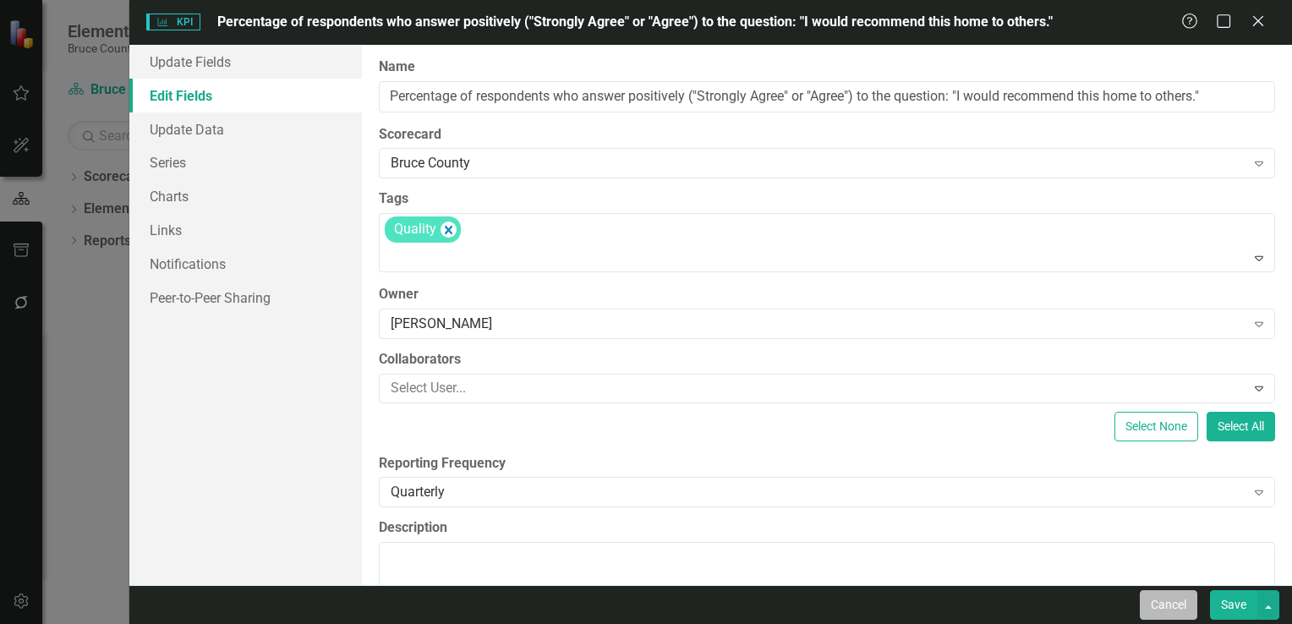
click at [1173, 609] on button "Cancel" at bounding box center [1168, 605] width 57 height 30
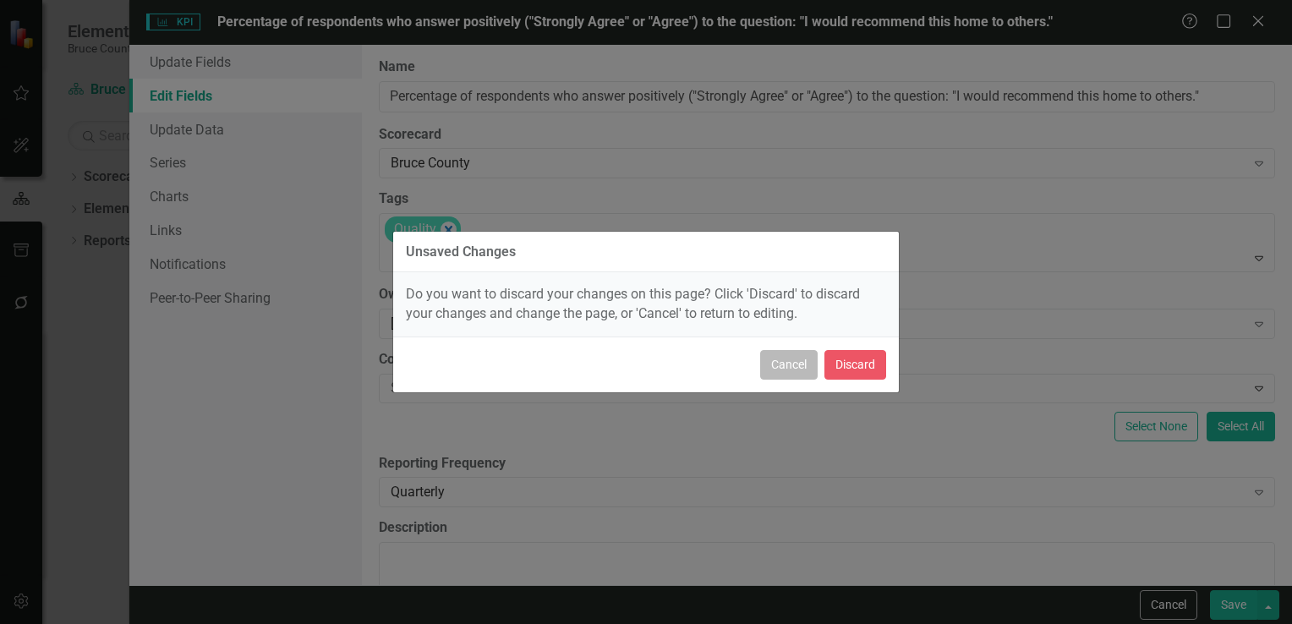
click at [785, 369] on button "Cancel" at bounding box center [788, 365] width 57 height 30
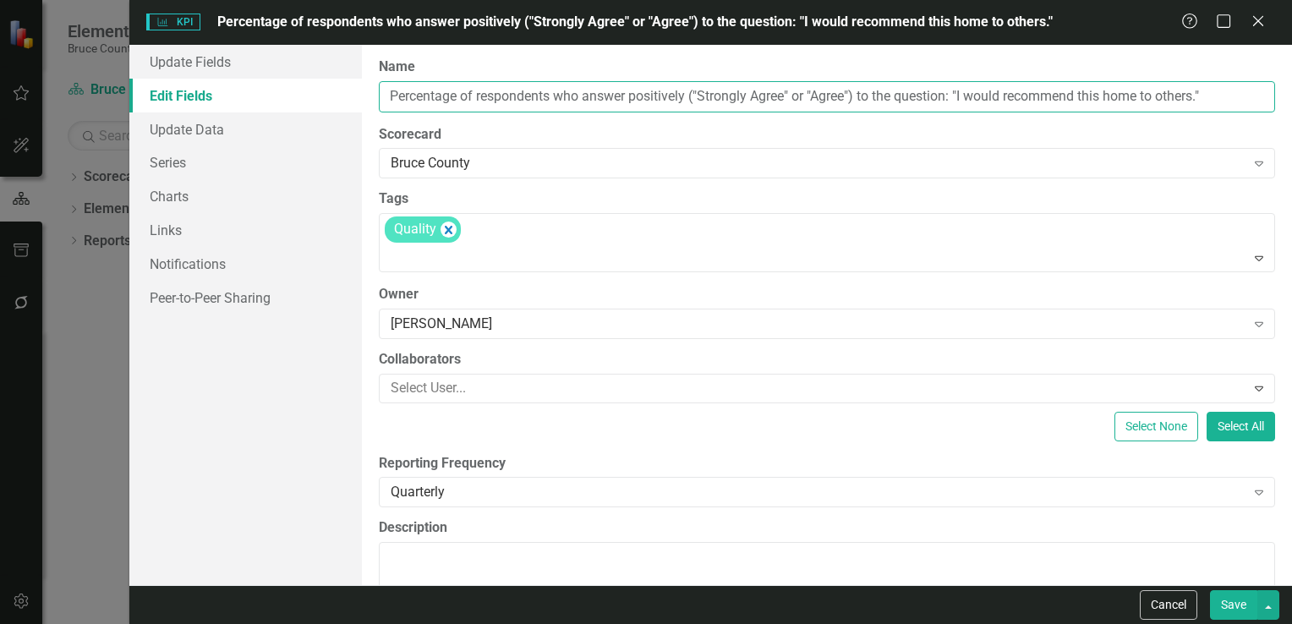
click at [1228, 90] on input "Percentage of respondents who answer positively ("Strongly Agree" or "Agree") t…" at bounding box center [827, 96] width 896 height 31
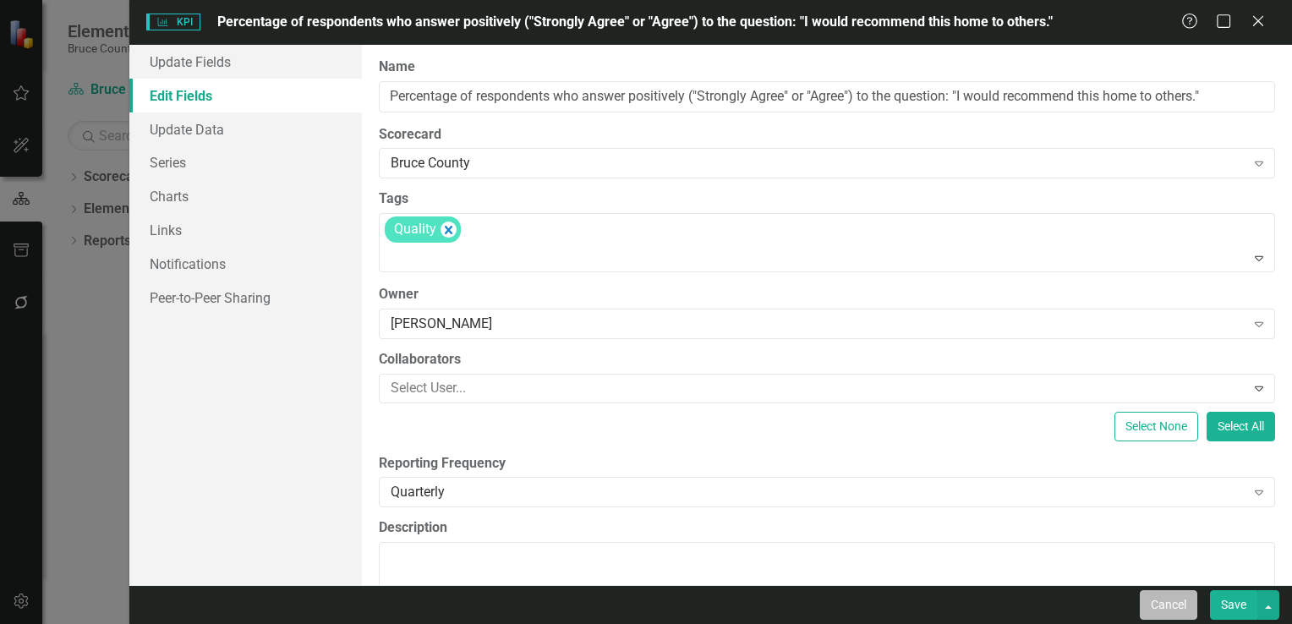
click at [1173, 607] on button "Cancel" at bounding box center [1168, 605] width 57 height 30
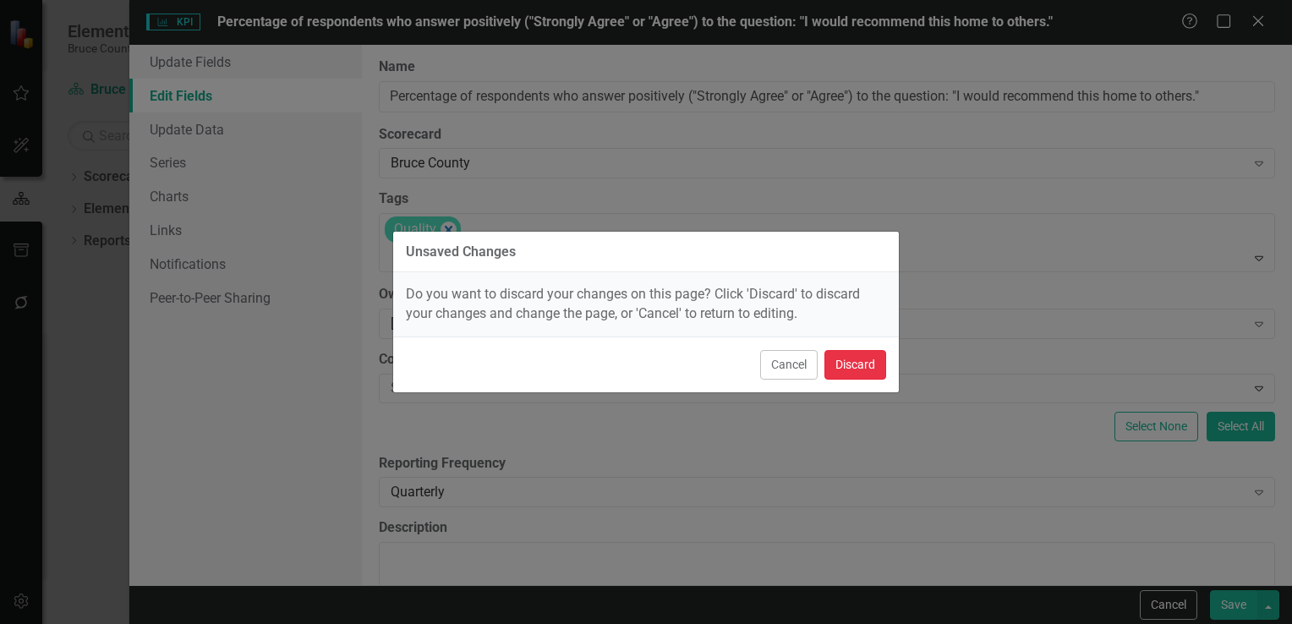
click at [854, 370] on button "Discard" at bounding box center [855, 365] width 62 height 30
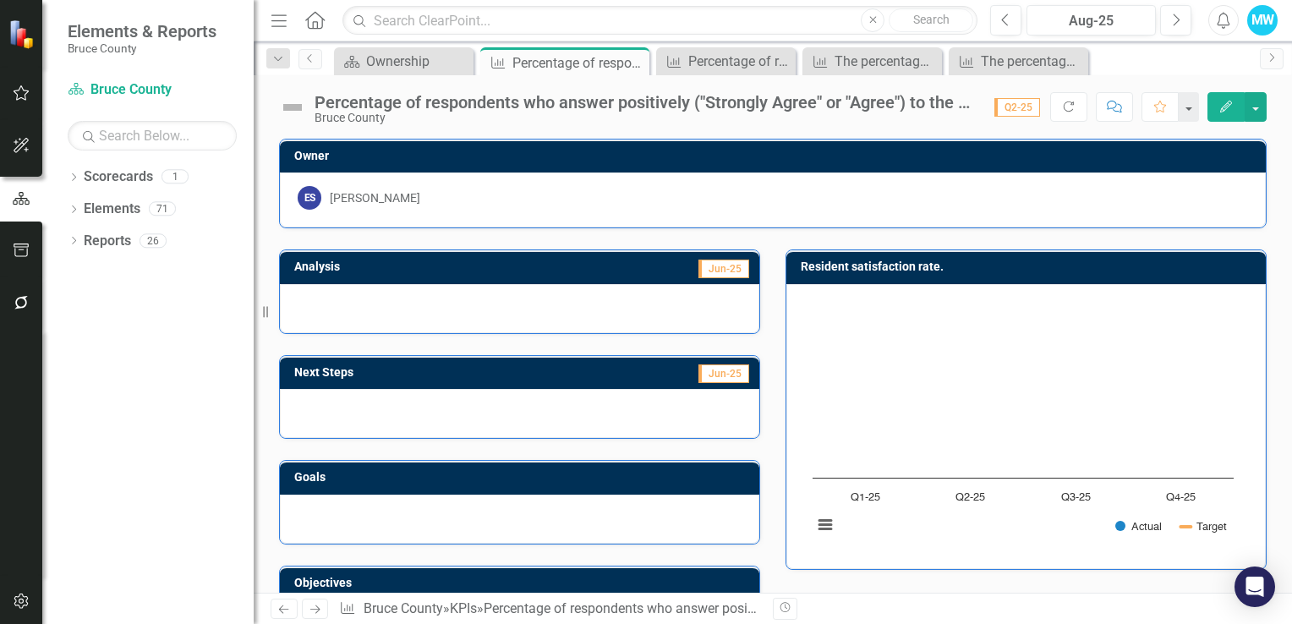
click at [1221, 106] on icon "Edit" at bounding box center [1225, 107] width 15 height 12
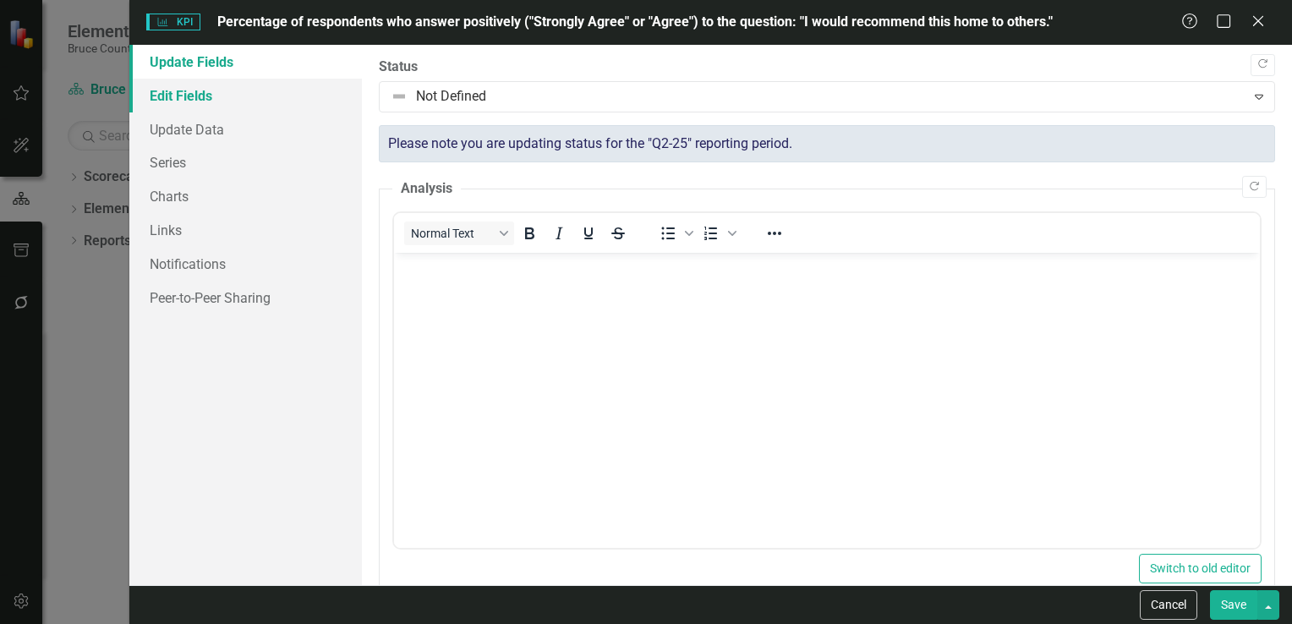
click at [215, 94] on link "Edit Fields" at bounding box center [245, 96] width 232 height 34
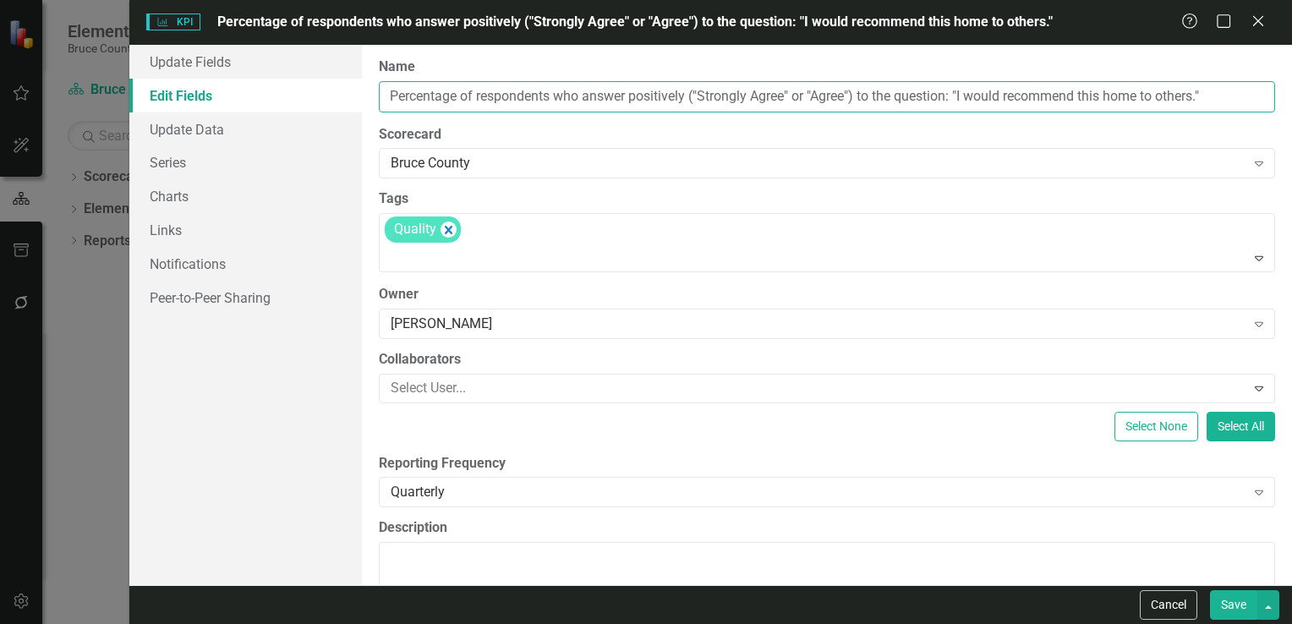
click at [1228, 100] on input "Percentage of respondents who answer positively ("Strongly Agree" or "Agree") t…" at bounding box center [827, 96] width 896 height 31
type input "Percentage of respondents who answer positively ("Strongly Agree" or "Agree") t…"
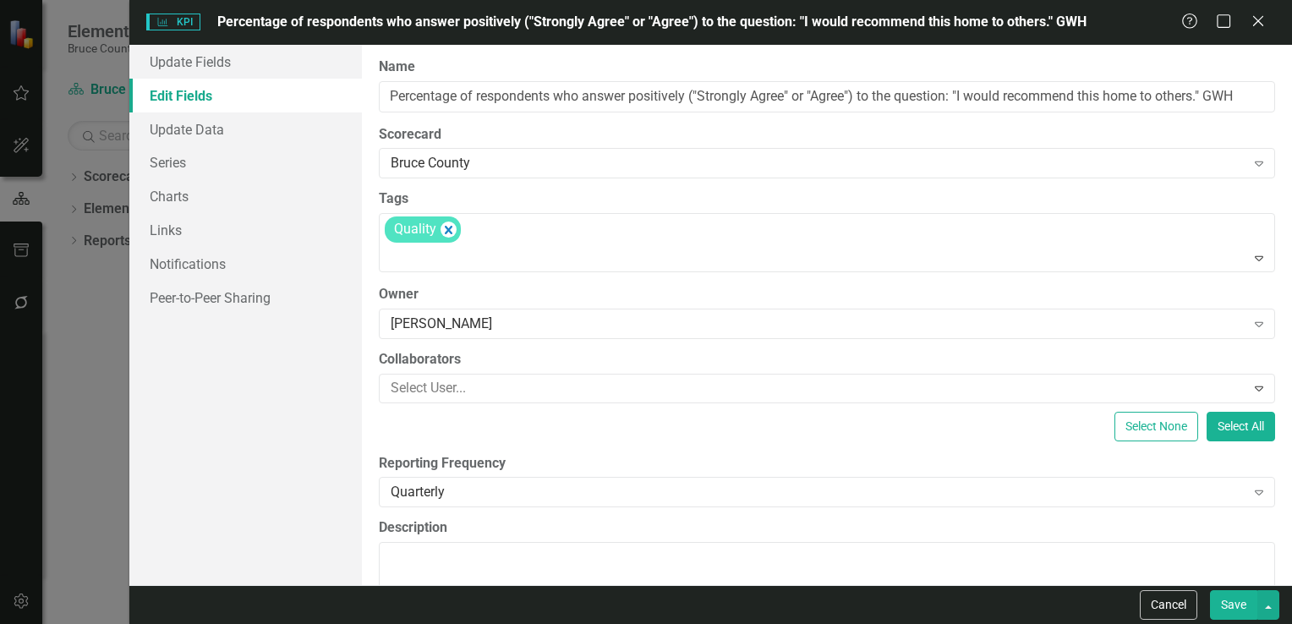
click at [1241, 610] on button "Save" at bounding box center [1233, 605] width 47 height 30
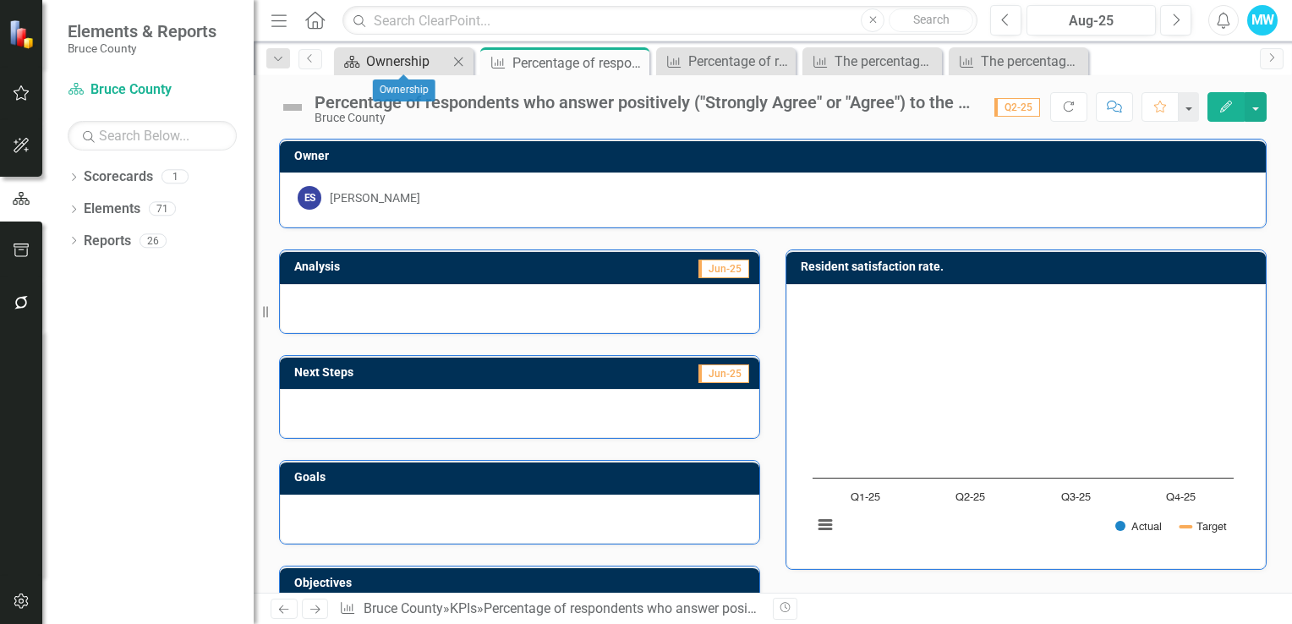
click at [407, 57] on div "Ownership" at bounding box center [407, 61] width 82 height 21
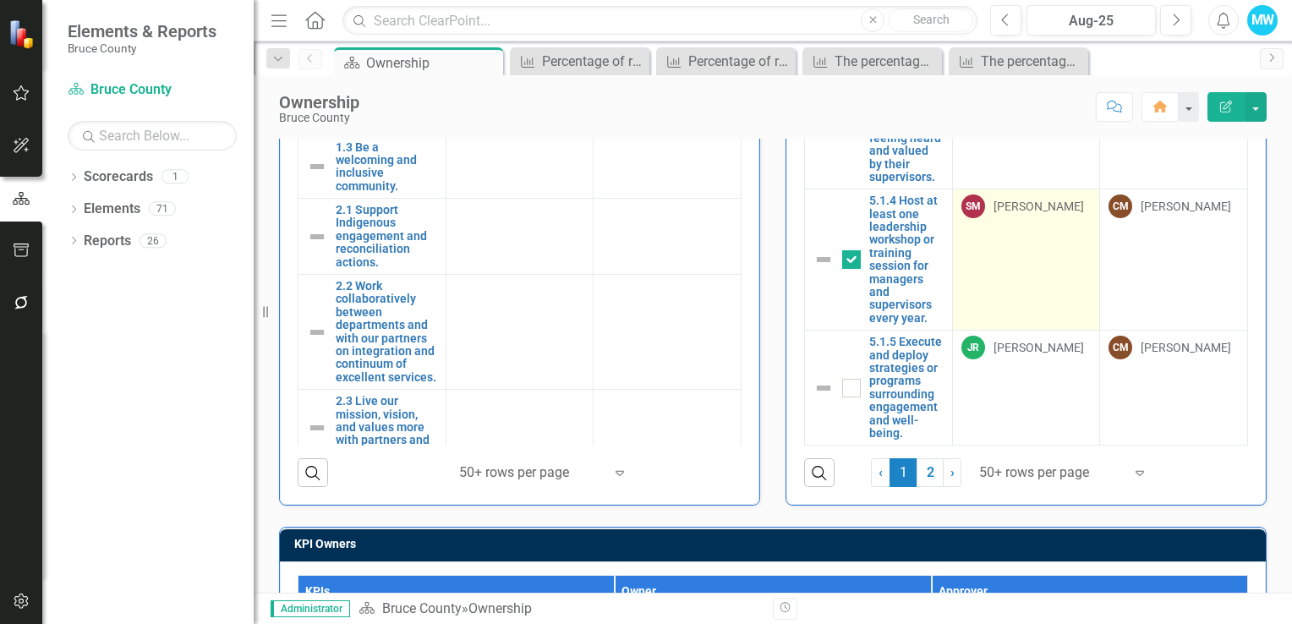
scroll to position [691, 0]
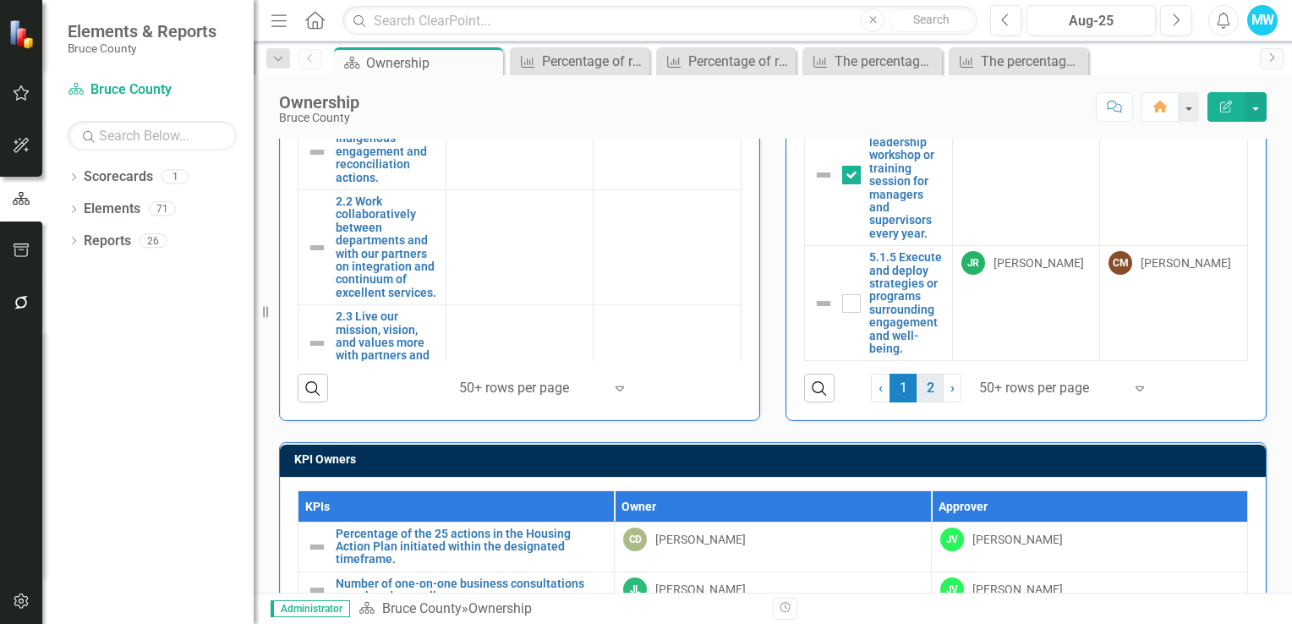
click at [921, 385] on link "2" at bounding box center [929, 388] width 27 height 29
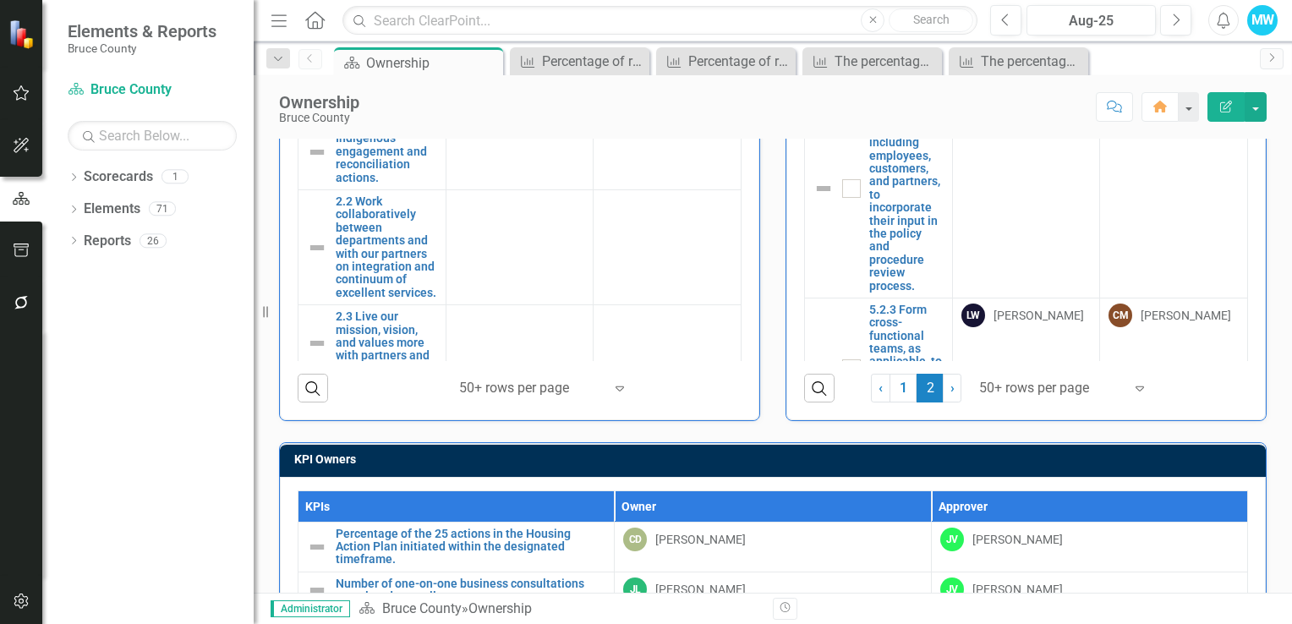
checkbox input "false"
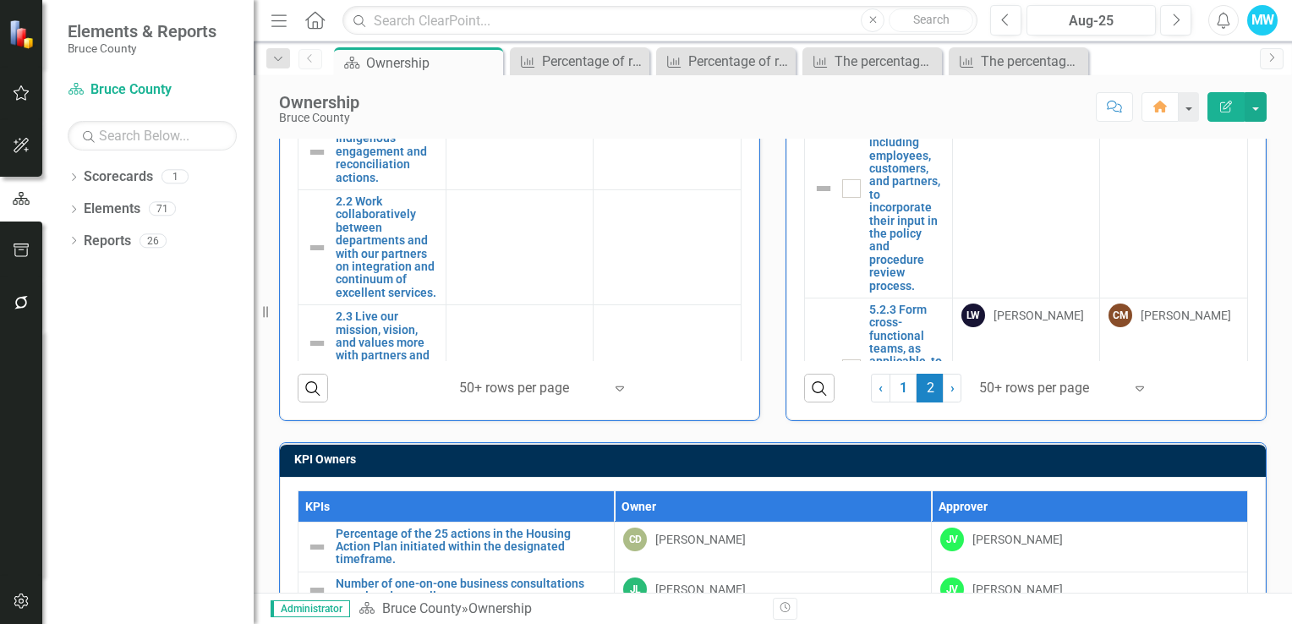
checkbox input "false"
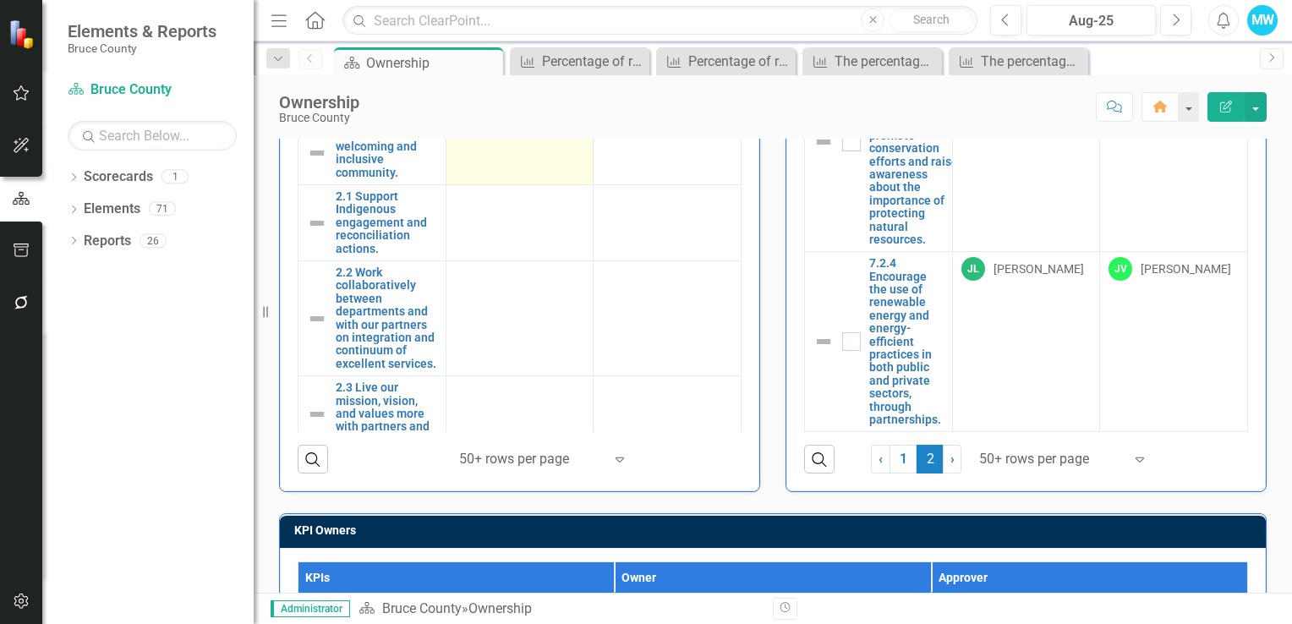
scroll to position [282, 0]
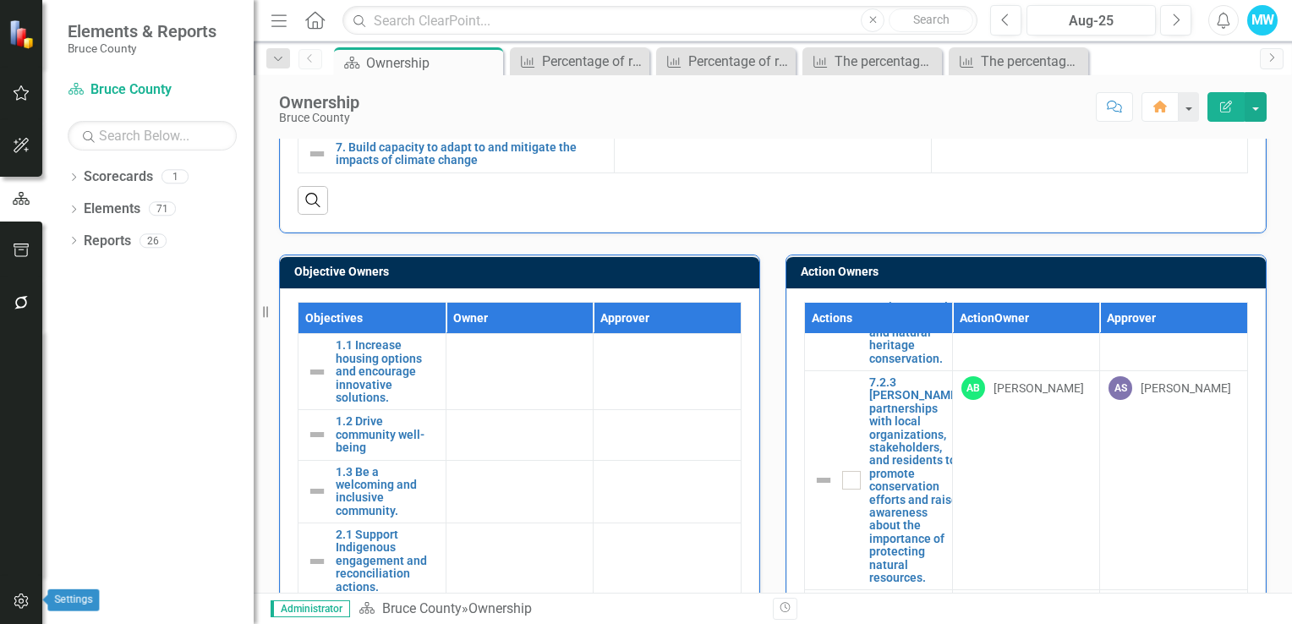
click at [21, 606] on icon "button" at bounding box center [22, 601] width 18 height 14
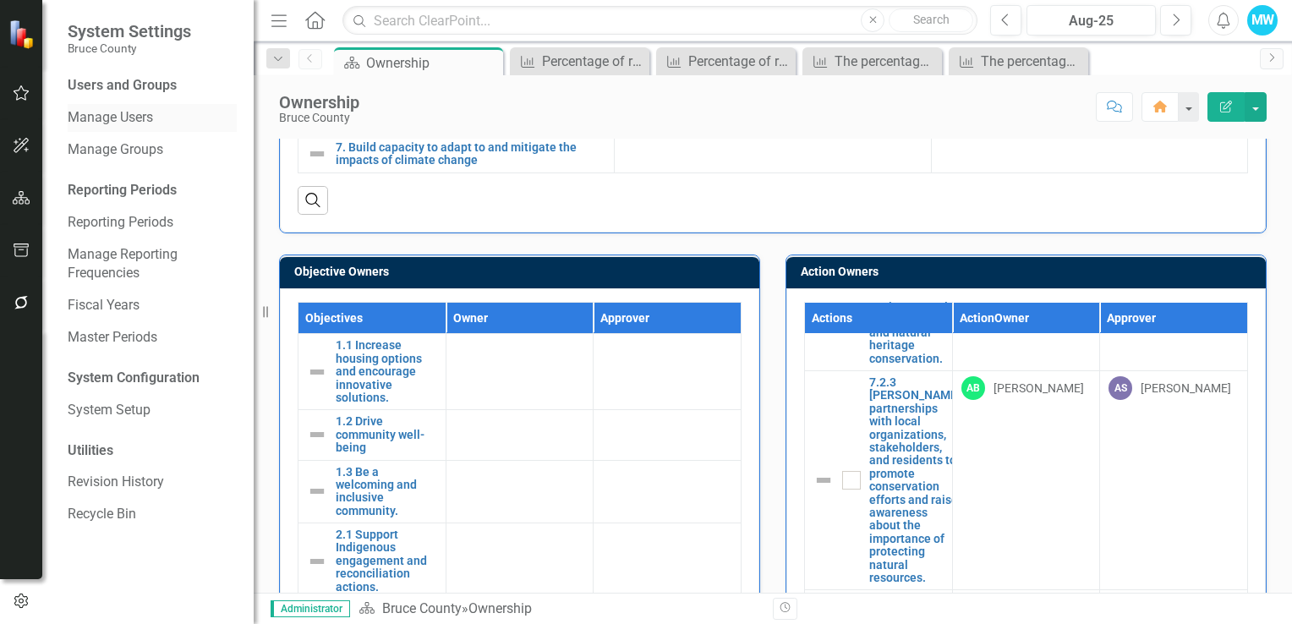
click at [139, 117] on link "Manage Users" at bounding box center [152, 117] width 169 height 19
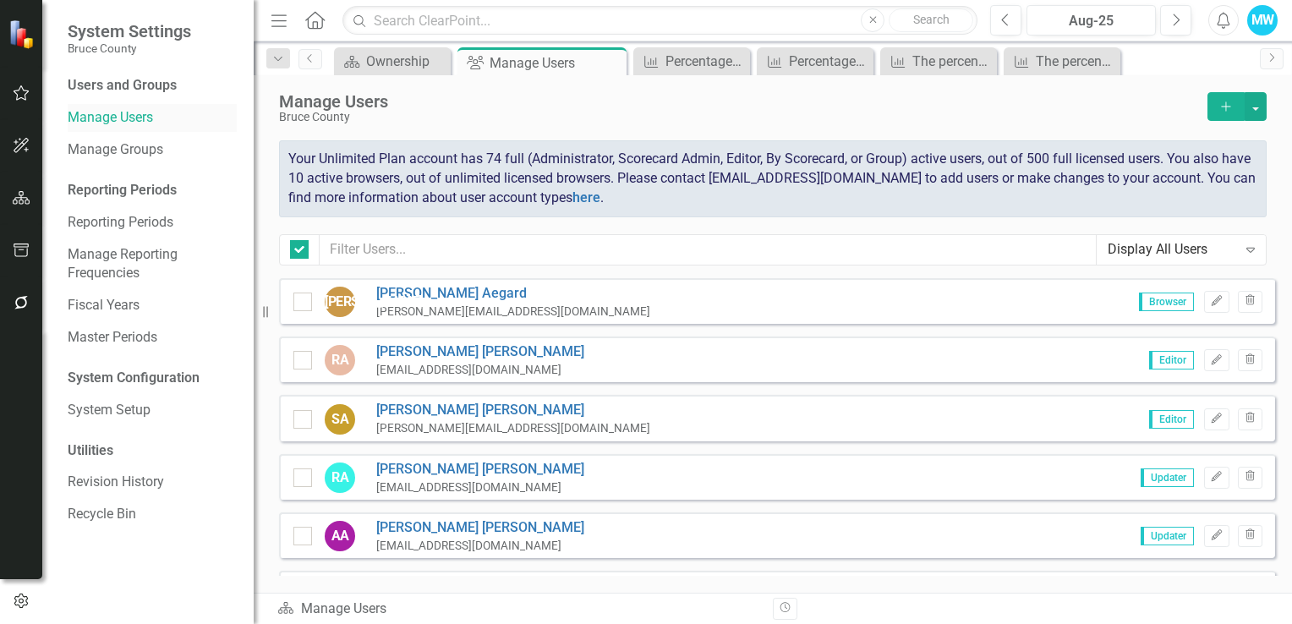
checkbox input "false"
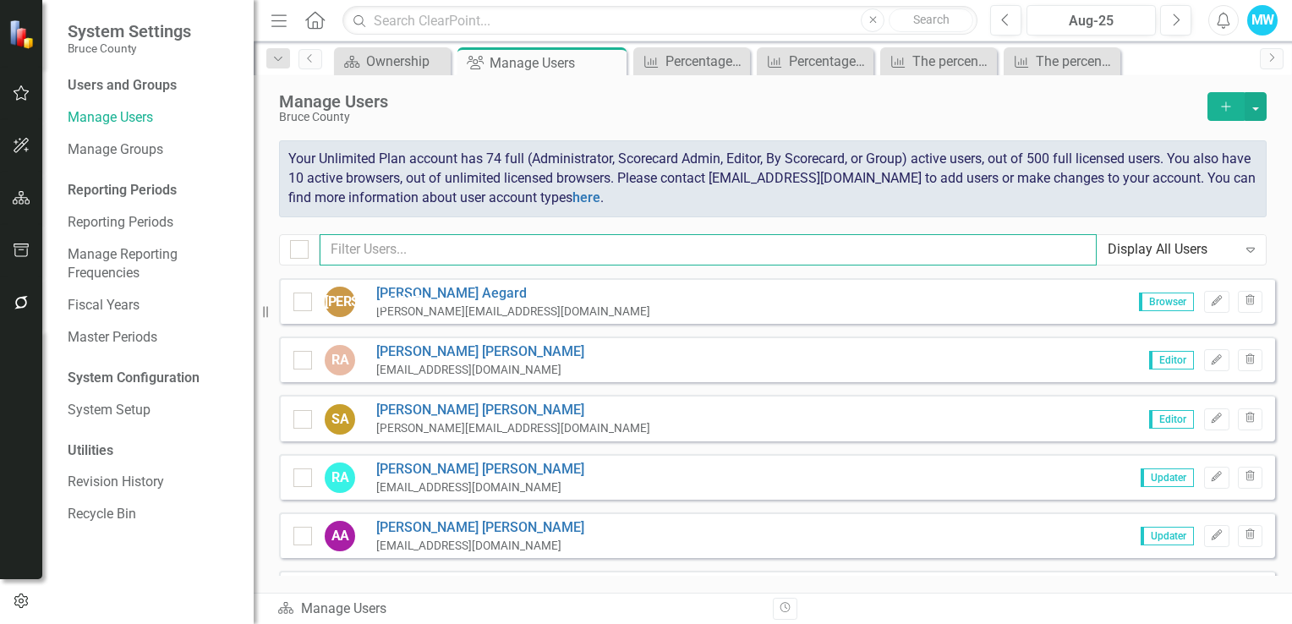
click at [353, 249] on input "text" at bounding box center [708, 249] width 777 height 31
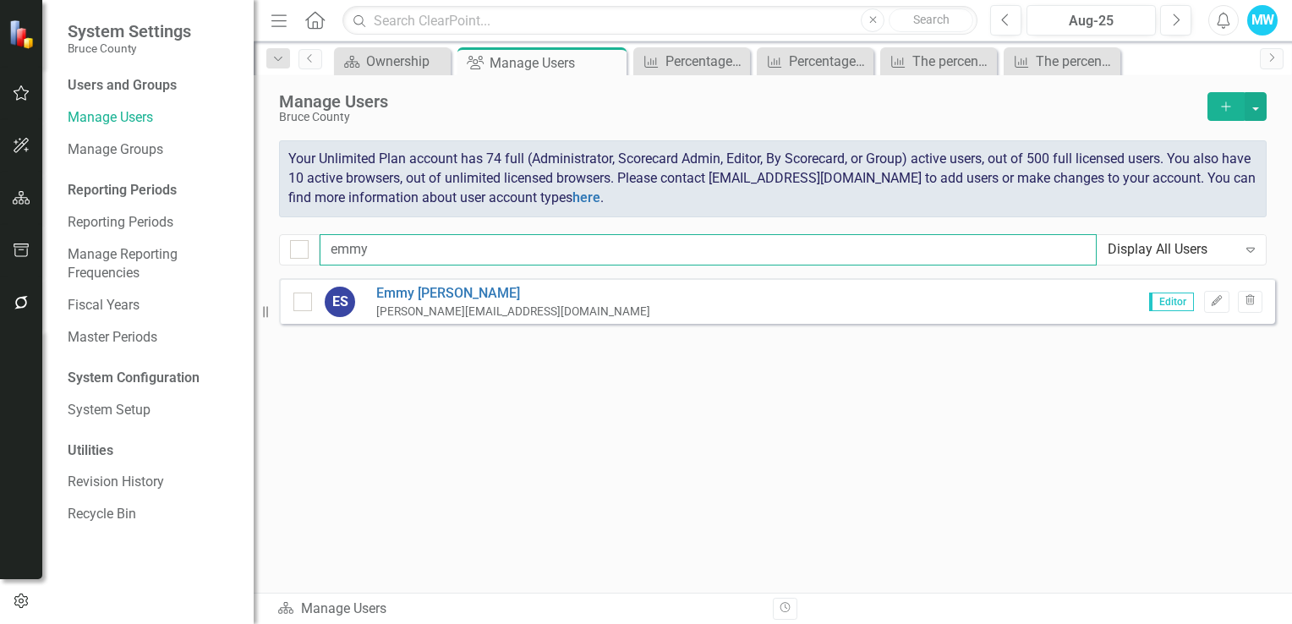
type input "emmy"
click at [492, 303] on div "[PERSON_NAME][EMAIL_ADDRESS][DOMAIN_NAME]" at bounding box center [513, 311] width 274 height 16
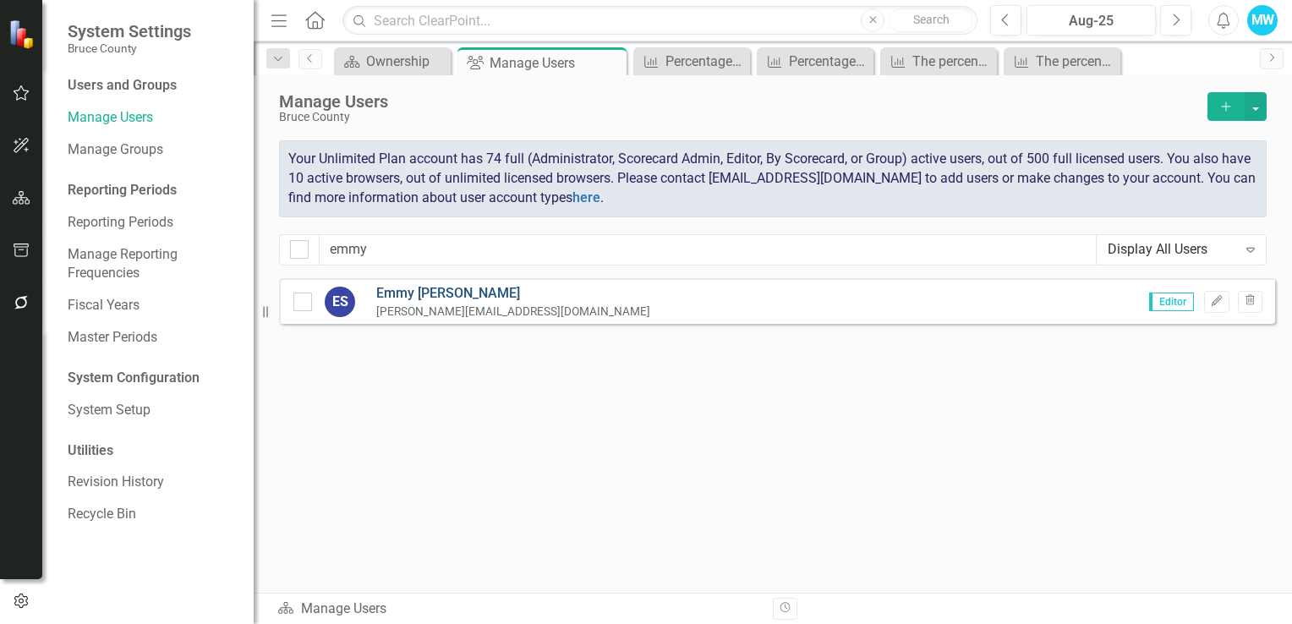
click at [444, 296] on link "[PERSON_NAME]" at bounding box center [513, 293] width 274 height 19
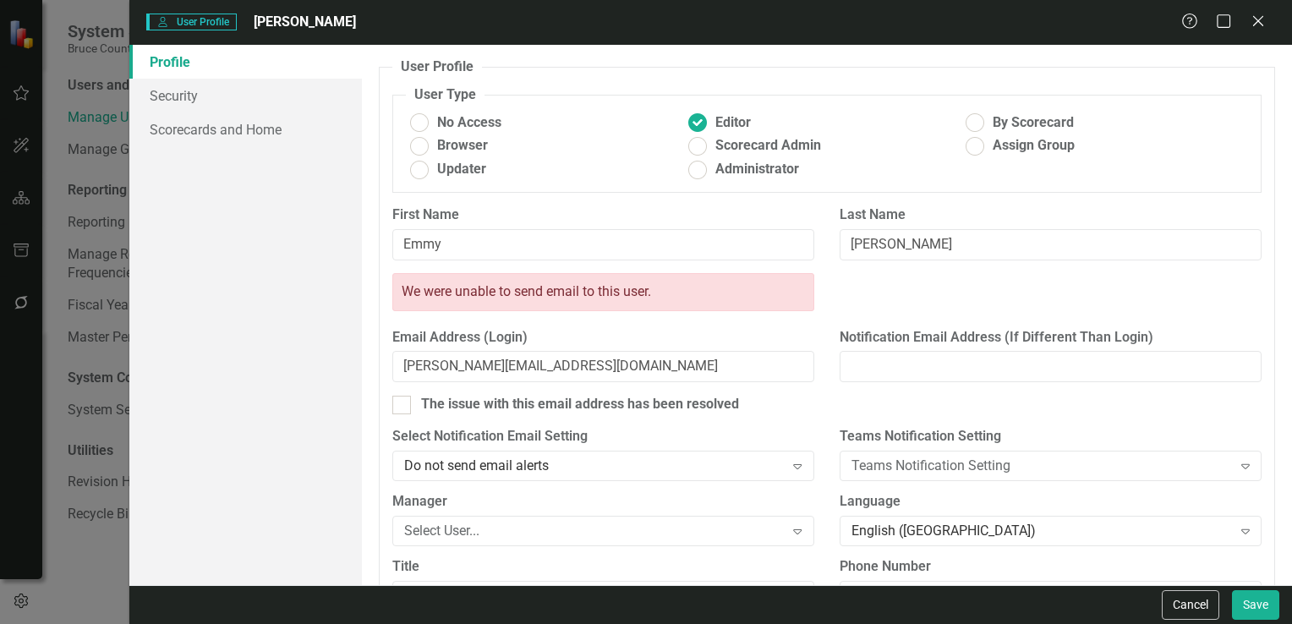
drag, startPoint x: 943, startPoint y: 31, endPoint x: 974, endPoint y: 30, distance: 30.5
click at [974, 30] on div "User User Profile [PERSON_NAME]" at bounding box center [663, 22] width 1035 height 19
drag, startPoint x: 883, startPoint y: 18, endPoint x: 893, endPoint y: 18, distance: 10.1
click at [893, 18] on div "User User Profile [PERSON_NAME]" at bounding box center [663, 22] width 1035 height 19
drag, startPoint x: 441, startPoint y: 27, endPoint x: 458, endPoint y: 30, distance: 17.1
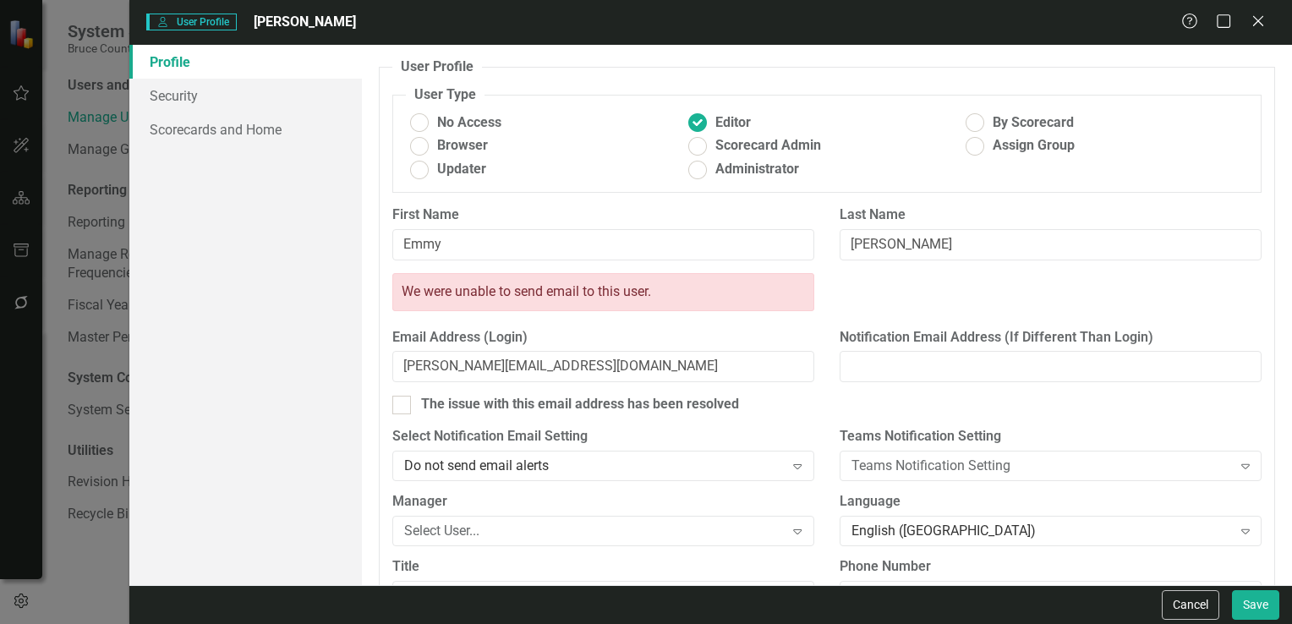
click at [458, 30] on div "User User Profile [PERSON_NAME]" at bounding box center [663, 22] width 1035 height 19
drag, startPoint x: 568, startPoint y: 367, endPoint x: 385, endPoint y: 369, distance: 182.6
click at [385, 369] on div "Email Address (Login) [PERSON_NAME][EMAIL_ADDRESS][DOMAIN_NAME]" at bounding box center [603, 362] width 447 height 68
paste input "ESe"
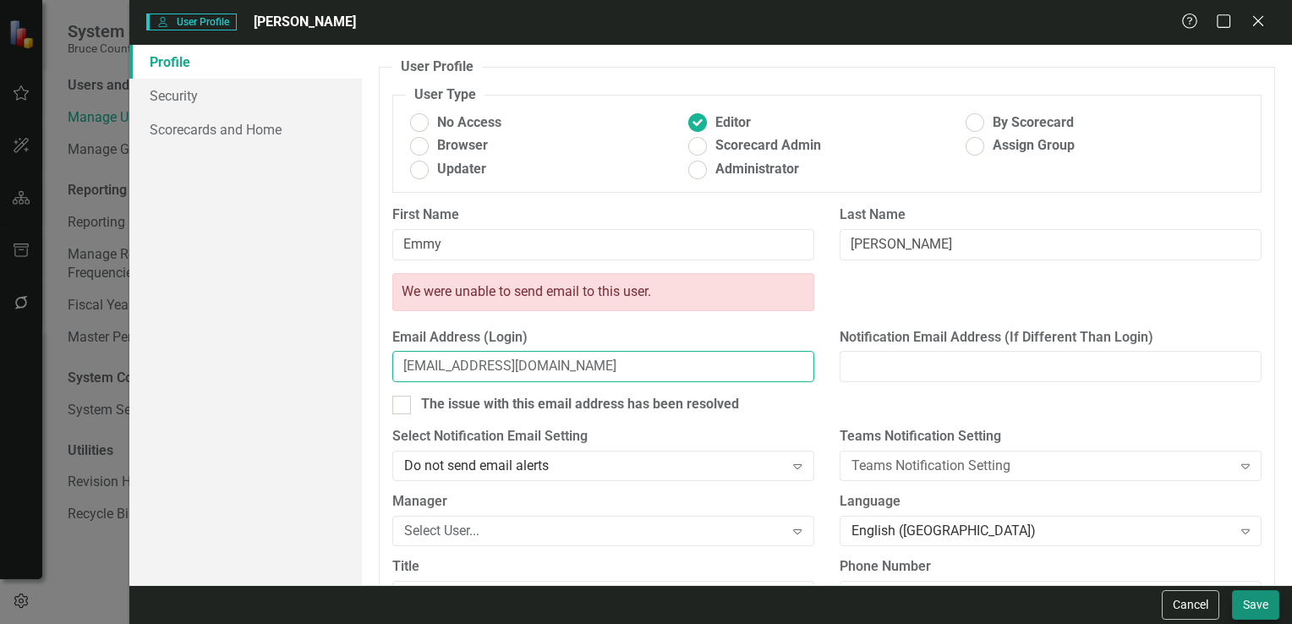
type input "[EMAIL_ADDRESS][DOMAIN_NAME]"
click at [1260, 601] on button "Save" at bounding box center [1255, 605] width 47 height 30
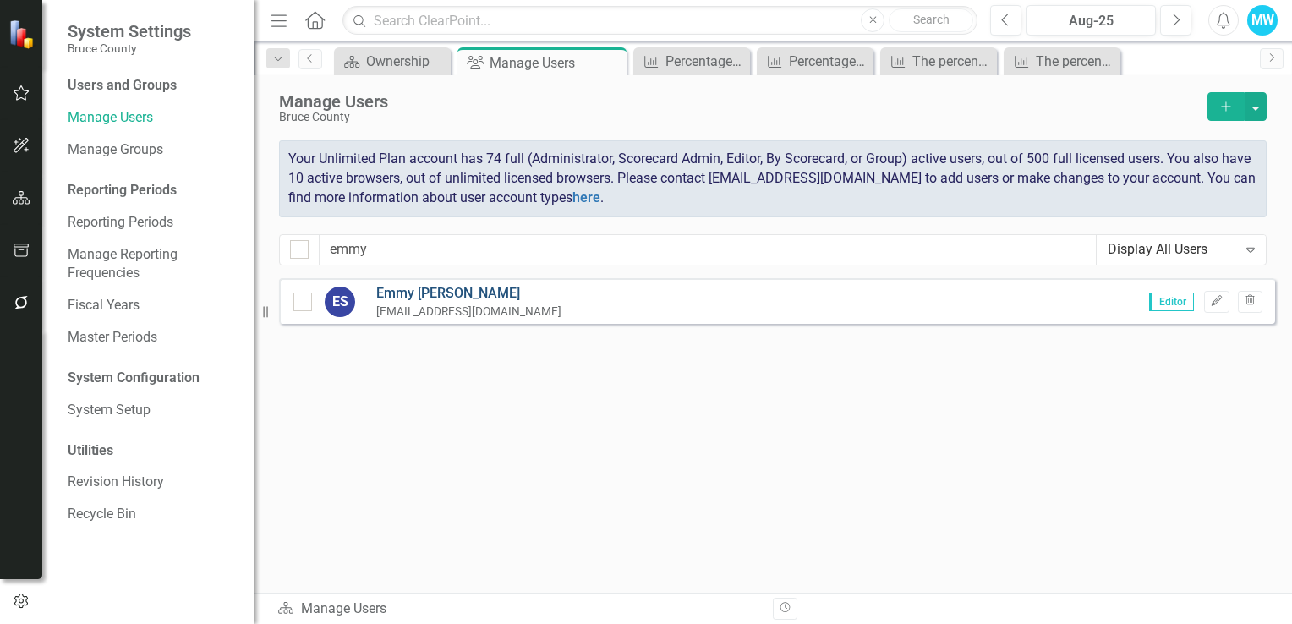
click at [419, 298] on link "[PERSON_NAME]" at bounding box center [468, 293] width 185 height 19
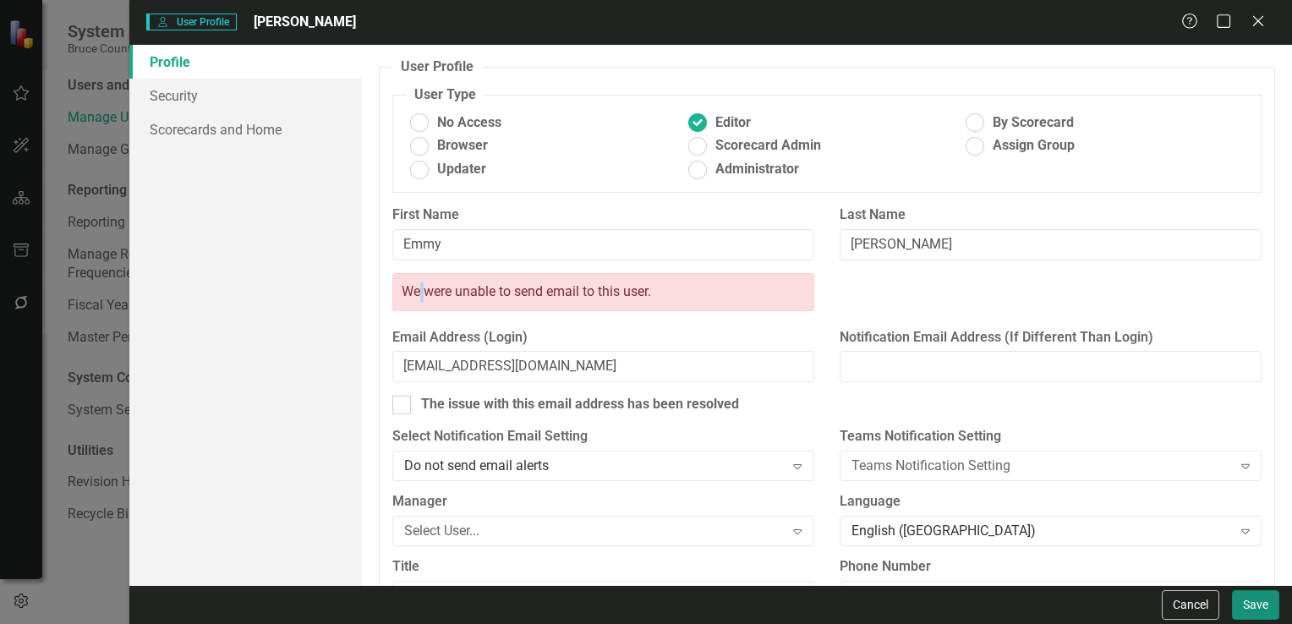
click at [1255, 604] on button "Save" at bounding box center [1255, 605] width 47 height 30
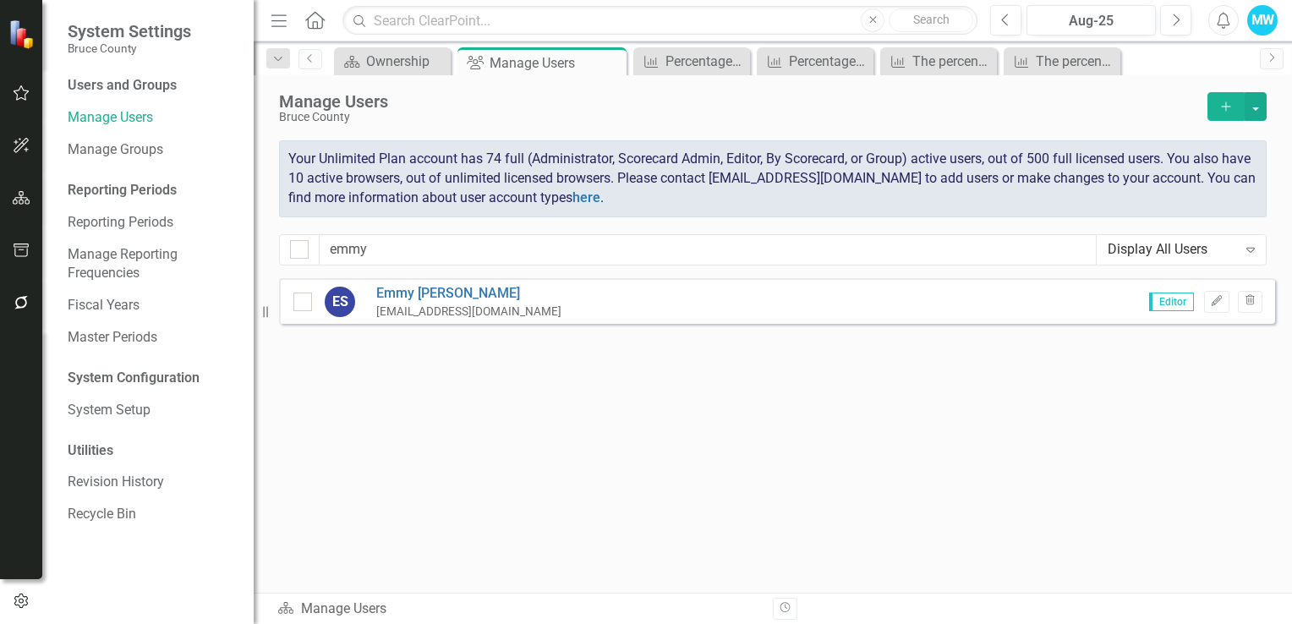
drag, startPoint x: 528, startPoint y: 313, endPoint x: 506, endPoint y: 313, distance: 22.0
click at [501, 312] on div "ES [PERSON_NAME] [PERSON_NAME][EMAIL_ADDRESS][DOMAIN_NAME] Editor Edit Trash" at bounding box center [777, 301] width 996 height 46
drag, startPoint x: 527, startPoint y: 309, endPoint x: 480, endPoint y: 311, distance: 46.5
click at [478, 311] on div "ES [PERSON_NAME] [PERSON_NAME][EMAIL_ADDRESS][DOMAIN_NAME] Editor Edit Trash" at bounding box center [777, 301] width 996 height 46
click at [425, 309] on div "[EMAIL_ADDRESS][DOMAIN_NAME]" at bounding box center [468, 311] width 185 height 16
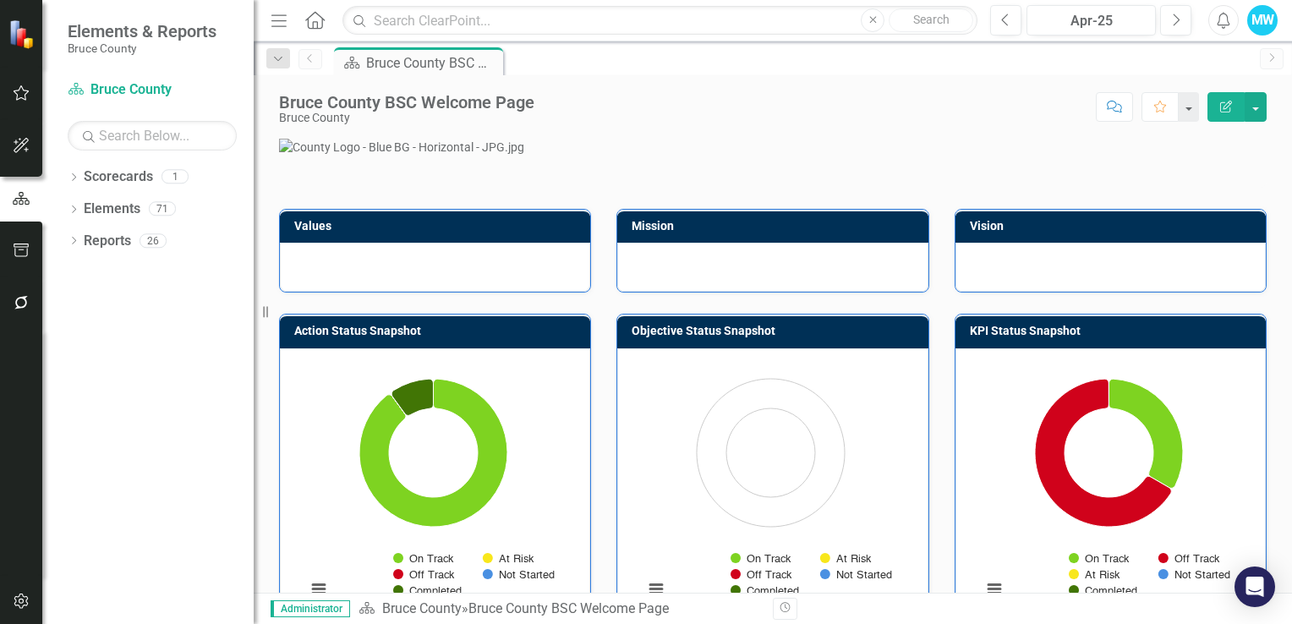
click at [663, 156] on img at bounding box center [772, 147] width 987 height 17
click at [19, 306] on icon "button" at bounding box center [21, 303] width 14 height 14
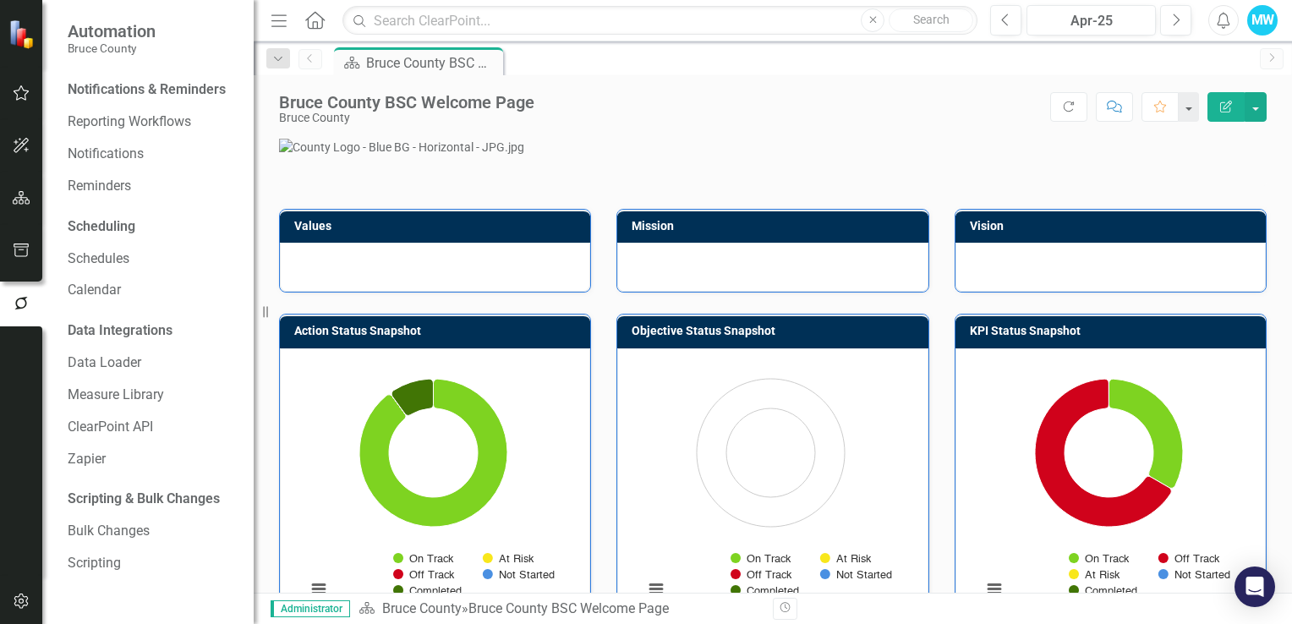
click at [167, 93] on div "Notifications & Reminders" at bounding box center [147, 89] width 158 height 19
click at [163, 90] on div "Notifications & Reminders" at bounding box center [147, 89] width 158 height 19
click at [112, 157] on link "Notifications" at bounding box center [152, 154] width 169 height 19
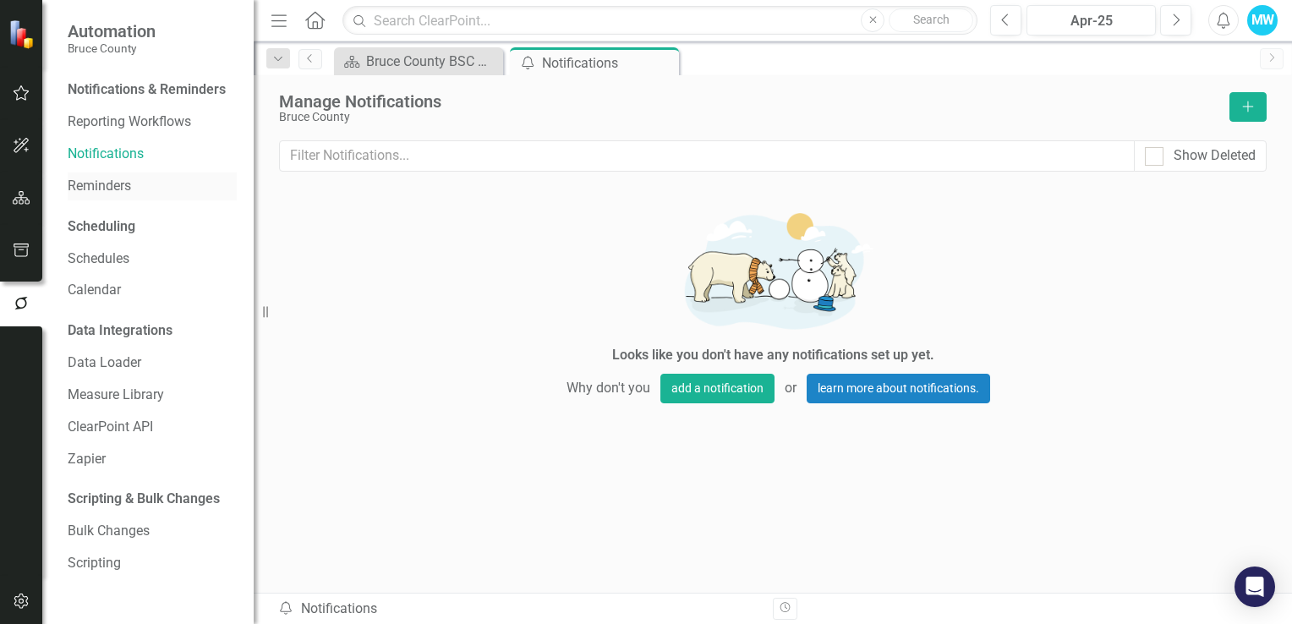
click at [118, 189] on link "Reminders" at bounding box center [152, 186] width 169 height 19
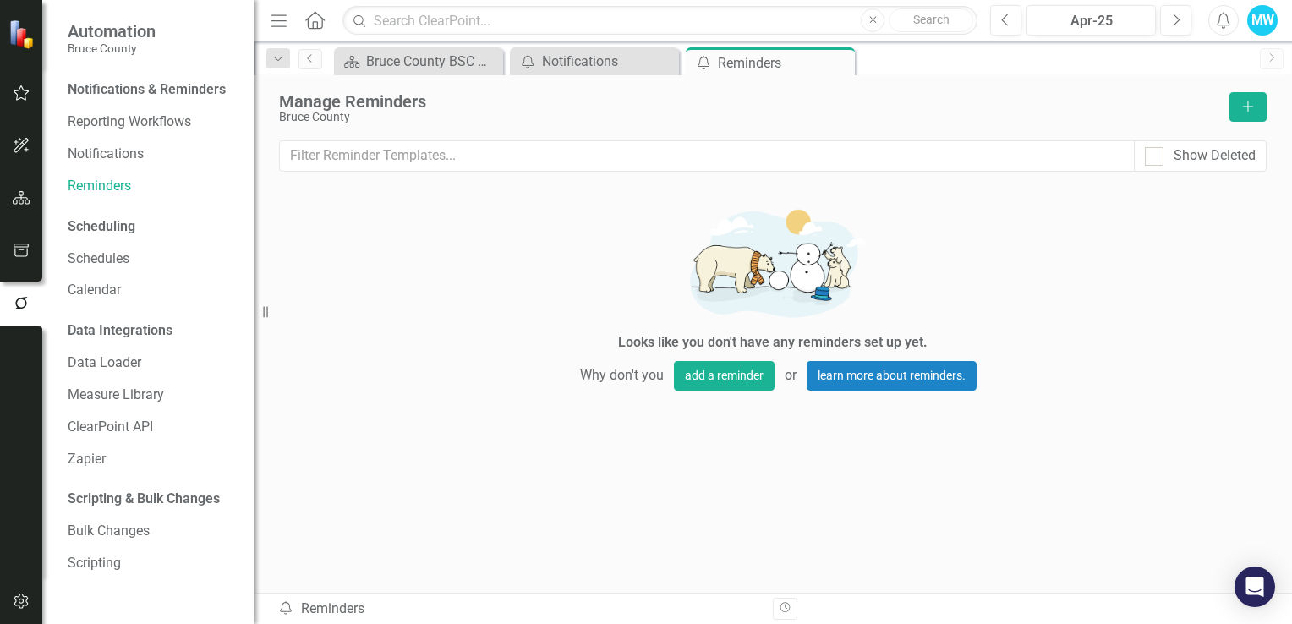
click at [115, 225] on div "Scheduling" at bounding box center [102, 226] width 68 height 19
click at [96, 261] on link "Schedules" at bounding box center [152, 258] width 169 height 19
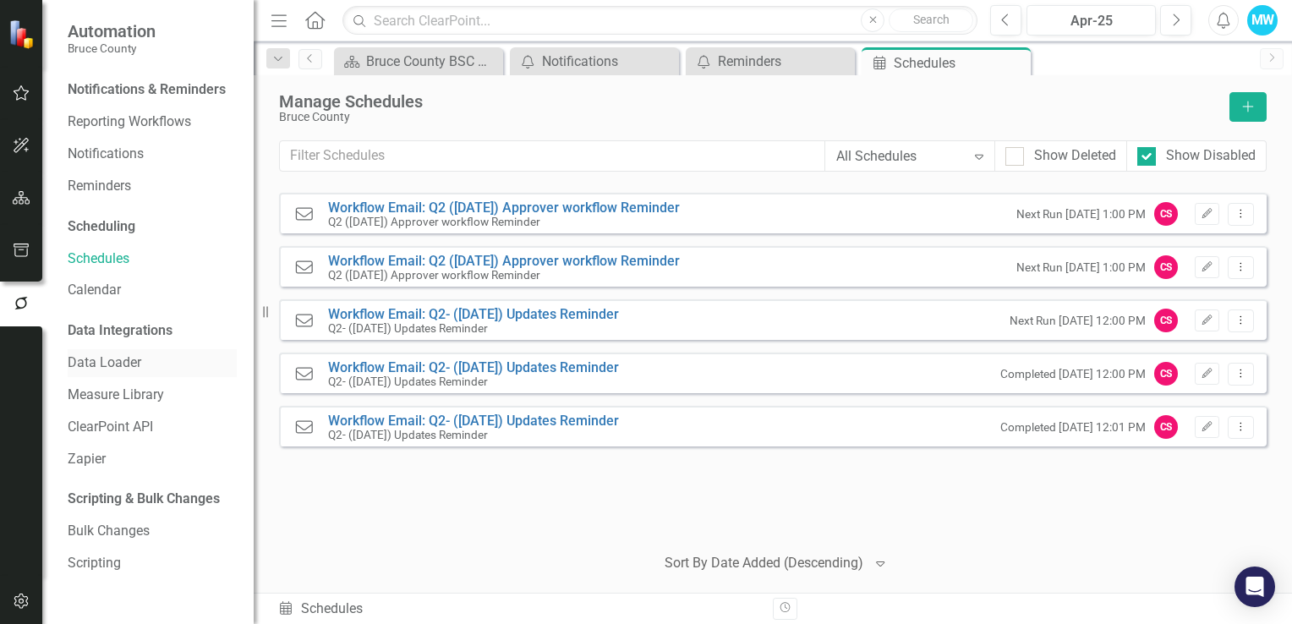
click at [101, 364] on link "Data Loader" at bounding box center [152, 362] width 169 height 19
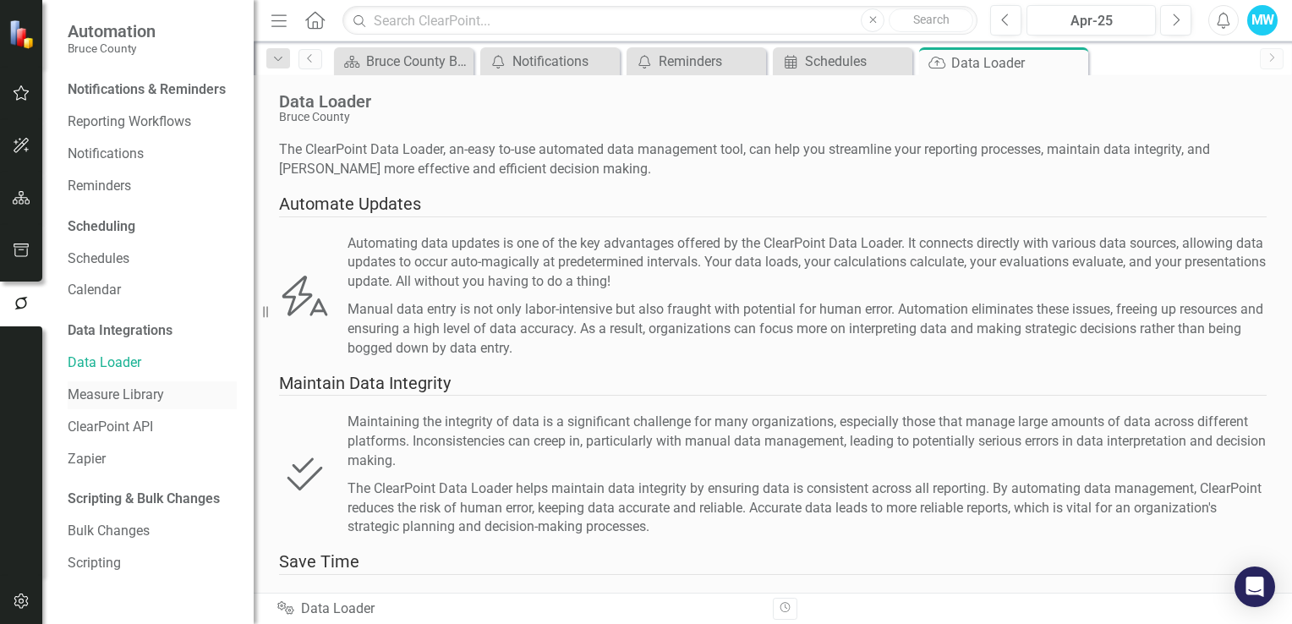
click at [101, 391] on link "Measure Library" at bounding box center [152, 394] width 169 height 19
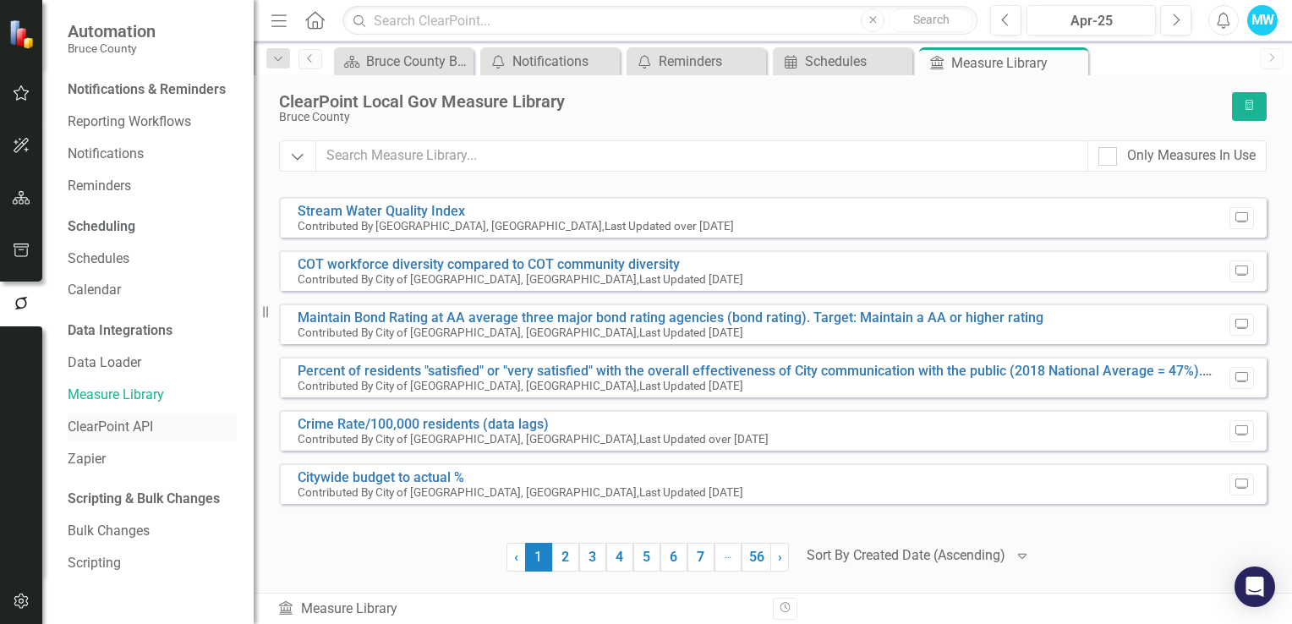
click at [109, 424] on link "ClearPoint API" at bounding box center [152, 427] width 169 height 19
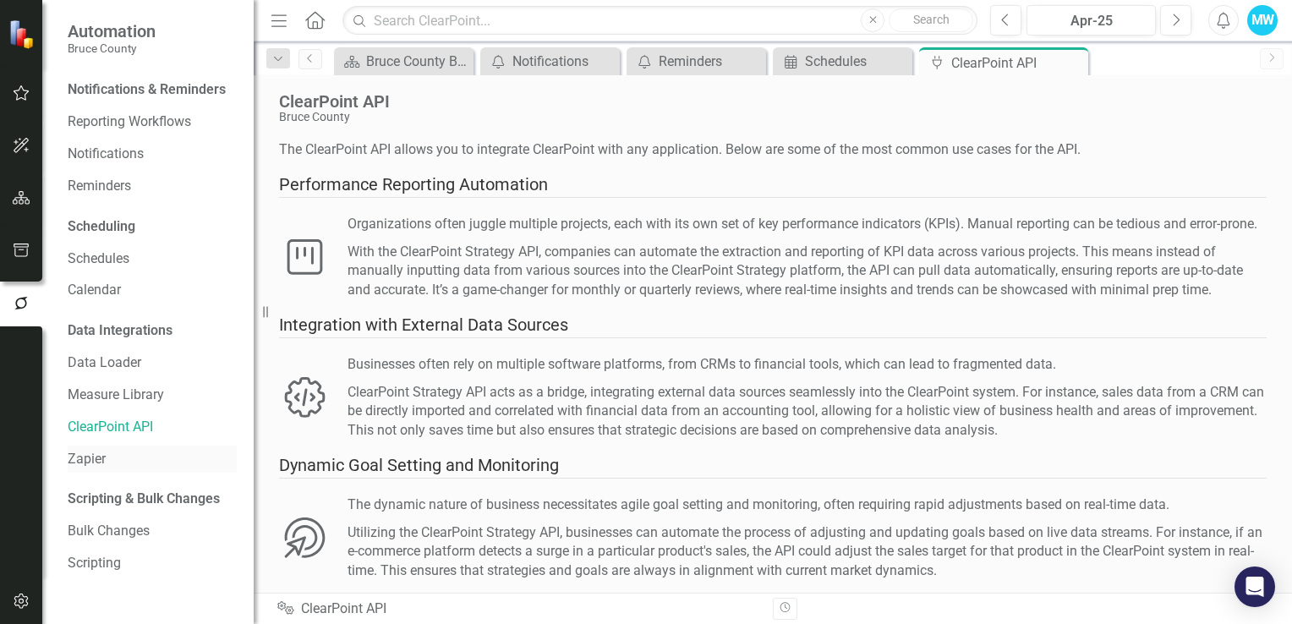
click at [105, 458] on link "Zapier" at bounding box center [152, 459] width 169 height 19
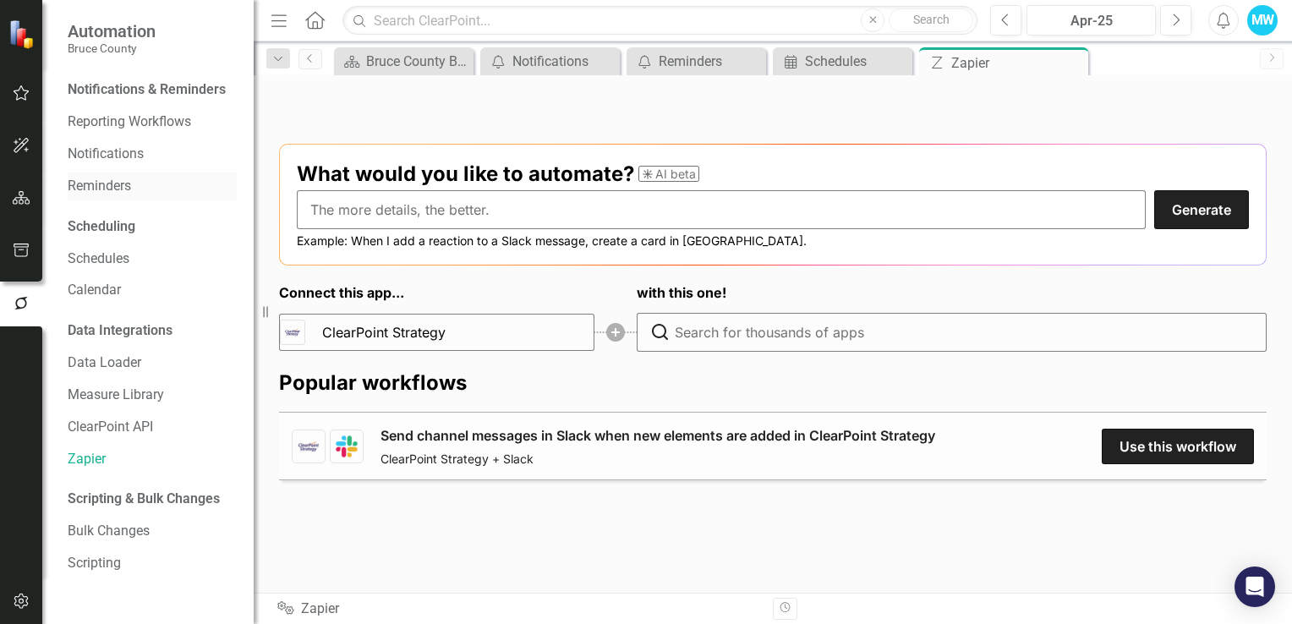
click at [108, 184] on link "Reminders" at bounding box center [152, 186] width 169 height 19
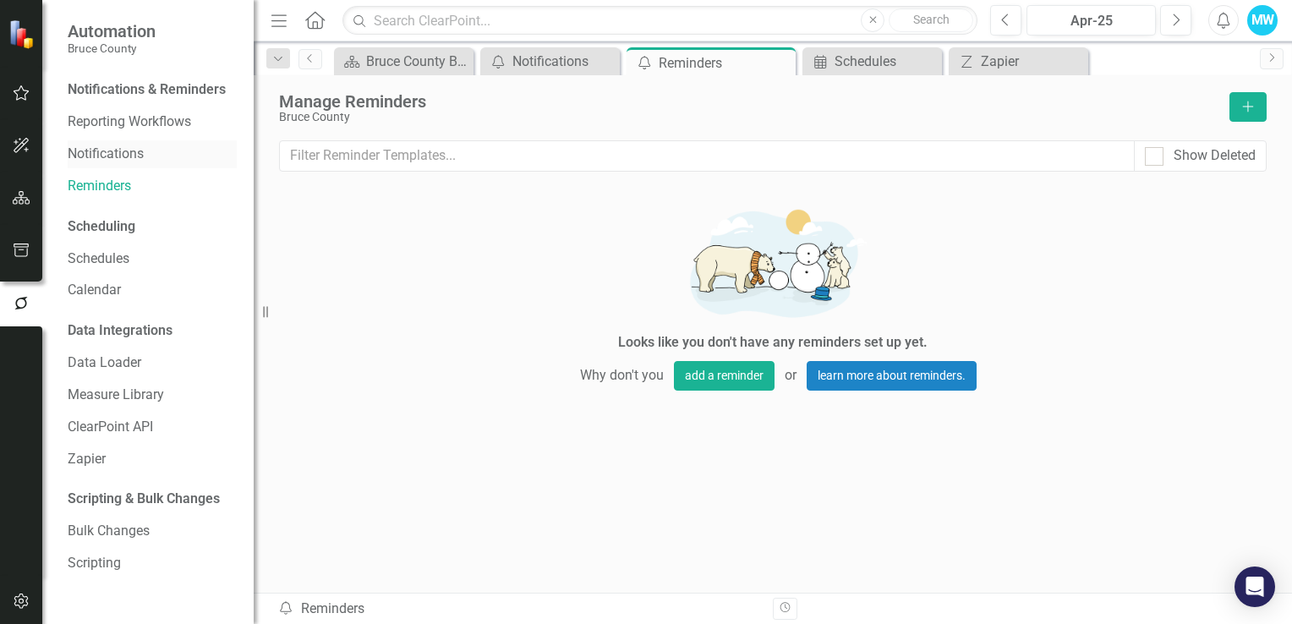
click at [113, 160] on link "Notifications" at bounding box center [152, 154] width 169 height 19
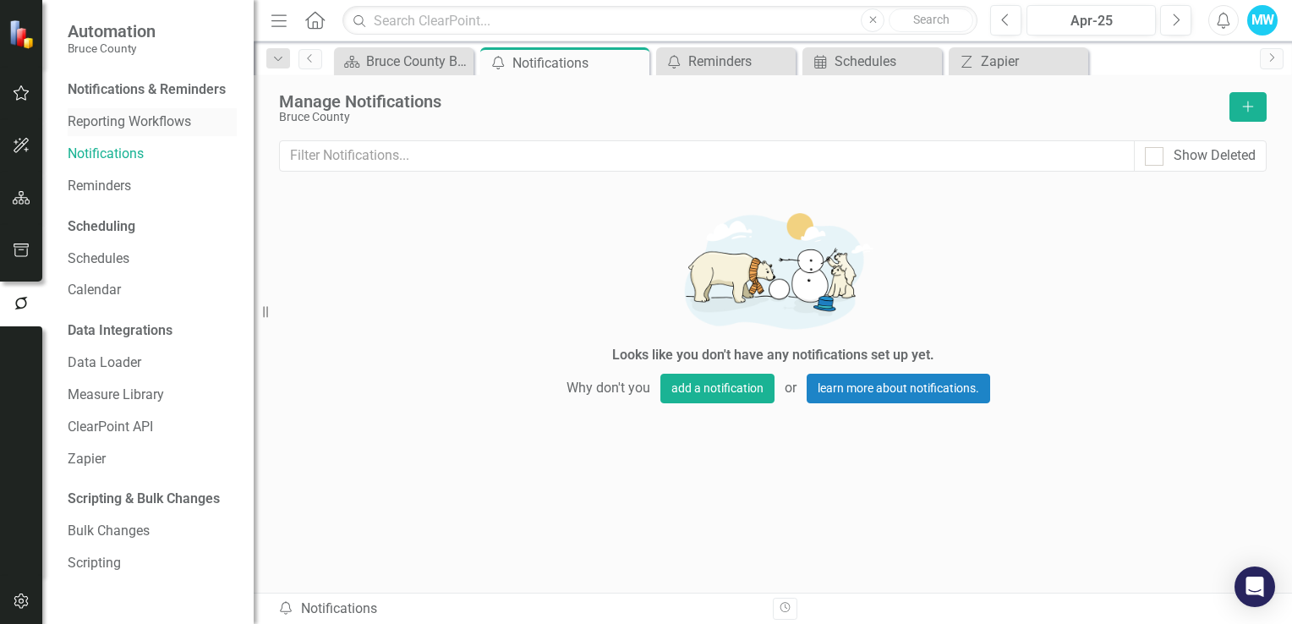
click at [116, 120] on link "Reporting Workflows" at bounding box center [152, 121] width 169 height 19
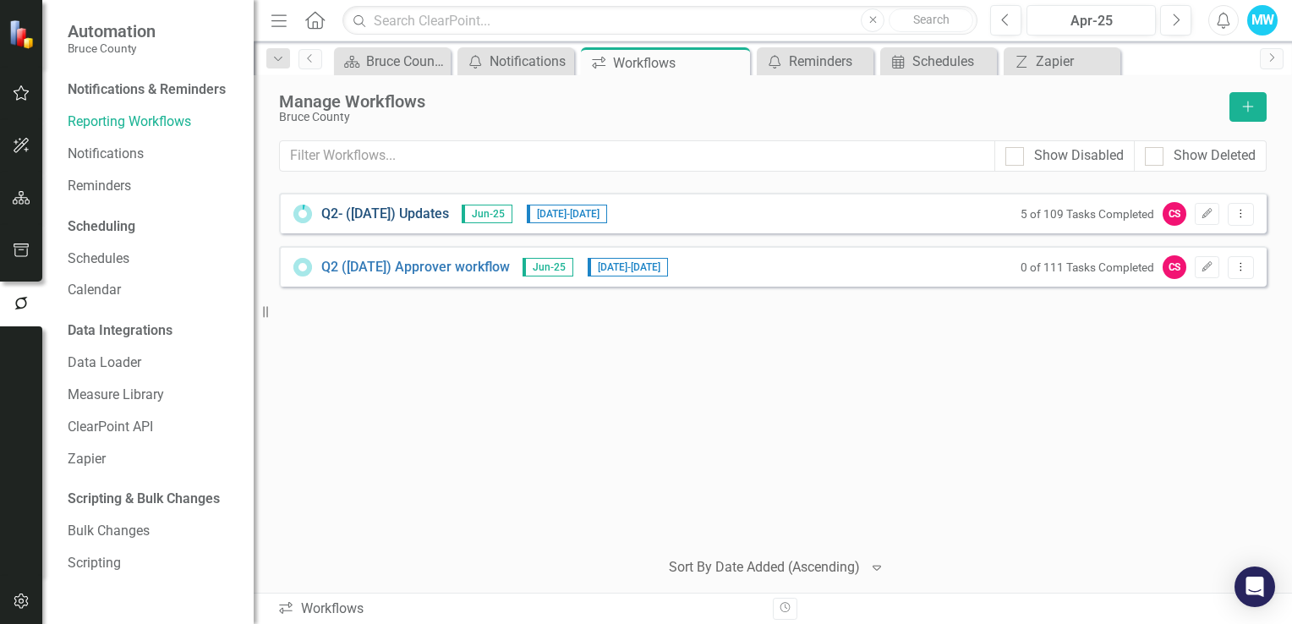
click at [340, 215] on link "Q2- (Jun 25) Updates" at bounding box center [385, 214] width 128 height 19
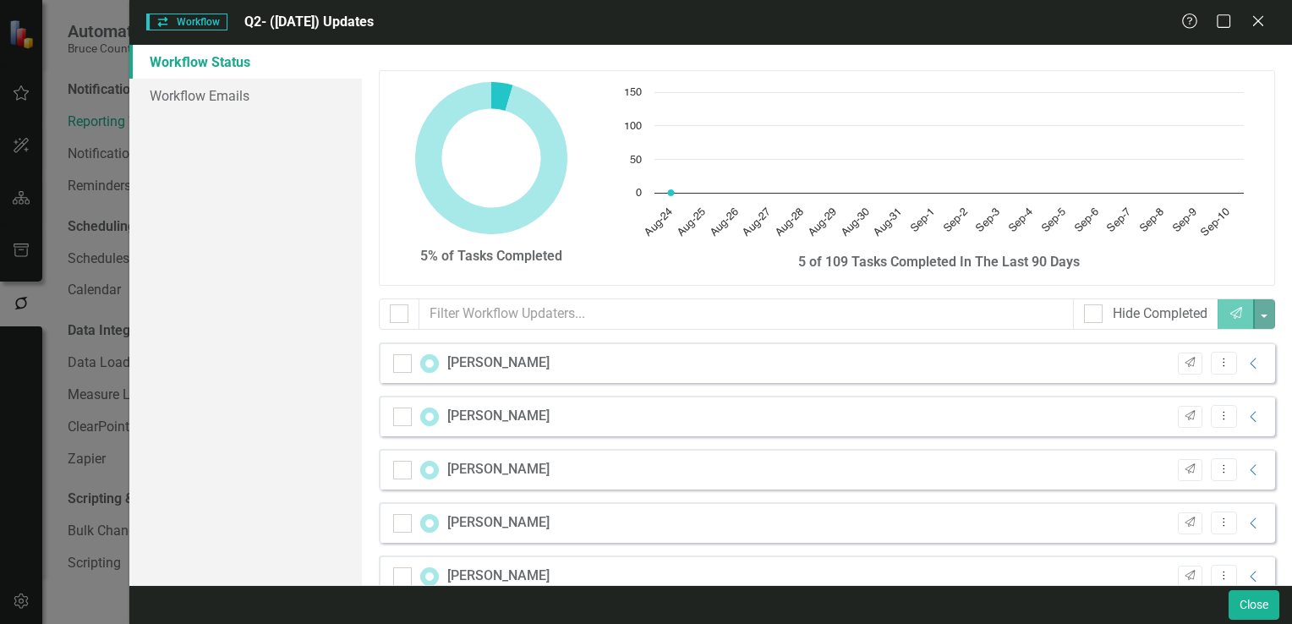
checkbox input "false"
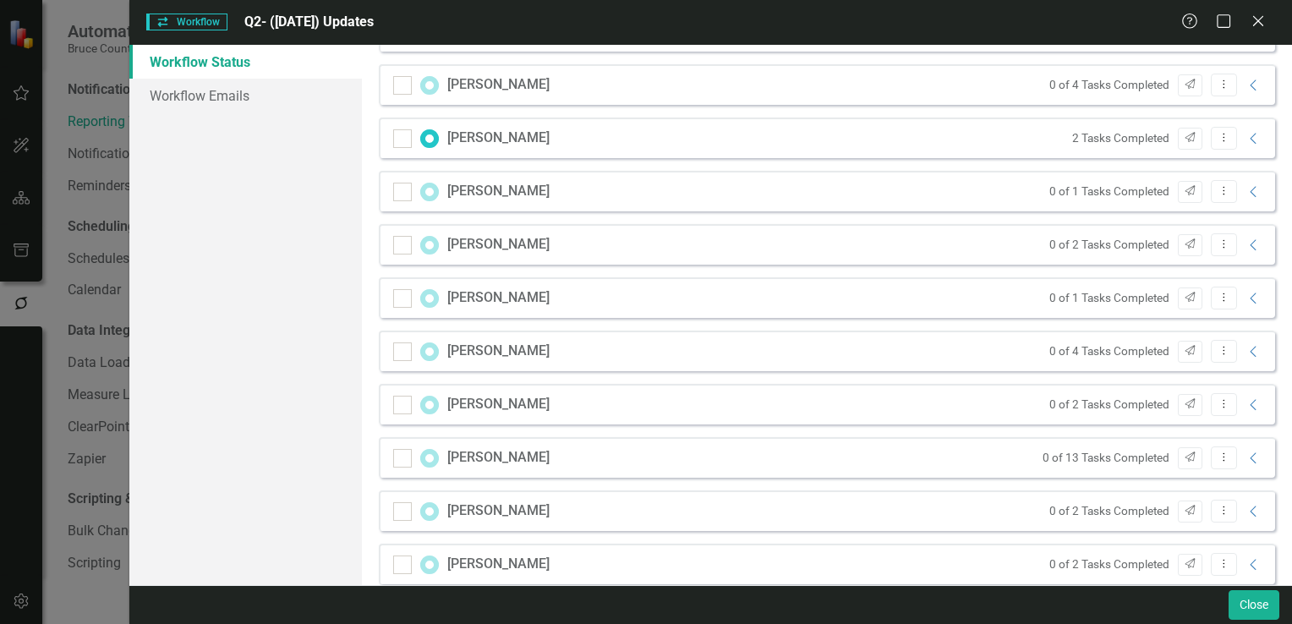
scroll to position [1268, 0]
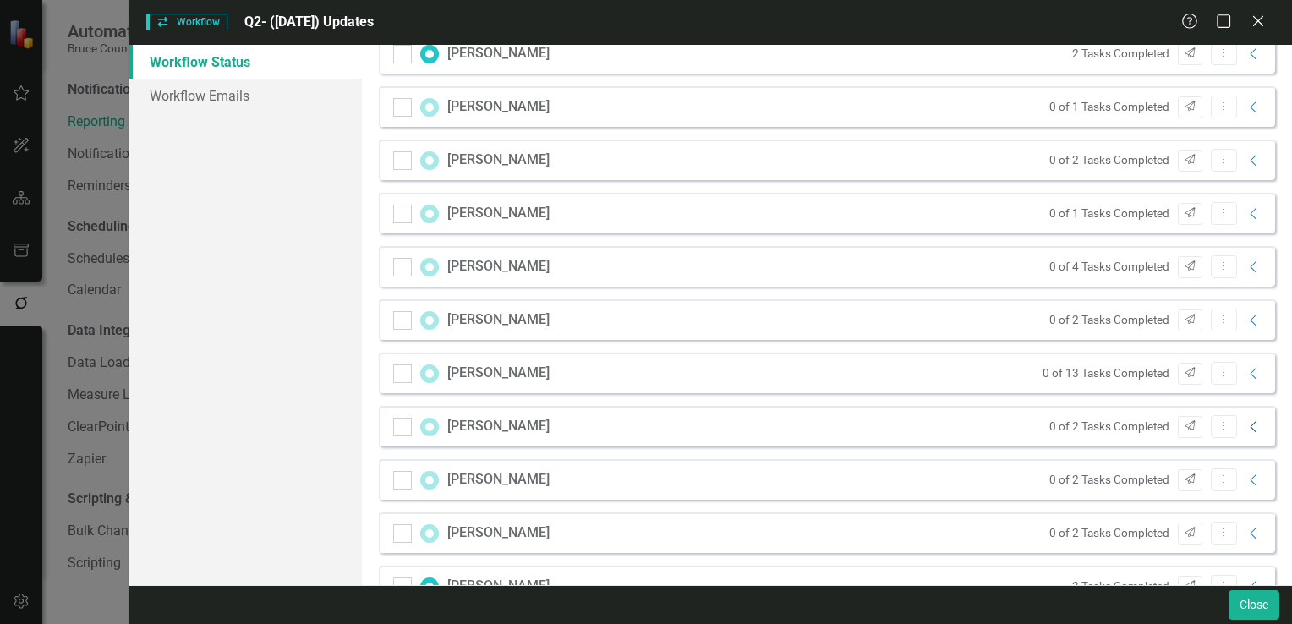
click at [1245, 424] on icon "Collapse" at bounding box center [1253, 427] width 17 height 14
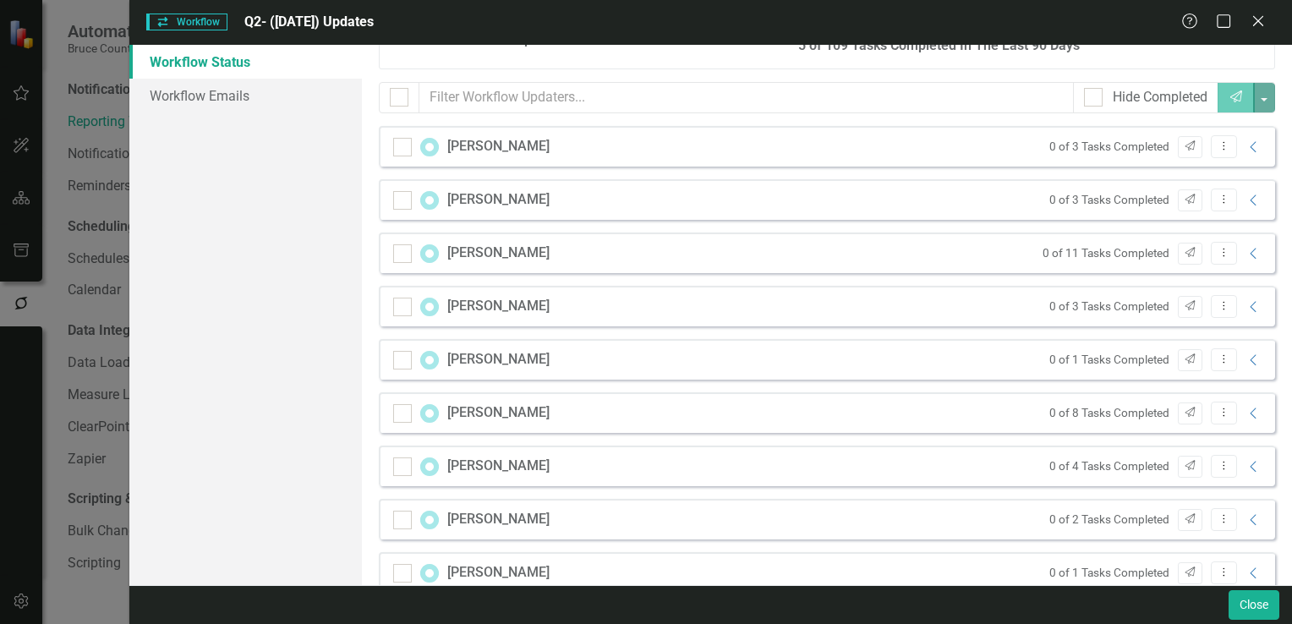
scroll to position [0, 0]
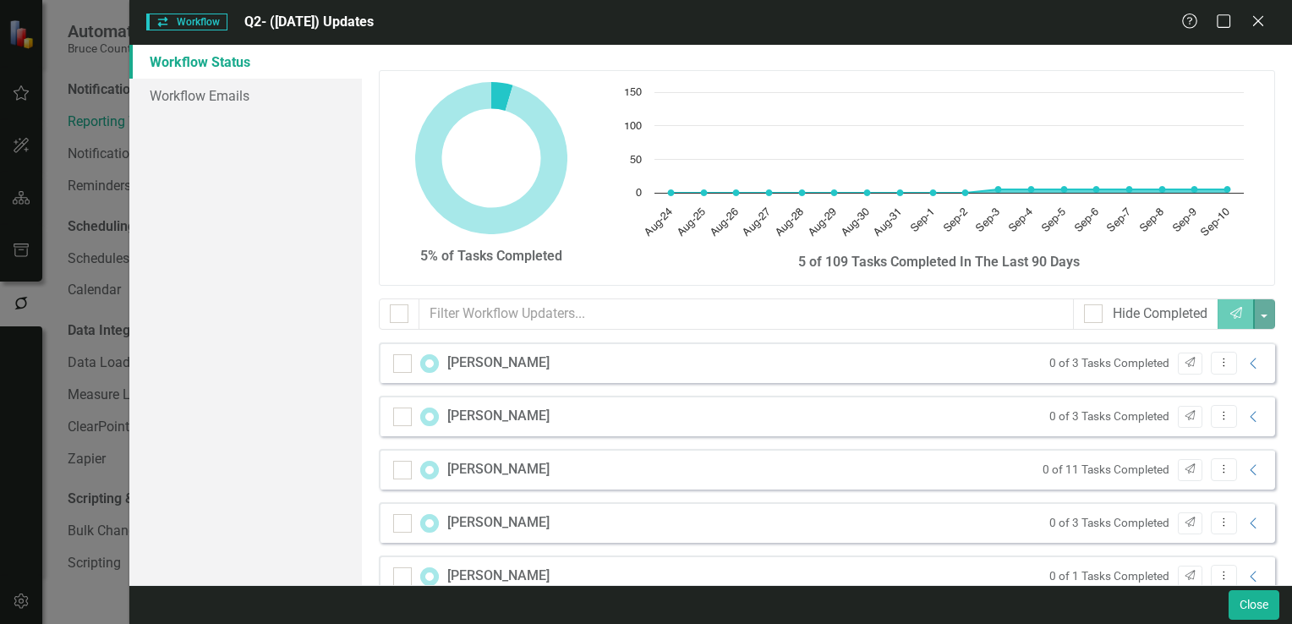
click at [272, 292] on div "Workflow Status Workflow Emails" at bounding box center [245, 315] width 232 height 540
click at [242, 99] on link "Workflow Emails" at bounding box center [245, 96] width 232 height 34
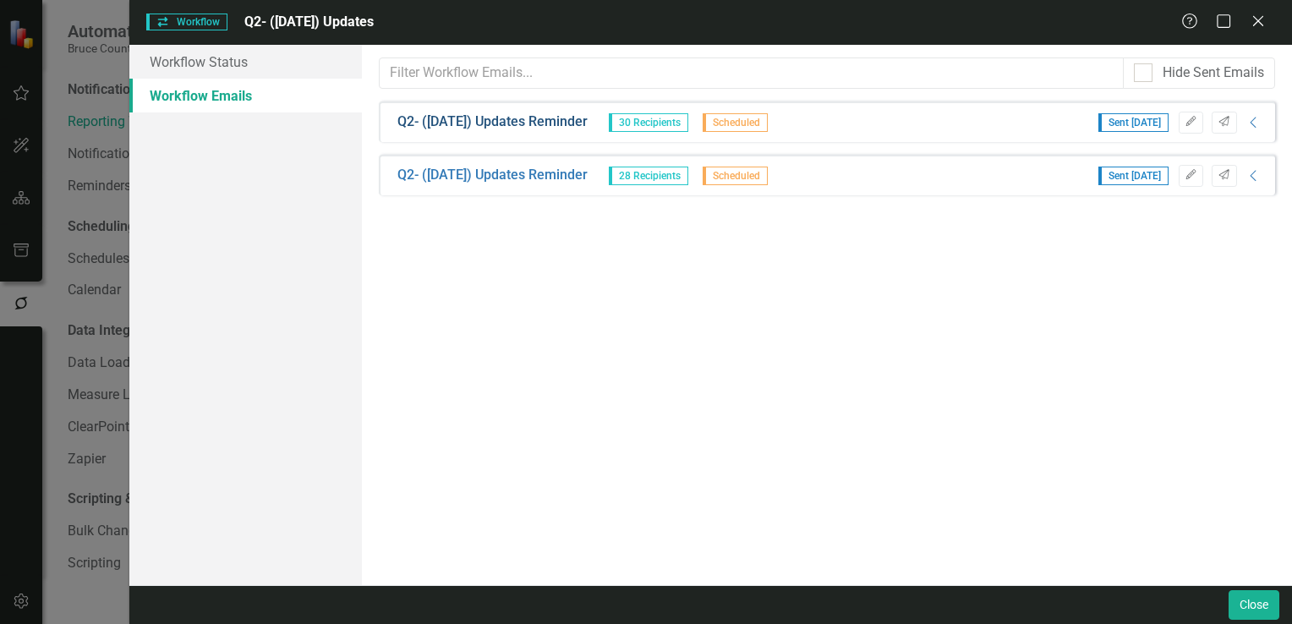
click at [467, 126] on link "Q2- (June 25) Updates Reminder" at bounding box center [492, 121] width 190 height 19
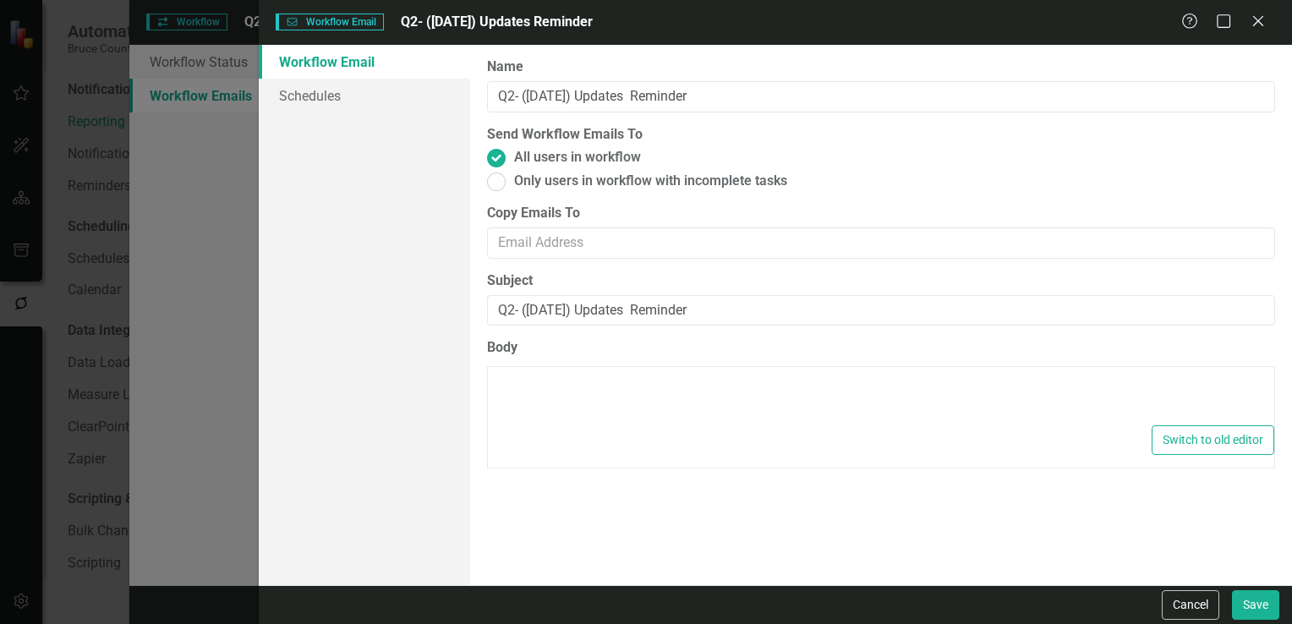
type textarea "<p>Dear {FirstName},</p> <p>Please log into ClearPoint and update the following…"
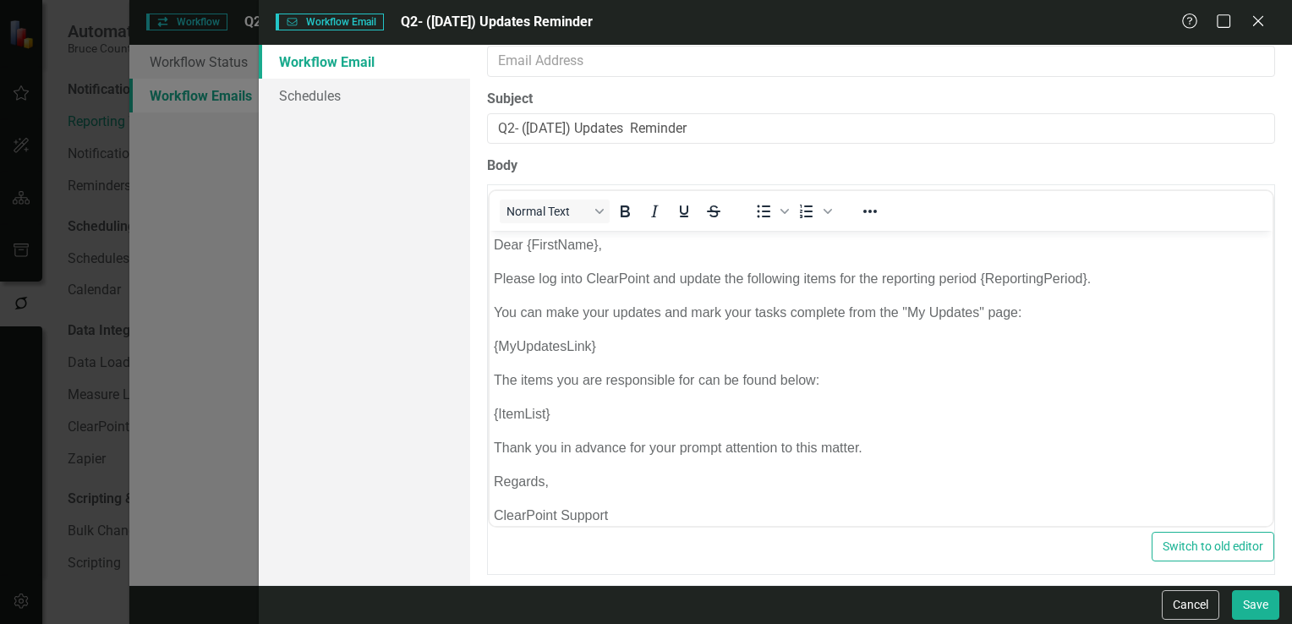
click at [203, 66] on div "Workflow Email Workflow Email Q2- (June 25) Updates Reminder Help Maximize Clos…" at bounding box center [646, 312] width 1292 height 624
click at [298, 99] on link "Schedules" at bounding box center [364, 96] width 211 height 34
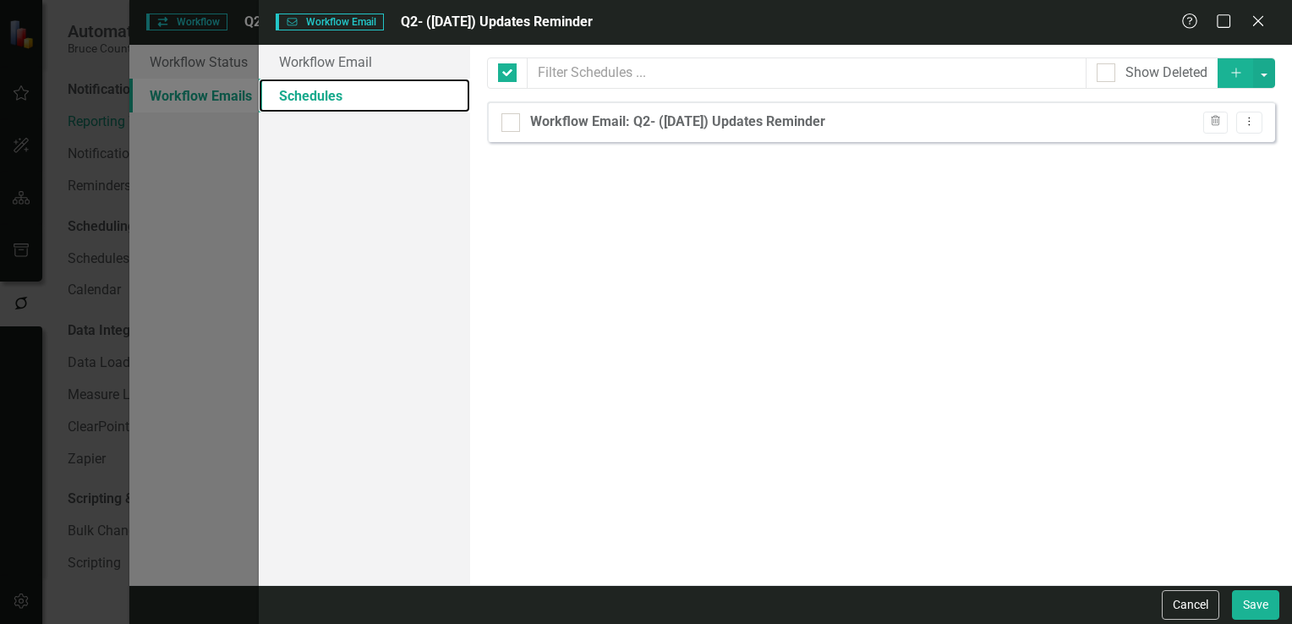
checkbox input "false"
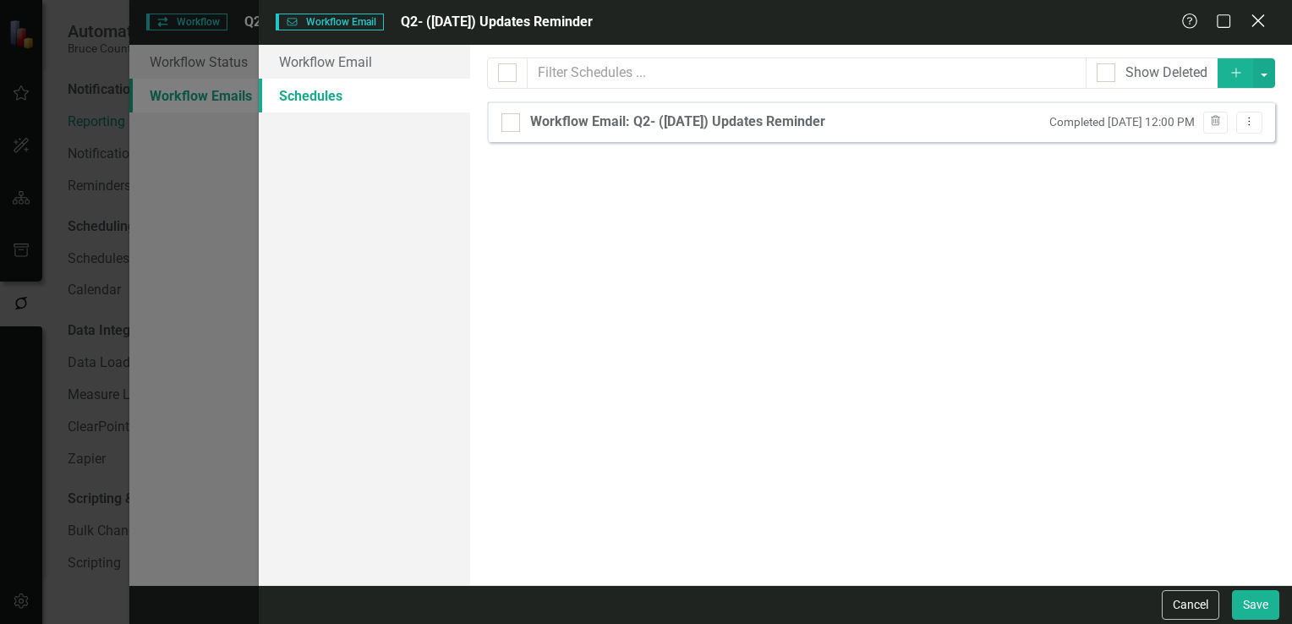
click at [1255, 19] on icon at bounding box center [1257, 20] width 13 height 13
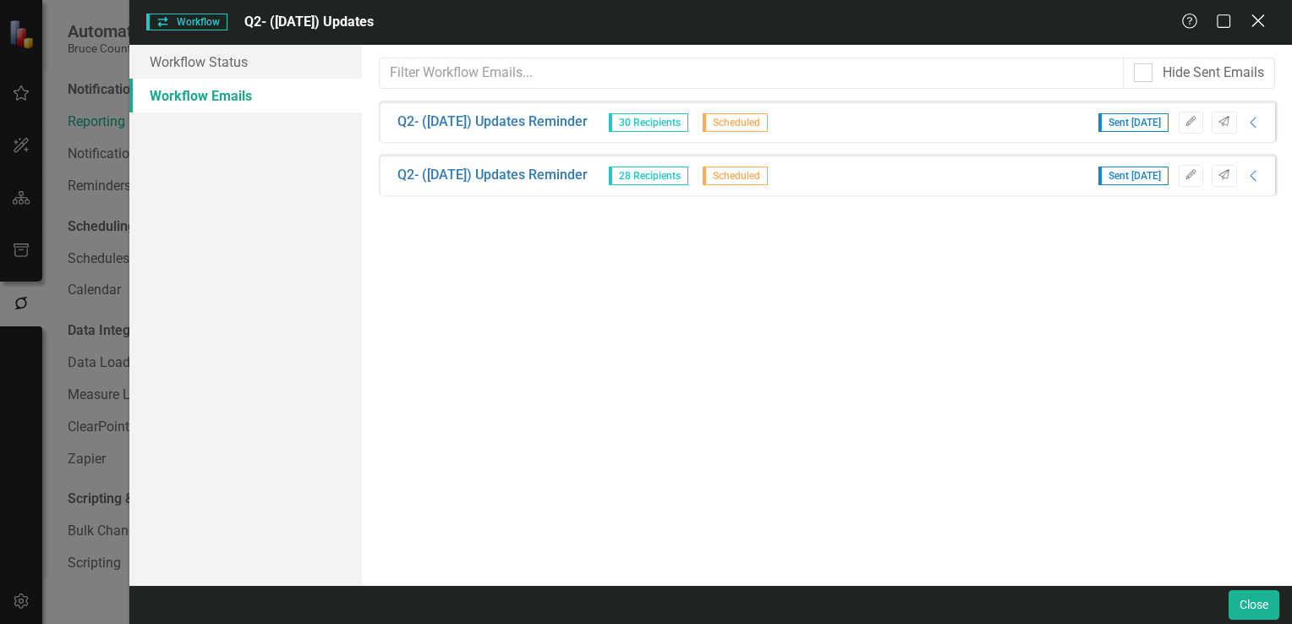
click at [1258, 27] on icon "Close" at bounding box center [1257, 21] width 21 height 16
